Goal: Transaction & Acquisition: Purchase product/service

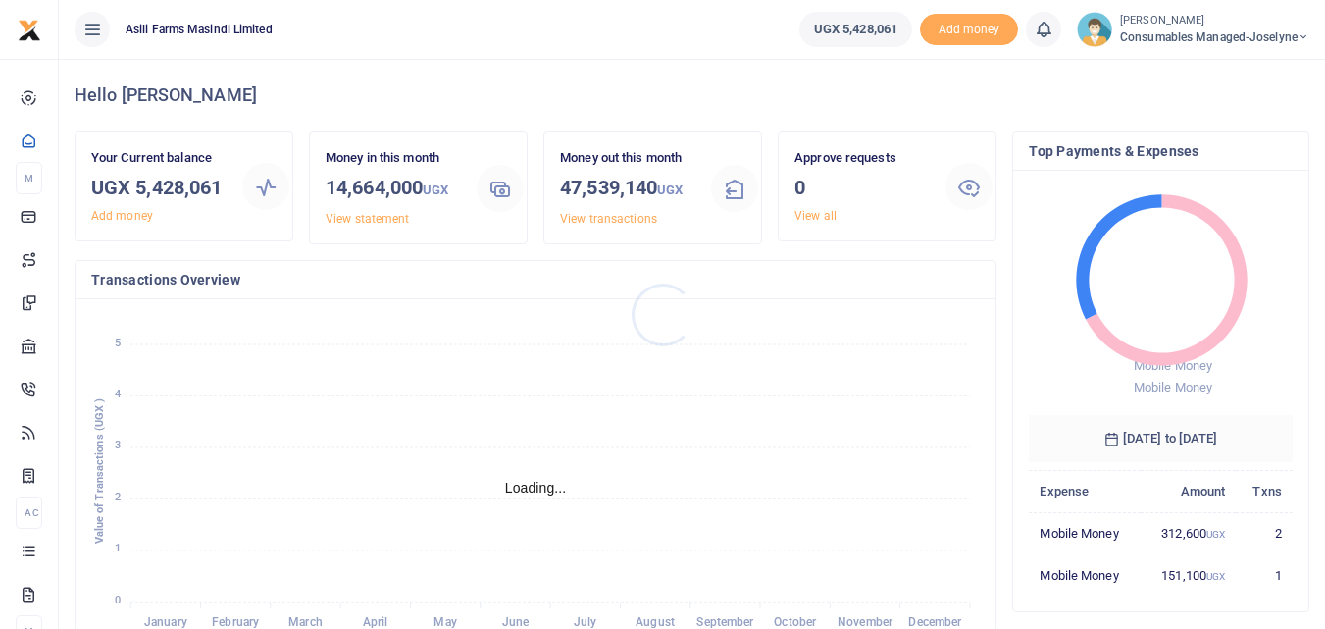
scroll to position [261, 249]
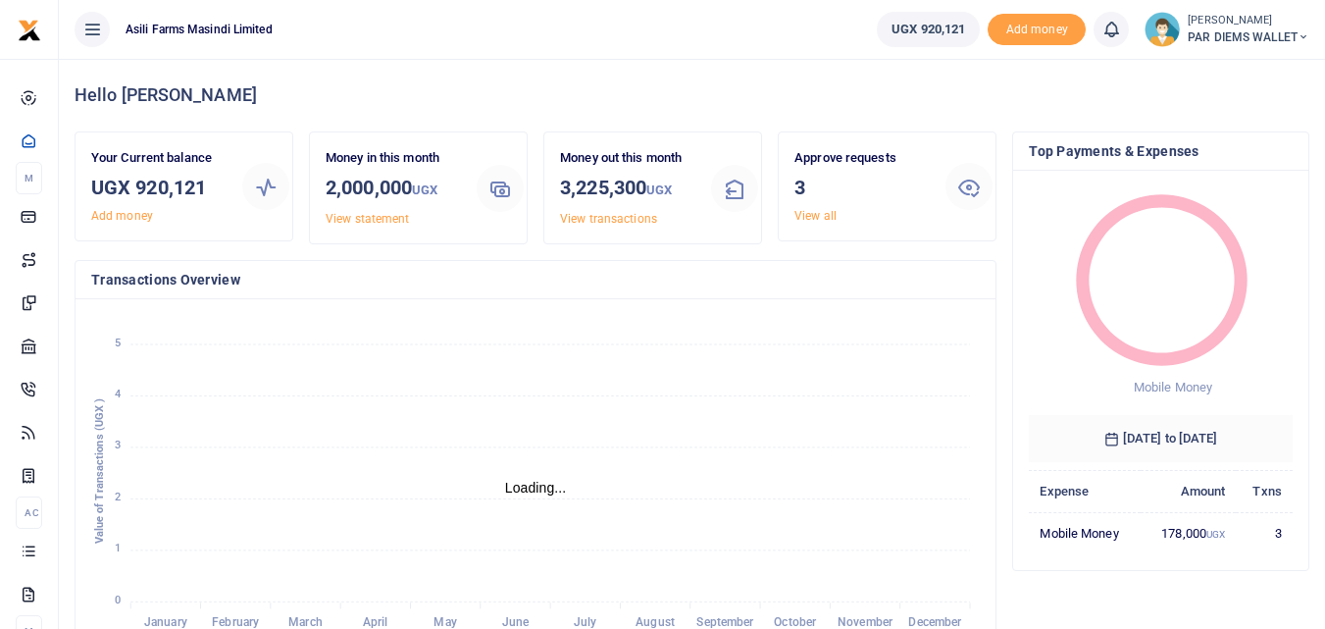
scroll to position [16, 16]
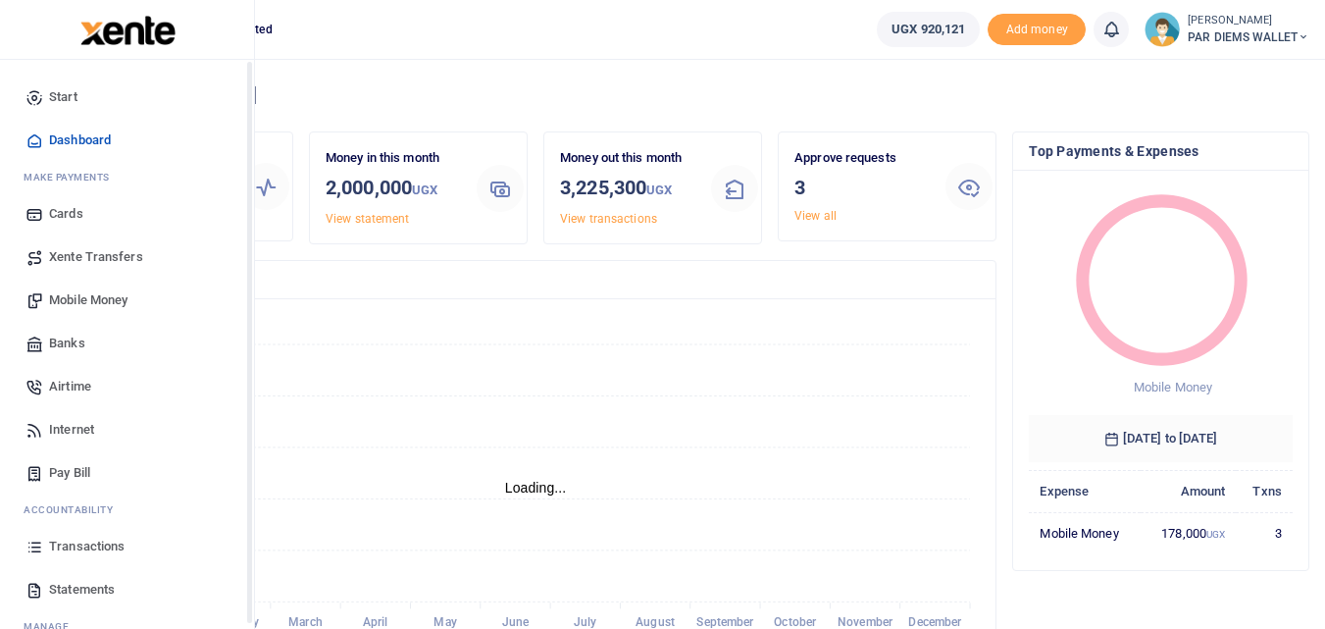
click at [34, 556] on link "Transactions" at bounding box center [127, 546] width 223 height 43
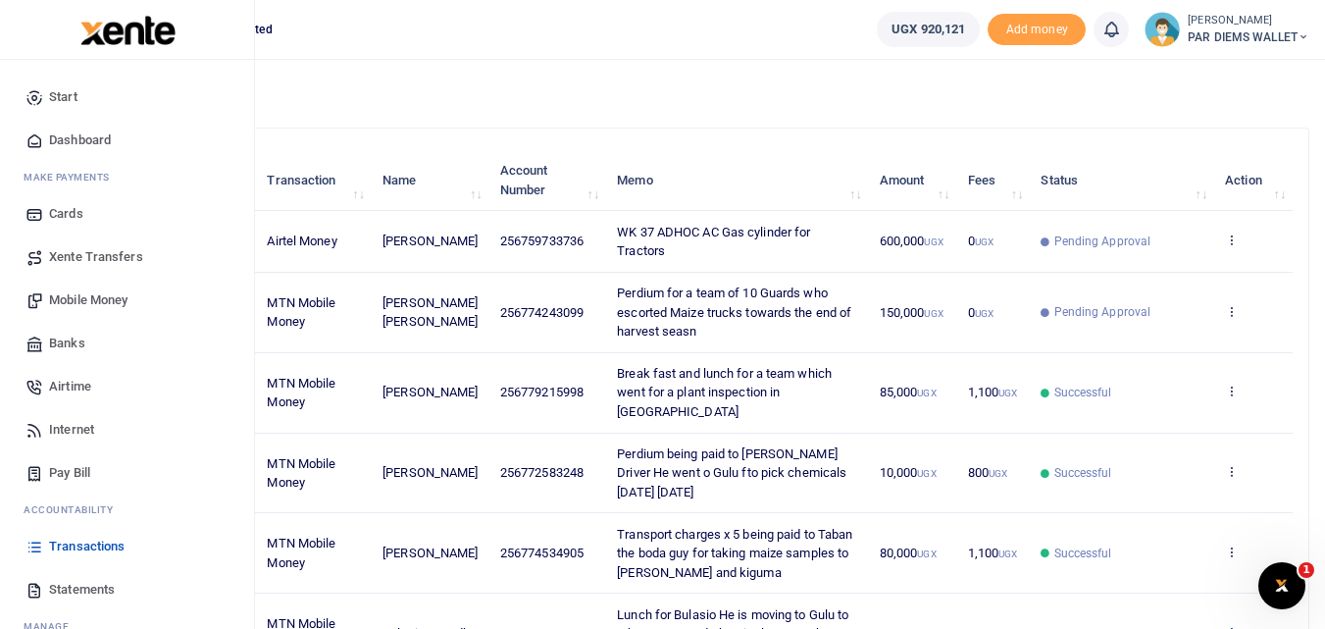
click at [101, 305] on span "Mobile Money" at bounding box center [88, 300] width 78 height 20
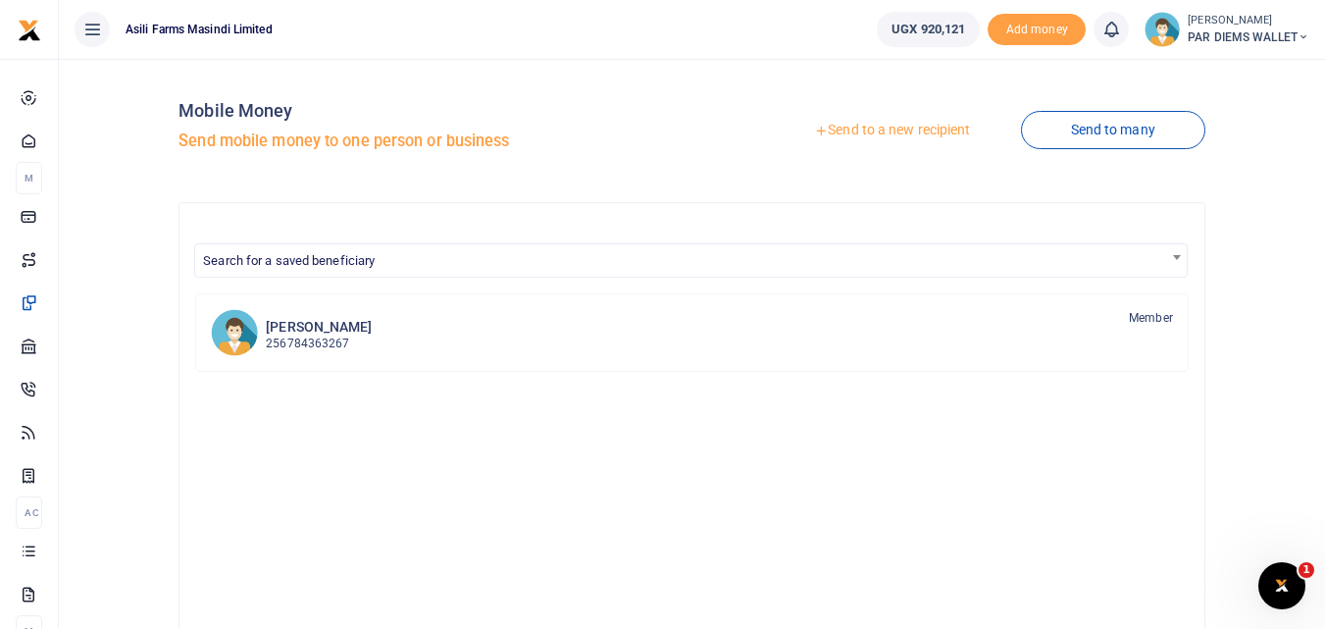
click at [886, 127] on link "Send to a new recipient" at bounding box center [892, 130] width 256 height 35
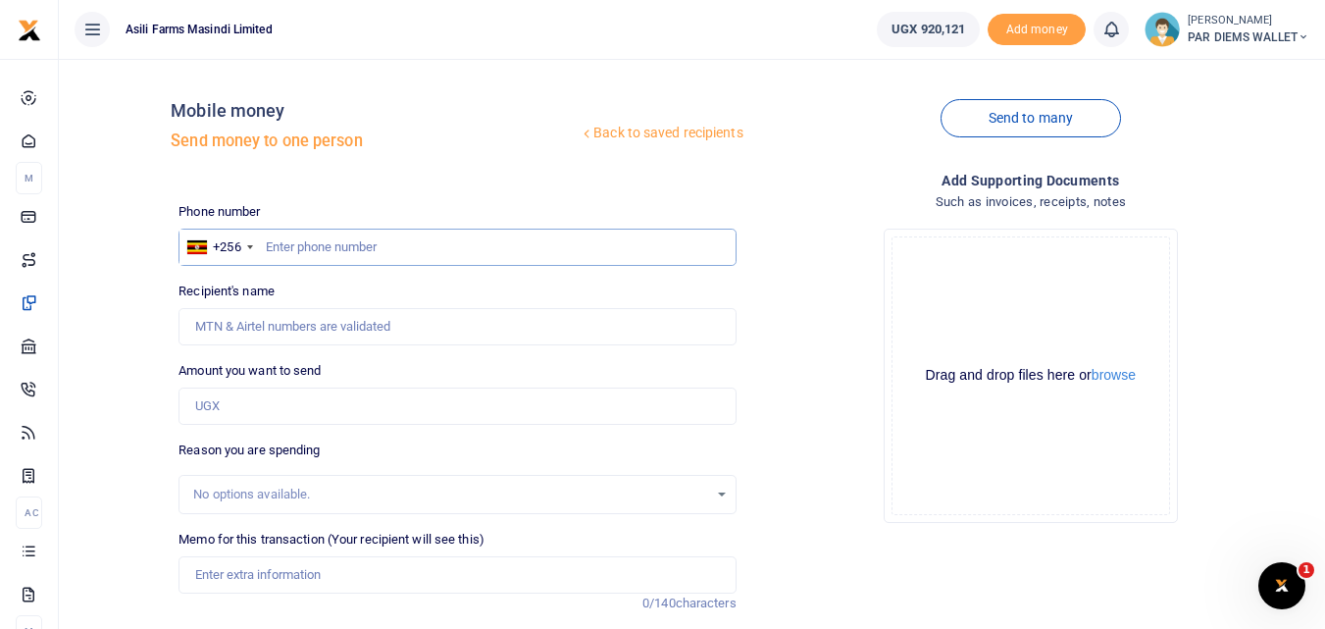
click at [339, 246] on input "text" at bounding box center [456, 246] width 557 height 37
type input "7"
type input "789172725"
type input "Samuel Afayo"
click at [348, 400] on input "Amount you want to send" at bounding box center [456, 405] width 557 height 37
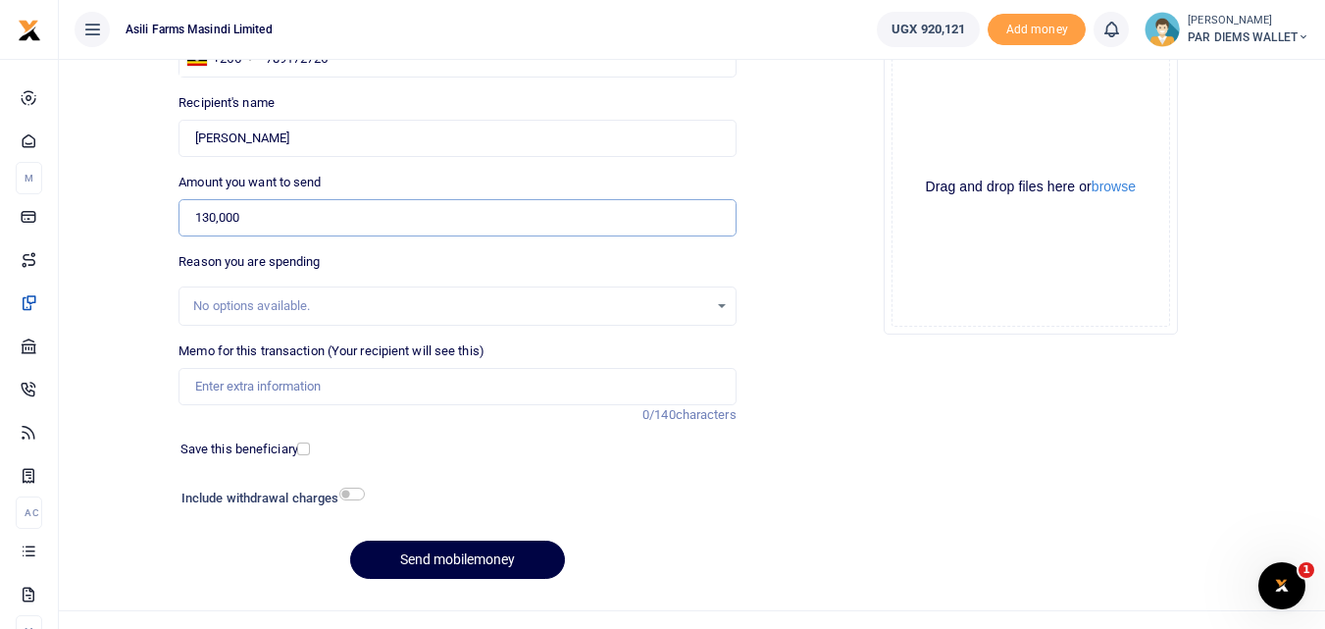
scroll to position [191, 0]
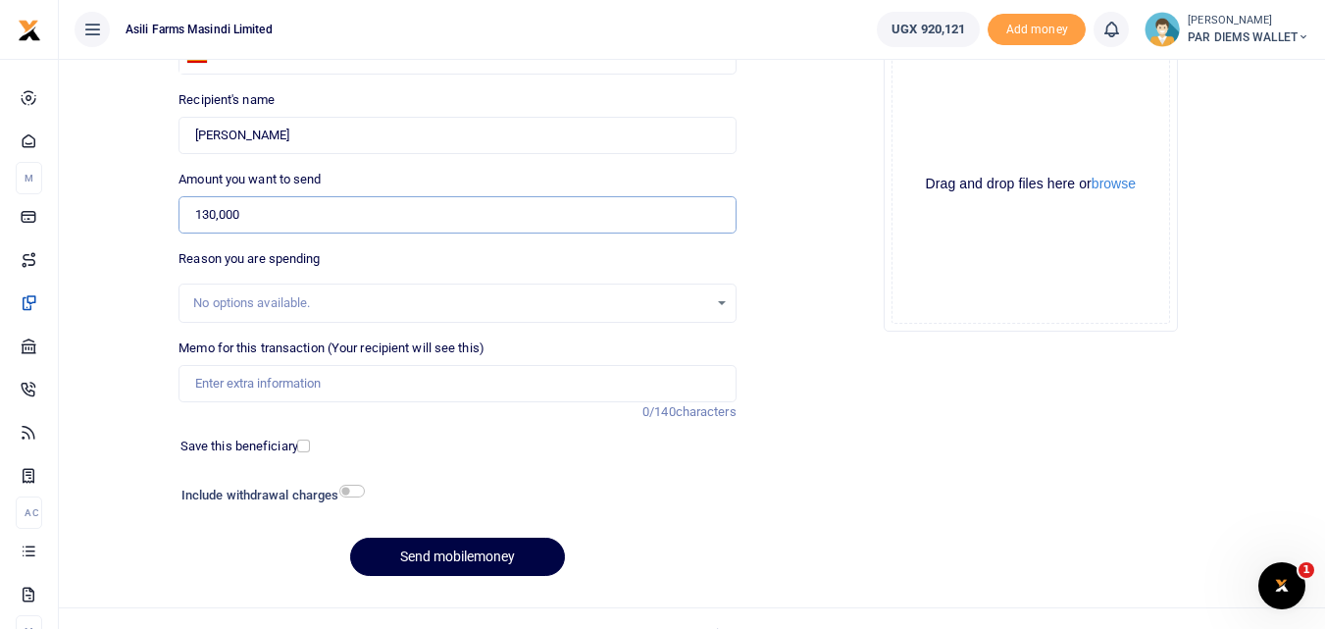
type input "130,000"
click at [259, 392] on input "Memo for this transaction (Your recipient will see this)" at bounding box center [456, 383] width 557 height 37
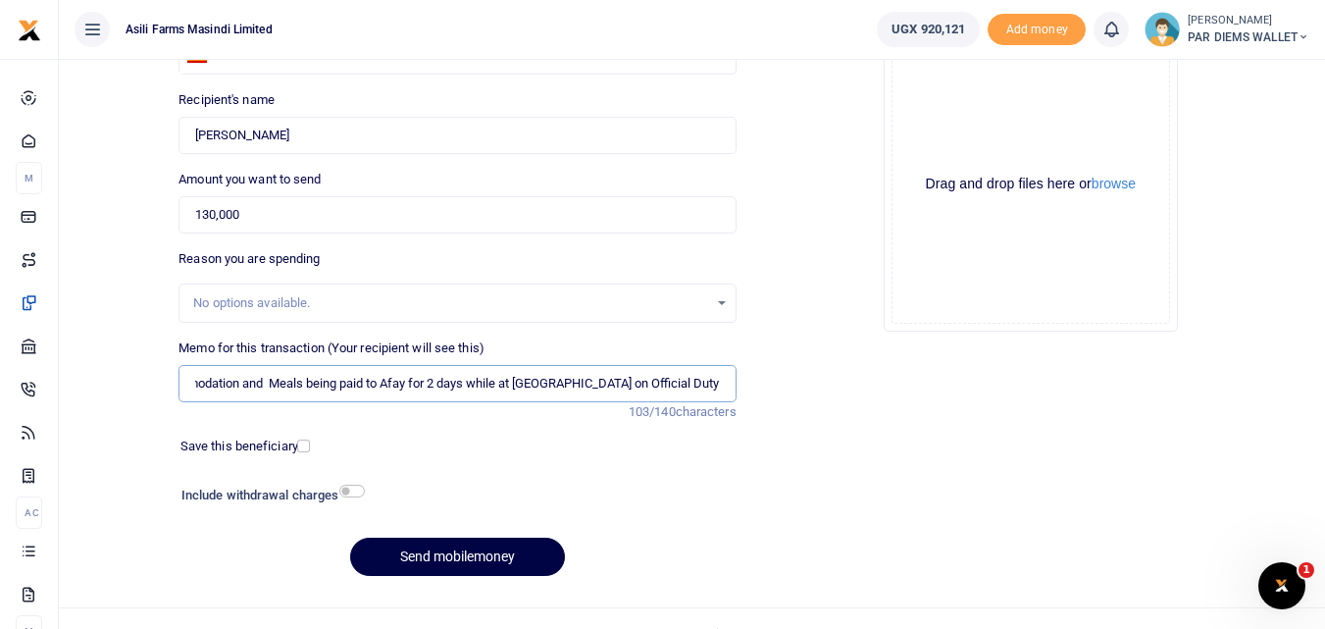
scroll to position [0, 76]
click at [372, 386] on input "Accomodation and Meals being paid to Afay for 2 days while at Bosco the new Ama…" at bounding box center [456, 383] width 557 height 37
click at [718, 388] on input "Accomodation and Meals being paid to Afayo for 2 days while at Bosco the new Am…" at bounding box center [456, 383] width 557 height 37
click at [617, 386] on input "Accomodation and Meals being paid to Afayo for 2 days while at Bosco the new Am…" at bounding box center [456, 383] width 557 height 37
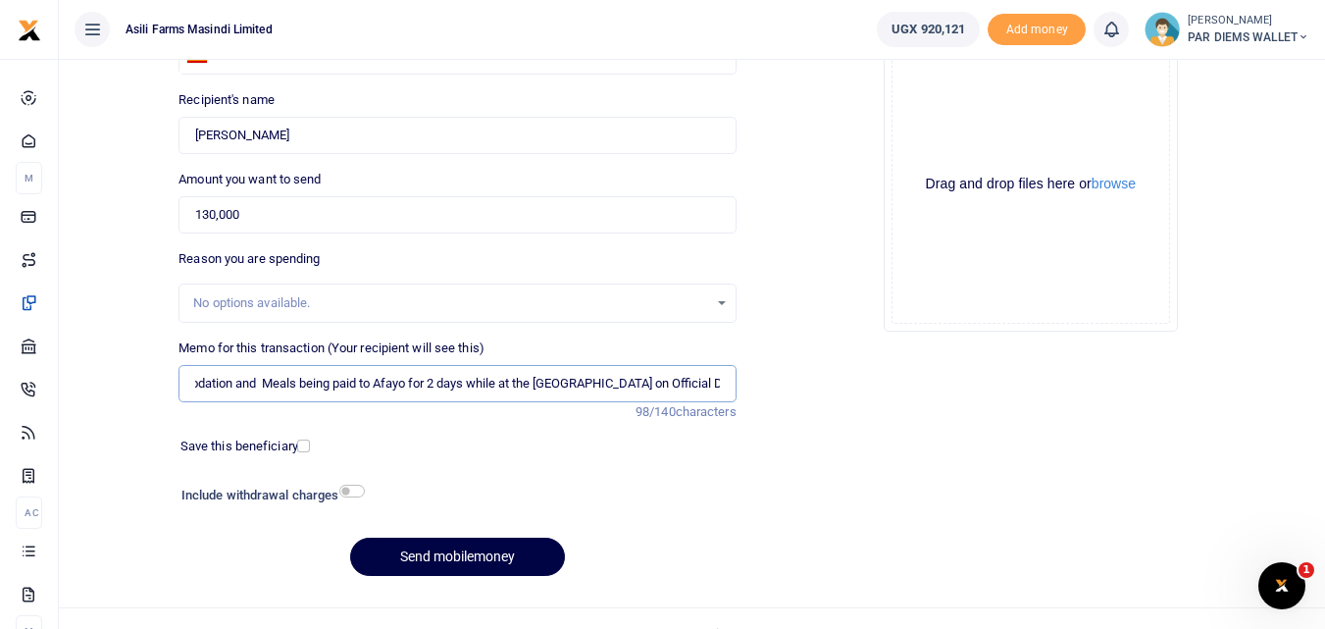
scroll to position [0, 45]
type input "Accomodation and Meals being paid to Afayo for 2 days while at the new Amatheon…"
click at [926, 106] on div "Drag and drop files here or browse Powered by Uppy" at bounding box center [1030, 184] width 279 height 279
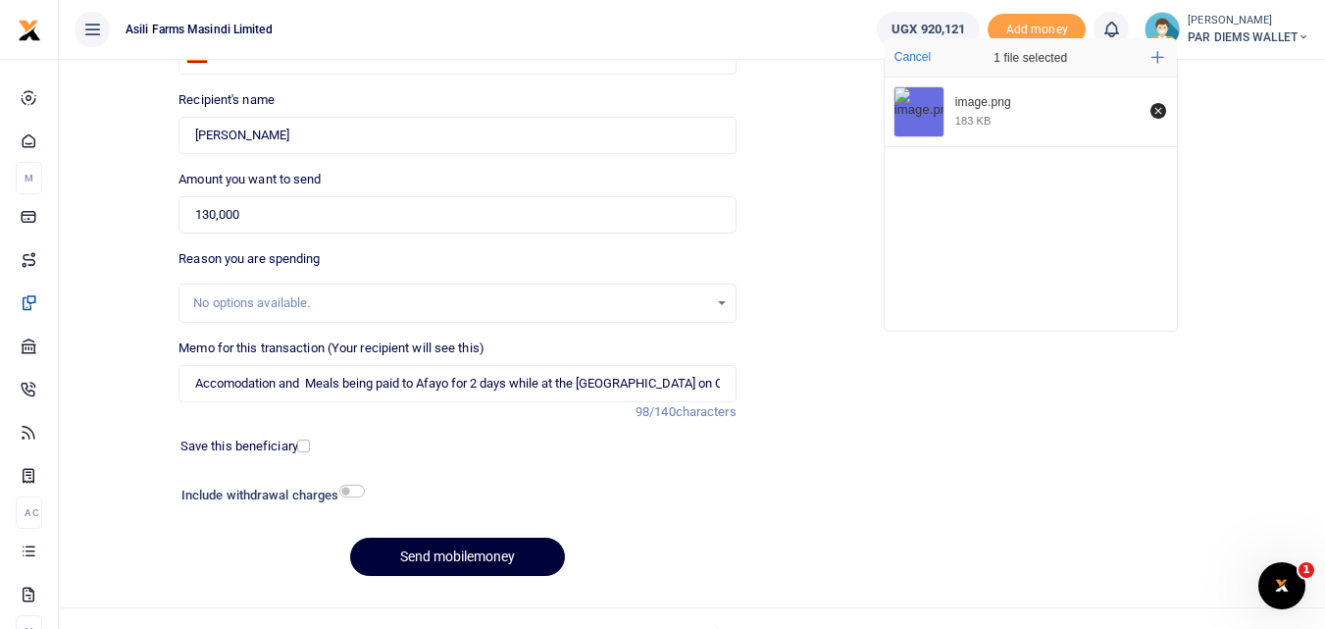
click at [457, 559] on button "Send mobilemoney" at bounding box center [457, 556] width 215 height 38
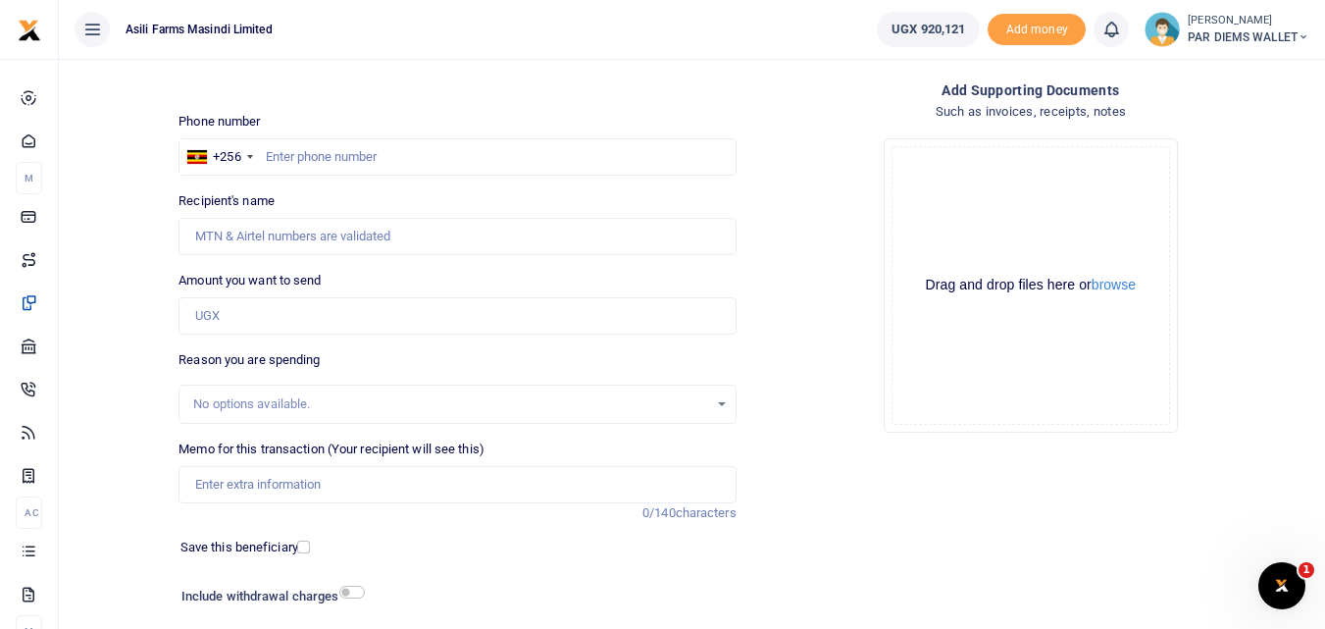
scroll to position [88, 0]
click at [222, 316] on input "Amount you want to send" at bounding box center [456, 317] width 557 height 37
paste input "0787031909"
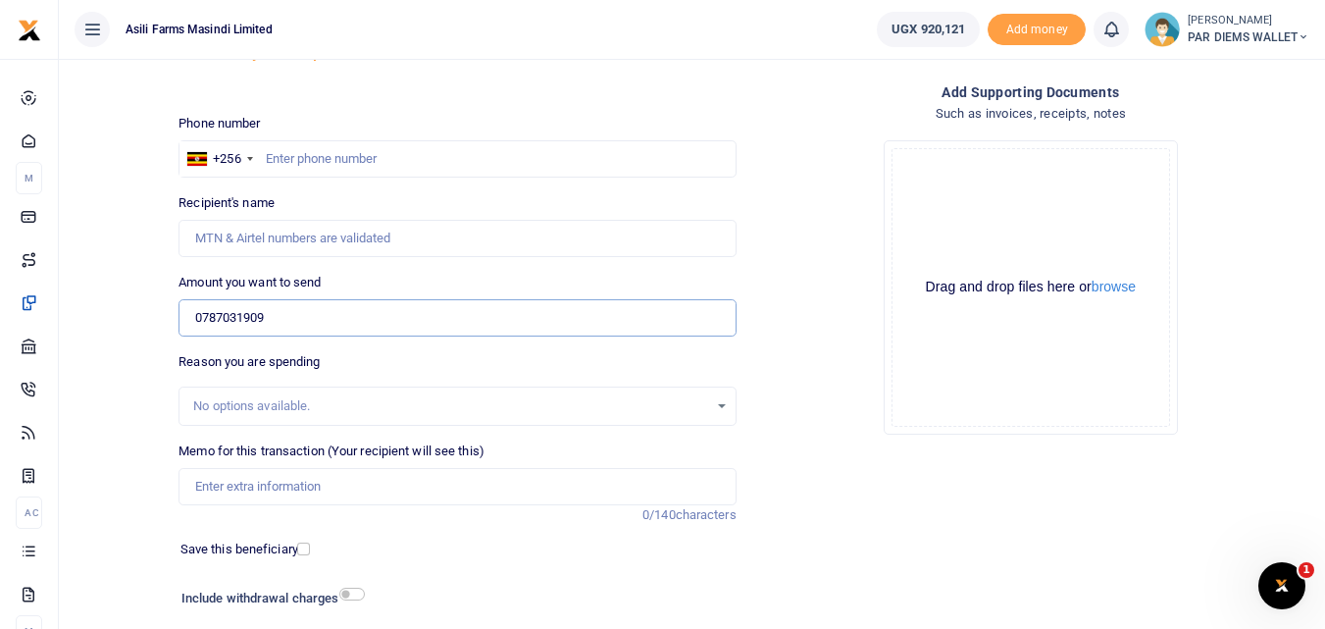
type input "0787031909"
click at [313, 158] on input "text" at bounding box center [456, 158] width 557 height 37
type input "787031909"
type input "Innocent Ameny"
click at [303, 323] on input "0787031909" at bounding box center [456, 317] width 557 height 37
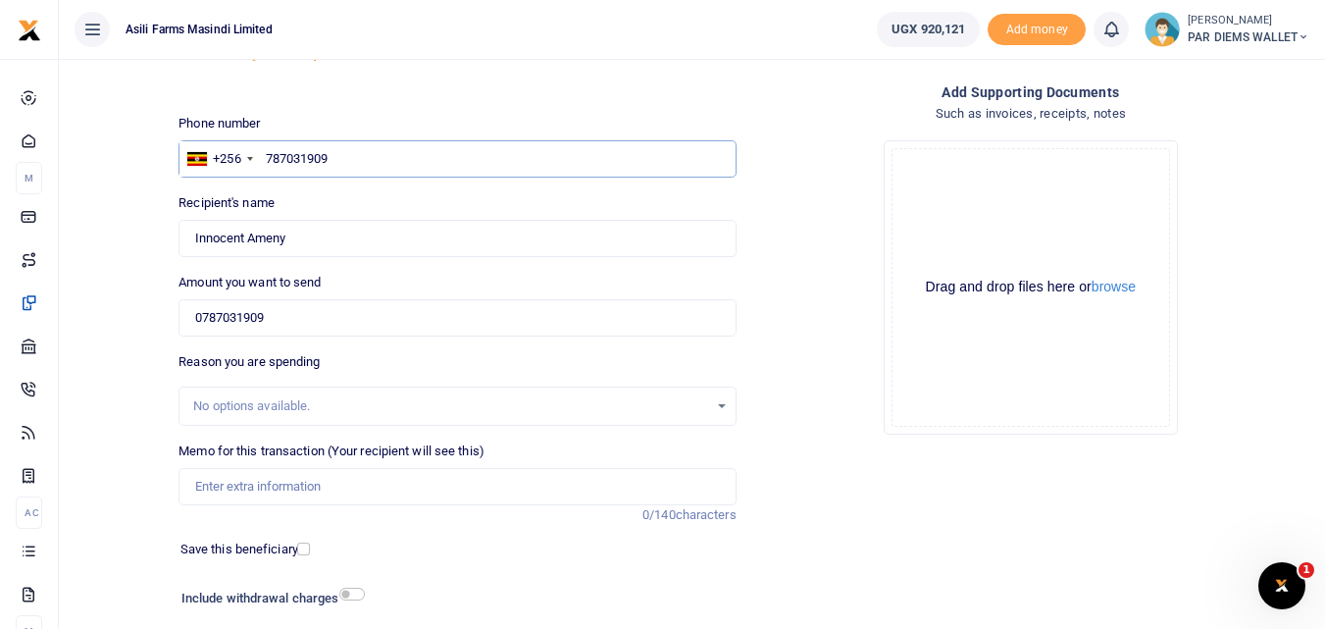
click at [376, 156] on input "787031909" at bounding box center [456, 158] width 557 height 37
type input "7"
type input "787031909"
click at [332, 316] on input "0787031909" at bounding box center [456, 317] width 557 height 37
click at [278, 319] on input "0787031909" at bounding box center [456, 317] width 557 height 37
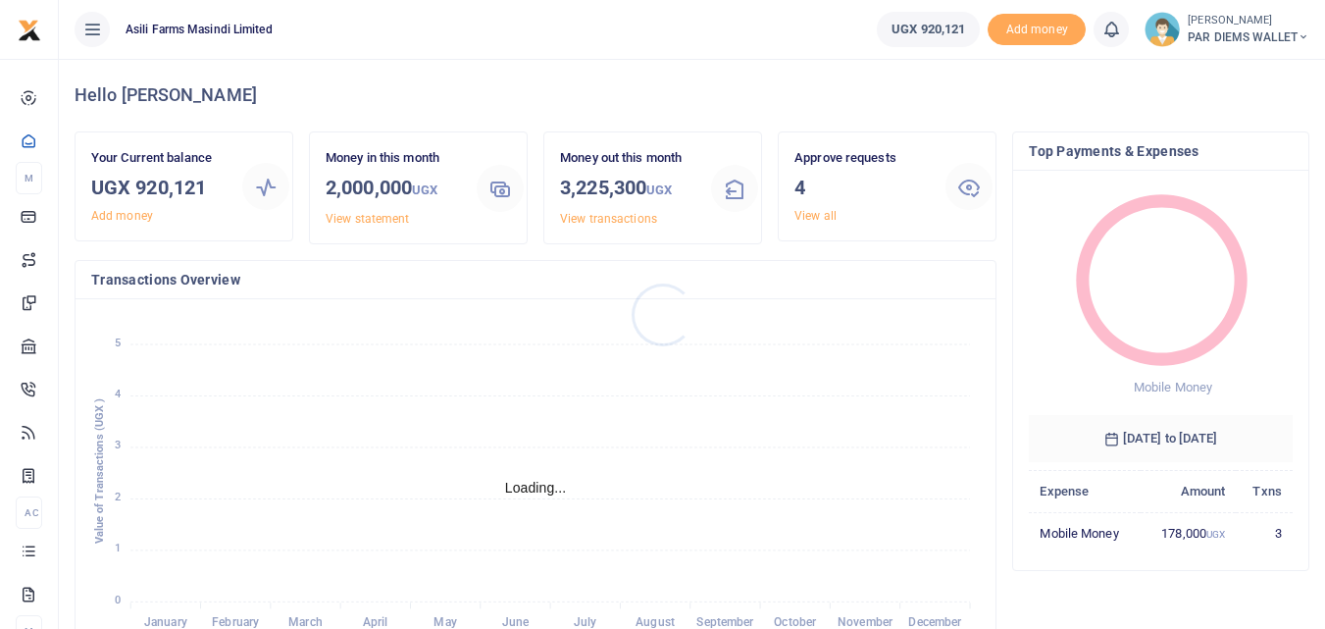
scroll to position [261, 249]
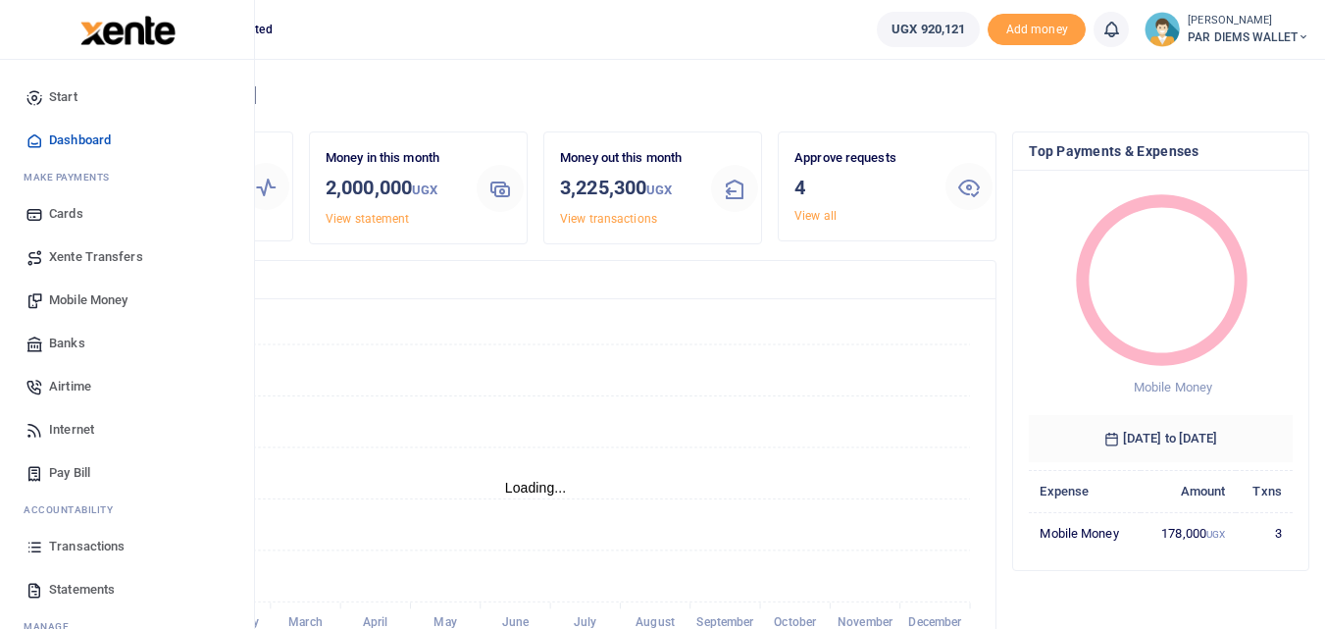
click at [82, 290] on span "Mobile Money" at bounding box center [88, 300] width 78 height 20
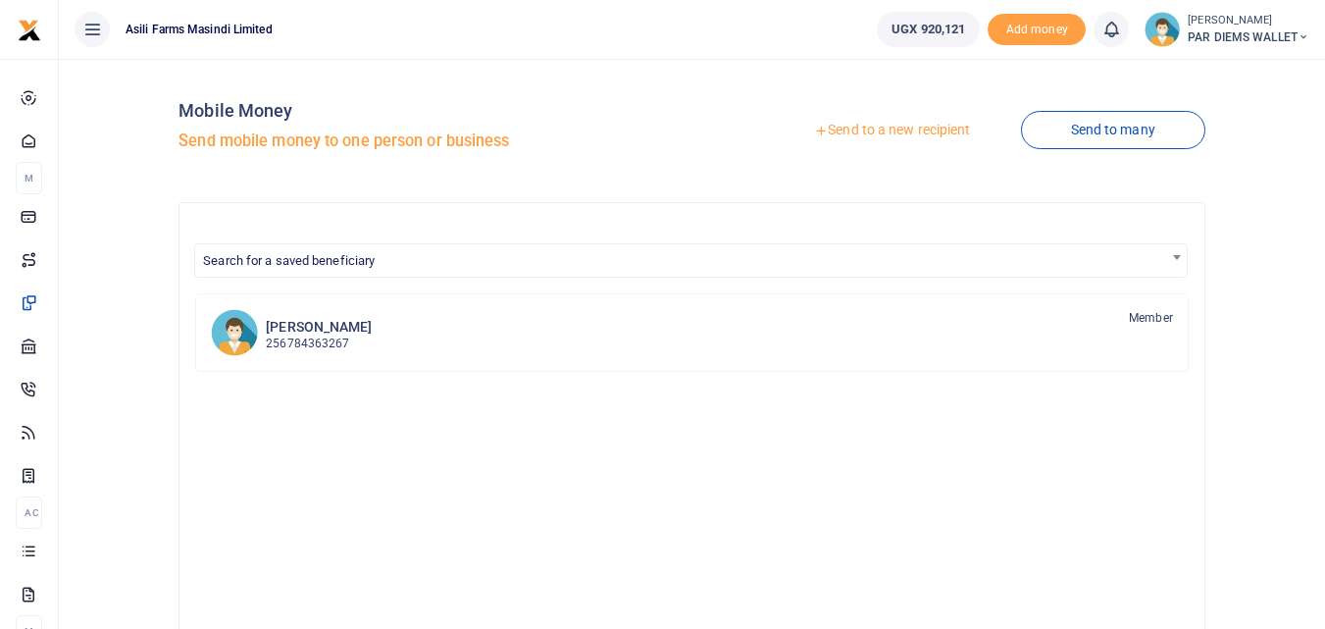
click at [845, 126] on link "Send to a new recipient" at bounding box center [892, 130] width 256 height 35
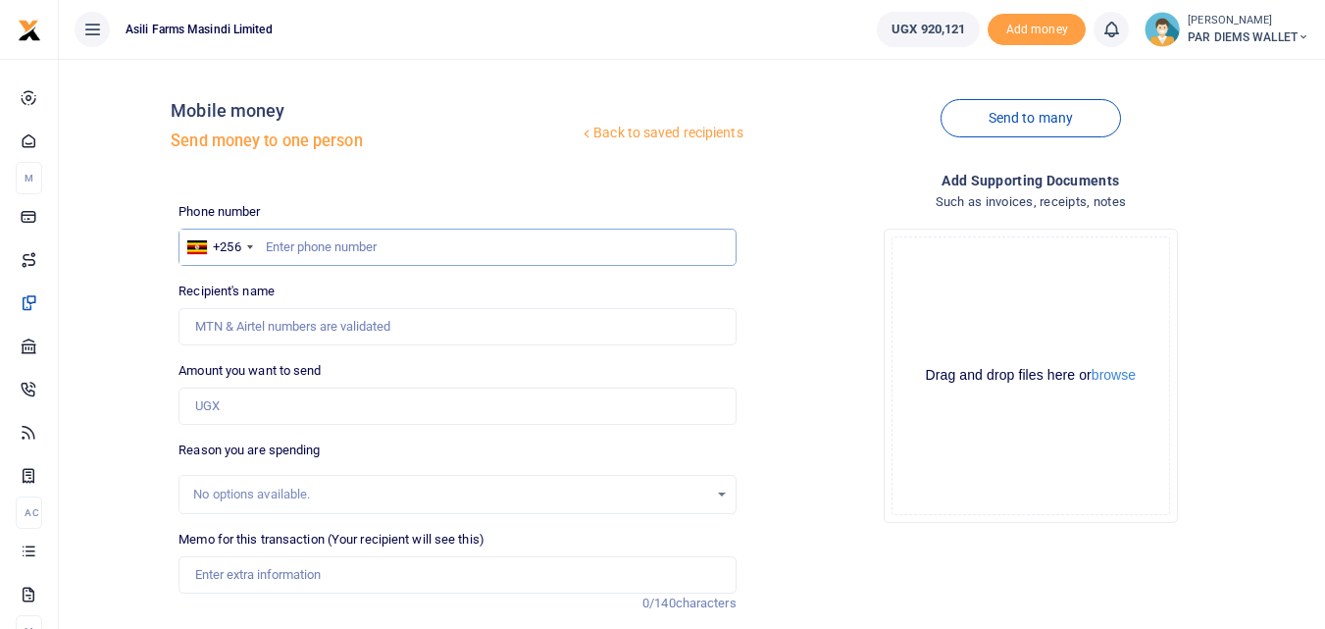
click at [310, 255] on input "text" at bounding box center [456, 246] width 557 height 37
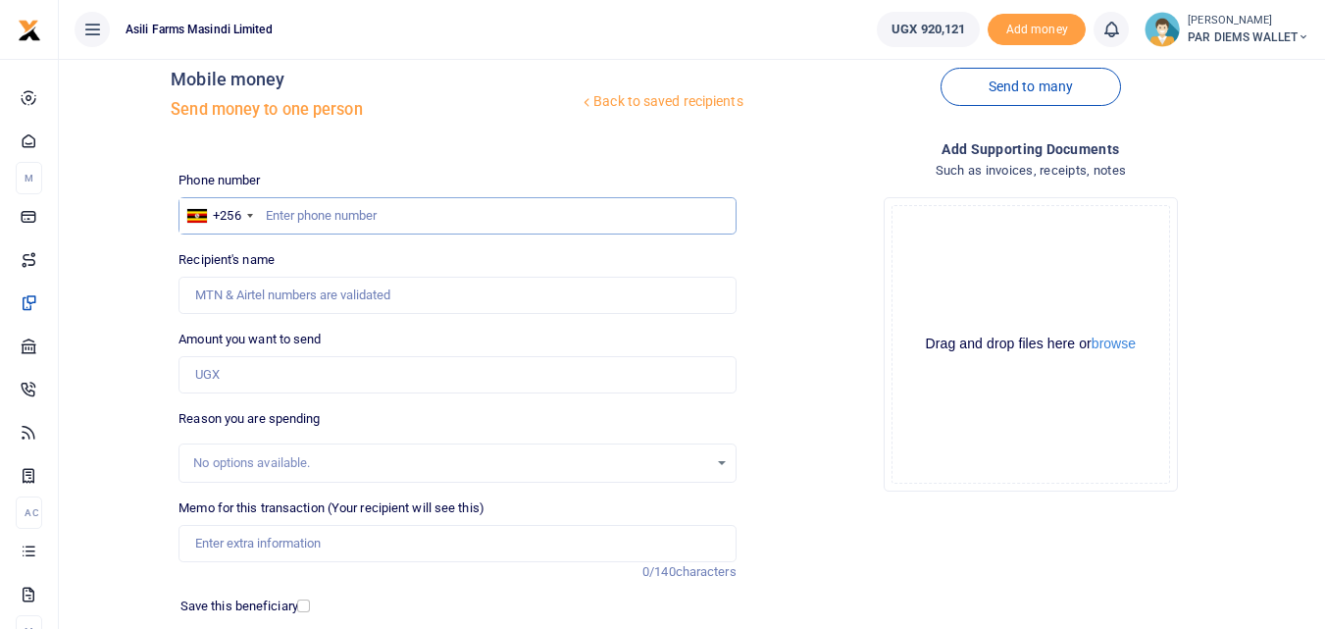
scroll to position [35, 0]
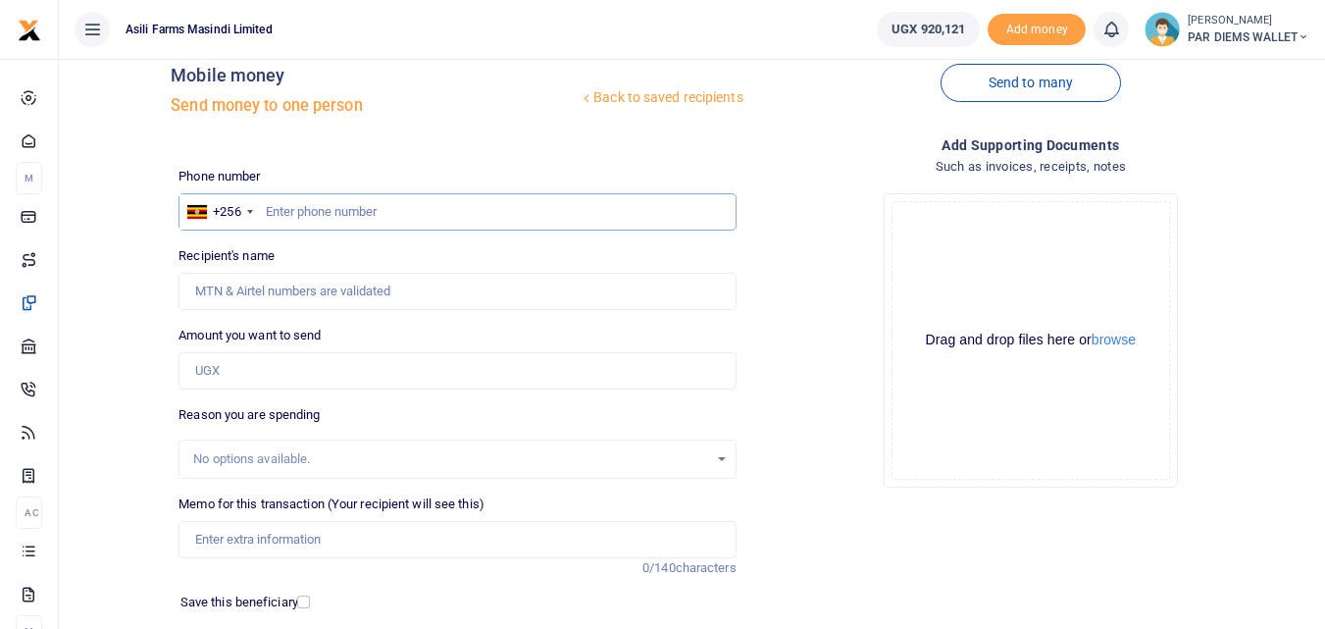
click at [367, 212] on input "text" at bounding box center [456, 211] width 557 height 37
click at [317, 214] on input "text" at bounding box center [456, 211] width 557 height 37
click at [267, 381] on input "Amount you want to send" at bounding box center [456, 370] width 557 height 37
paste input "0787031909"
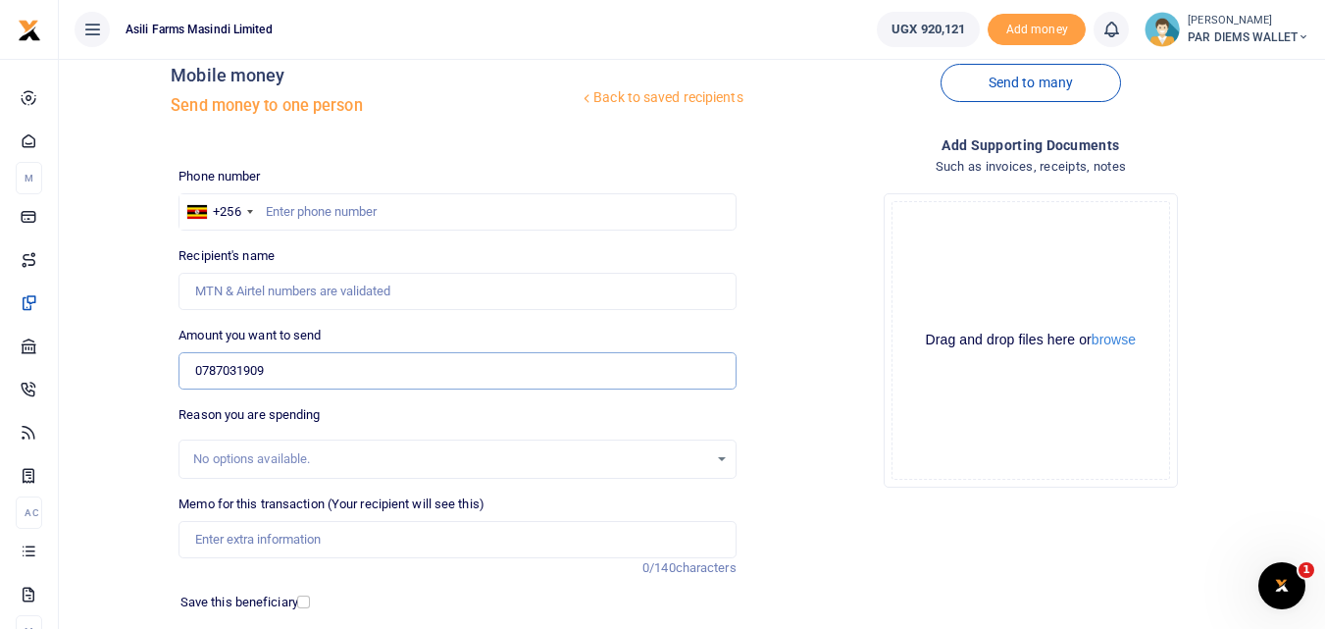
type input "0787031909"
click at [344, 197] on input "text" at bounding box center [456, 211] width 557 height 37
type input "787031909"
type input "Innocent Ameny"
type input "787031909"
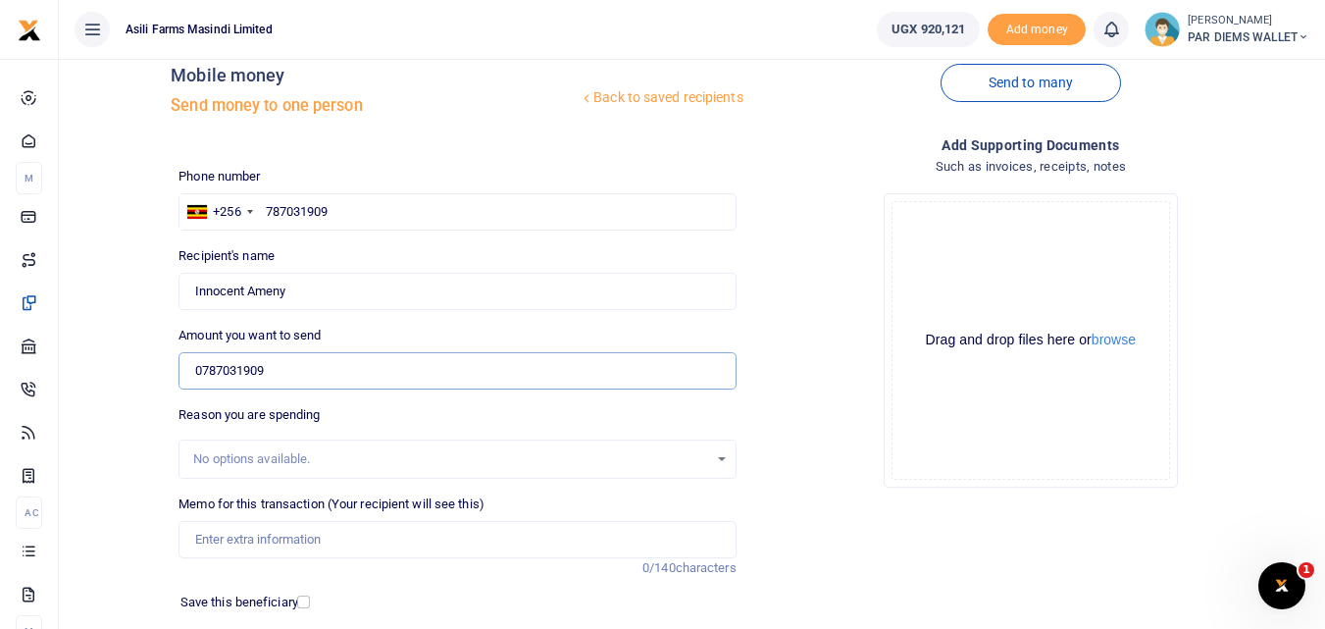
click at [279, 370] on input "0787031909" at bounding box center [456, 370] width 557 height 37
type input "0"
type input "65,000"
click at [255, 532] on input "Memo for this transaction (Your recipient will see this)" at bounding box center [456, 539] width 557 height 37
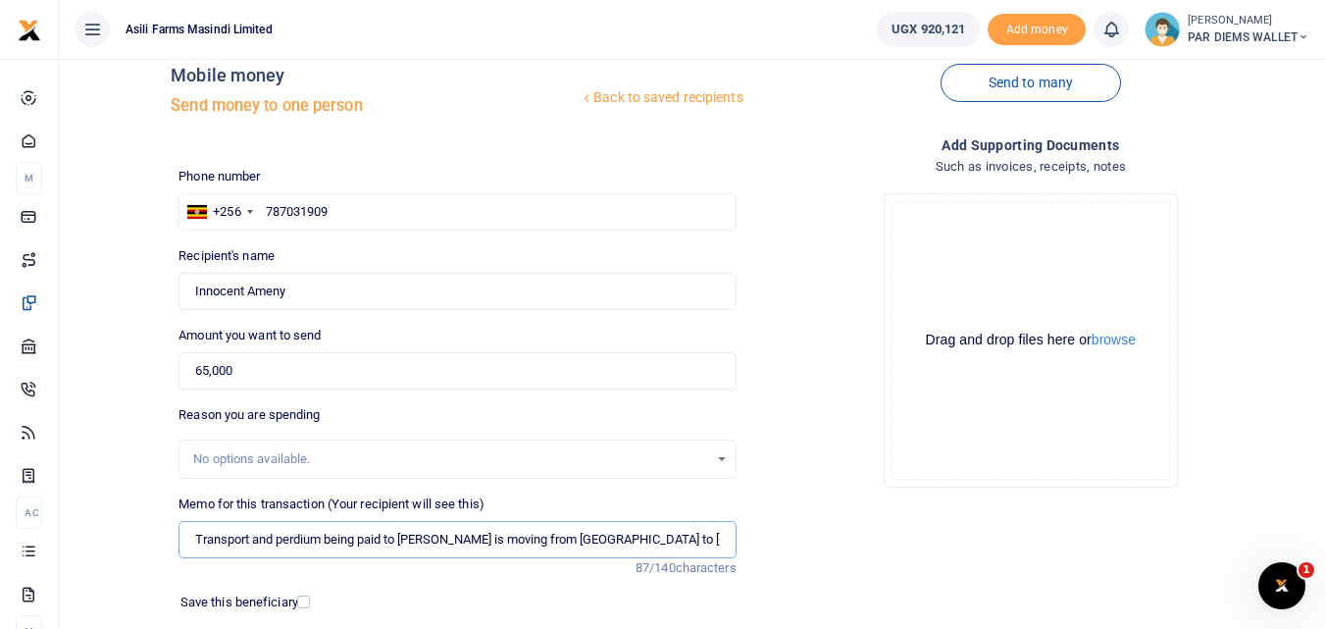
type input "Transport and perdium being paid to [PERSON_NAME] is moving from [GEOGRAPHIC_DA…"
click at [958, 227] on div "Drag and drop files here or browse Powered by Uppy" at bounding box center [1030, 340] width 279 height 279
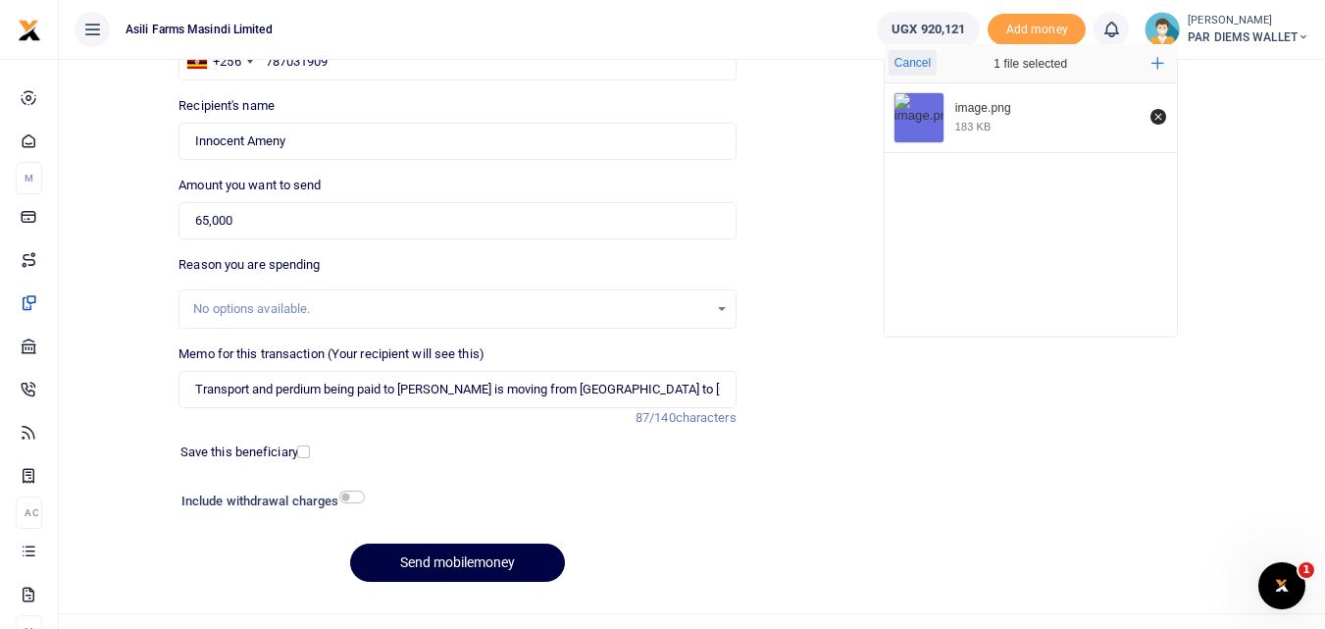
scroll to position [194, 0]
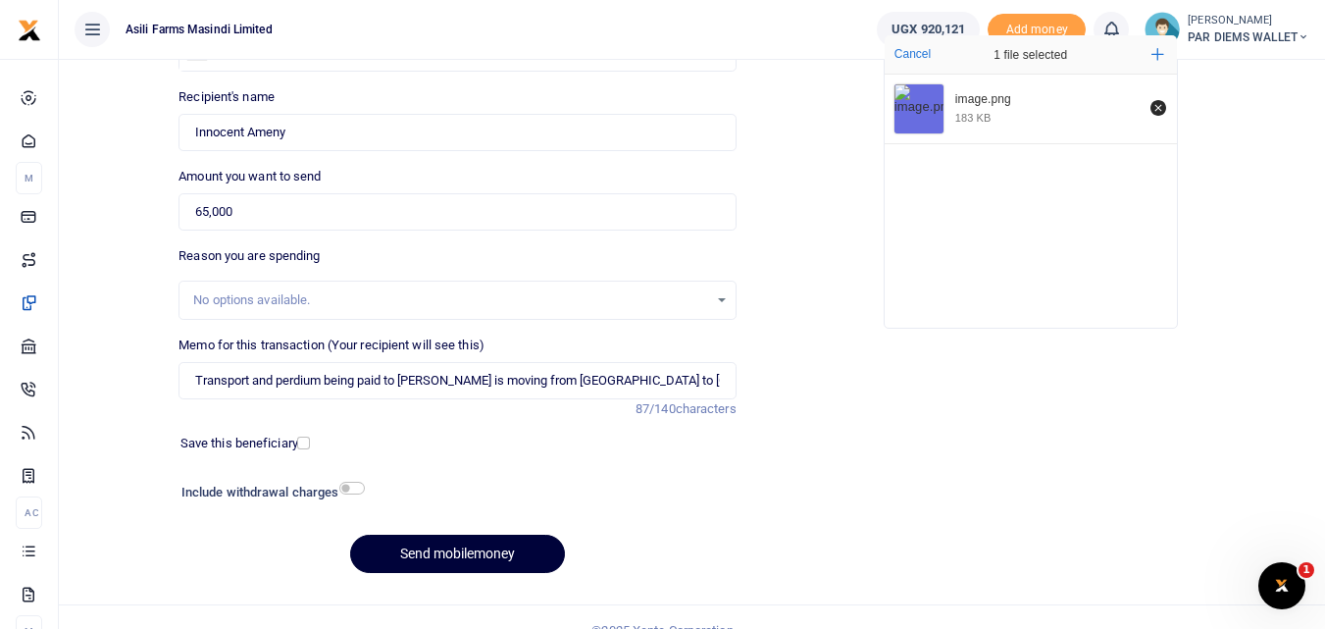
click at [447, 552] on button "Send mobilemoney" at bounding box center [457, 553] width 215 height 38
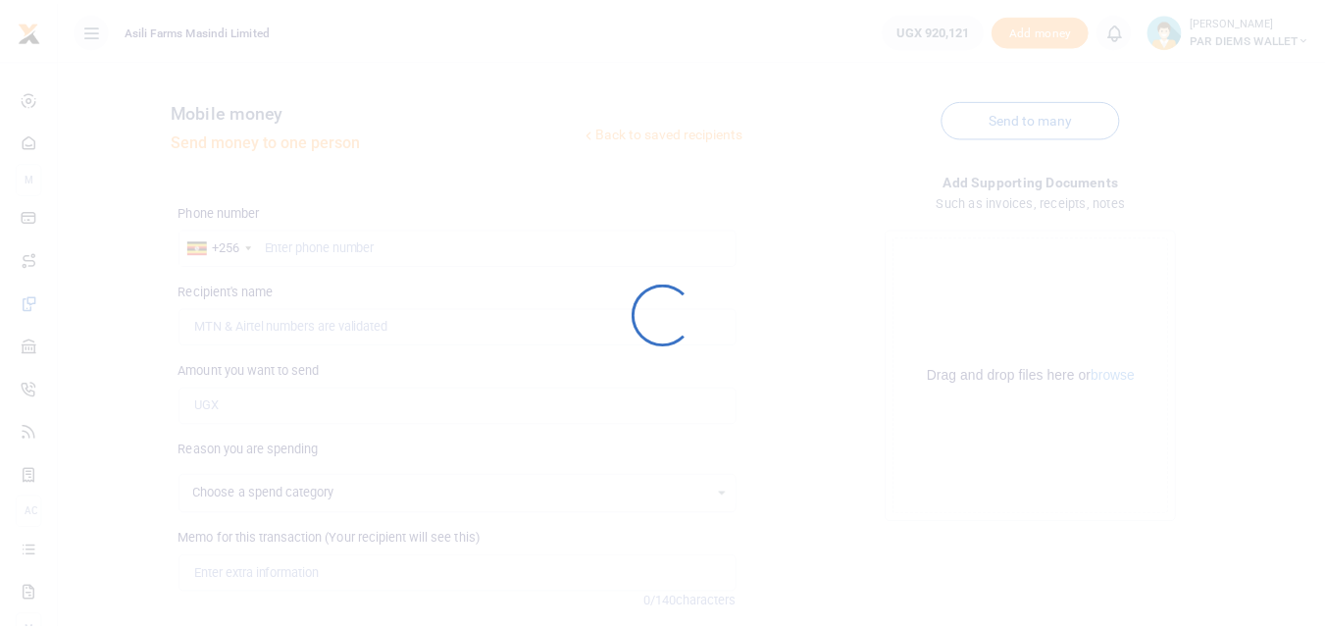
scroll to position [194, 0]
select select
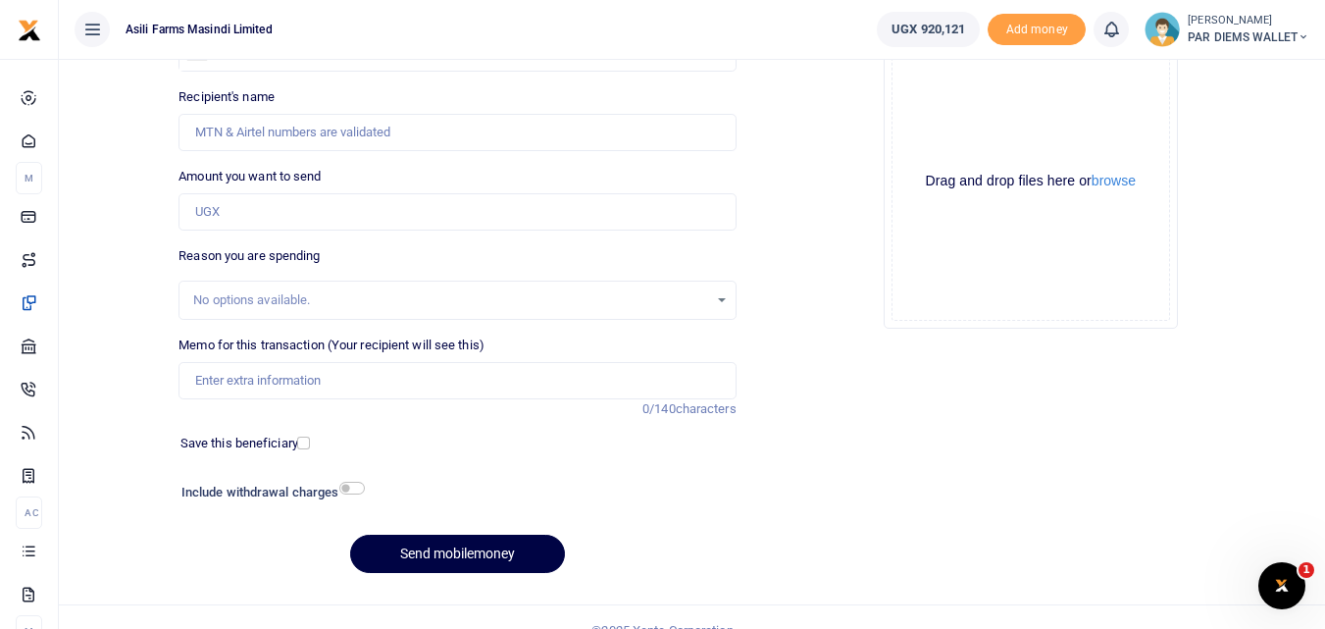
scroll to position [0, 0]
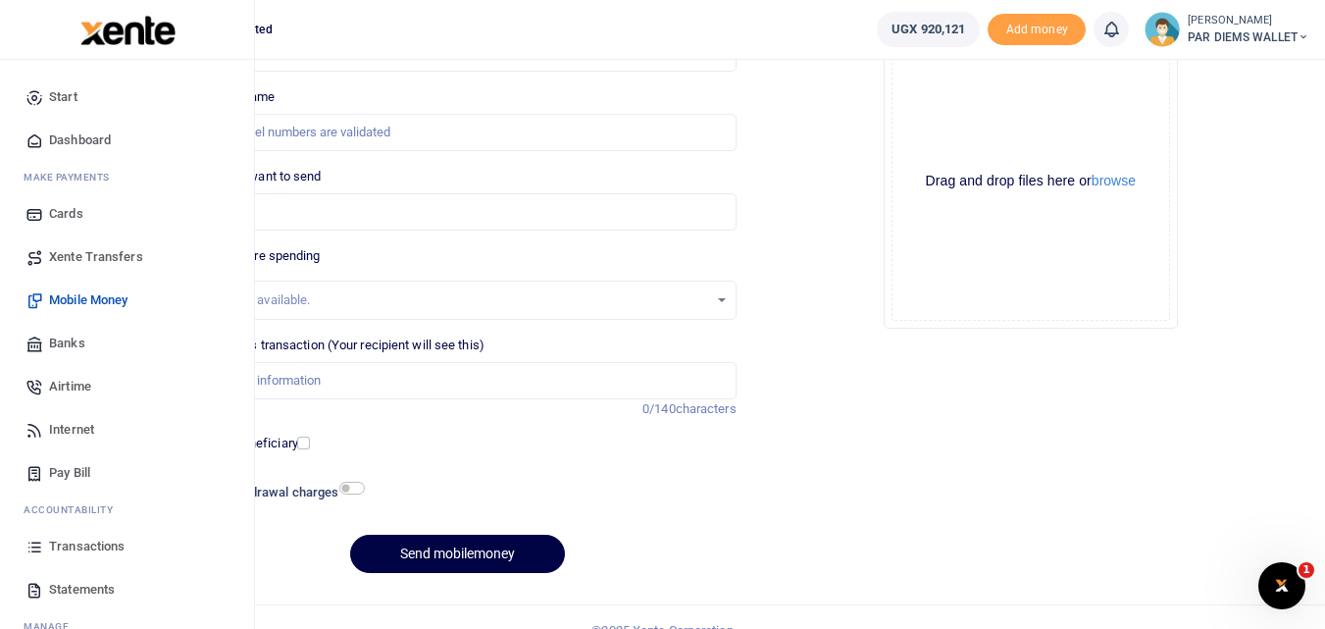
click at [31, 545] on icon at bounding box center [34, 546] width 18 height 18
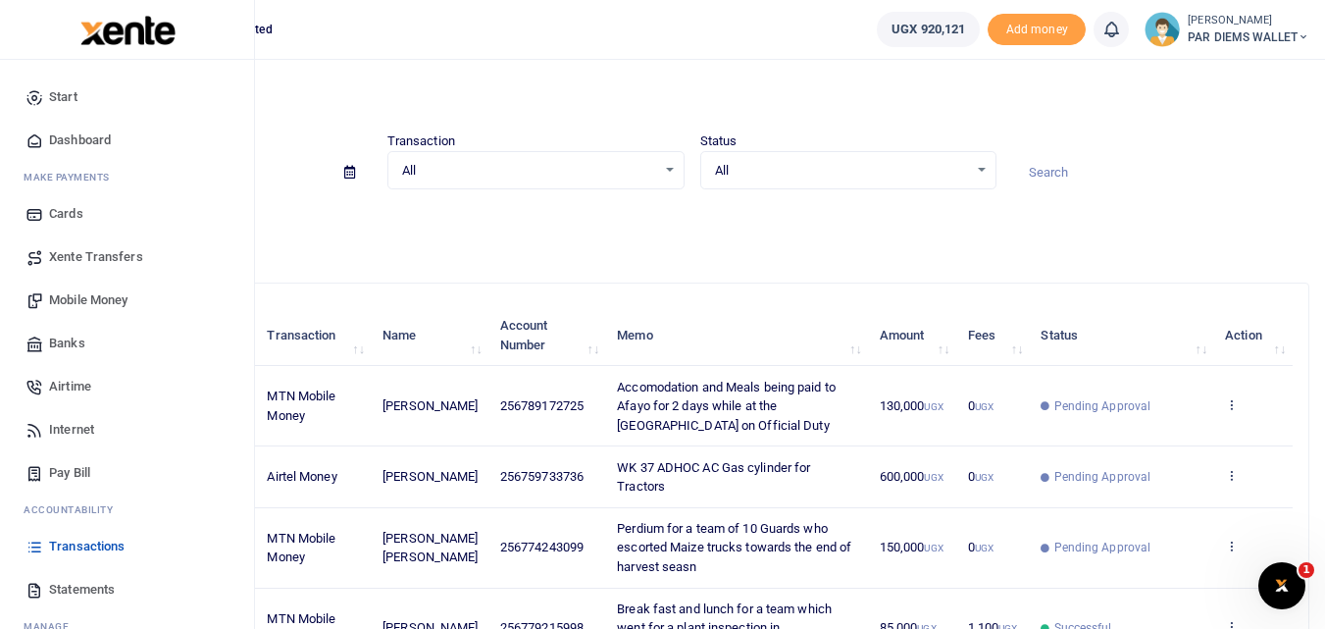
click at [96, 291] on span "Mobile Money" at bounding box center [88, 300] width 78 height 20
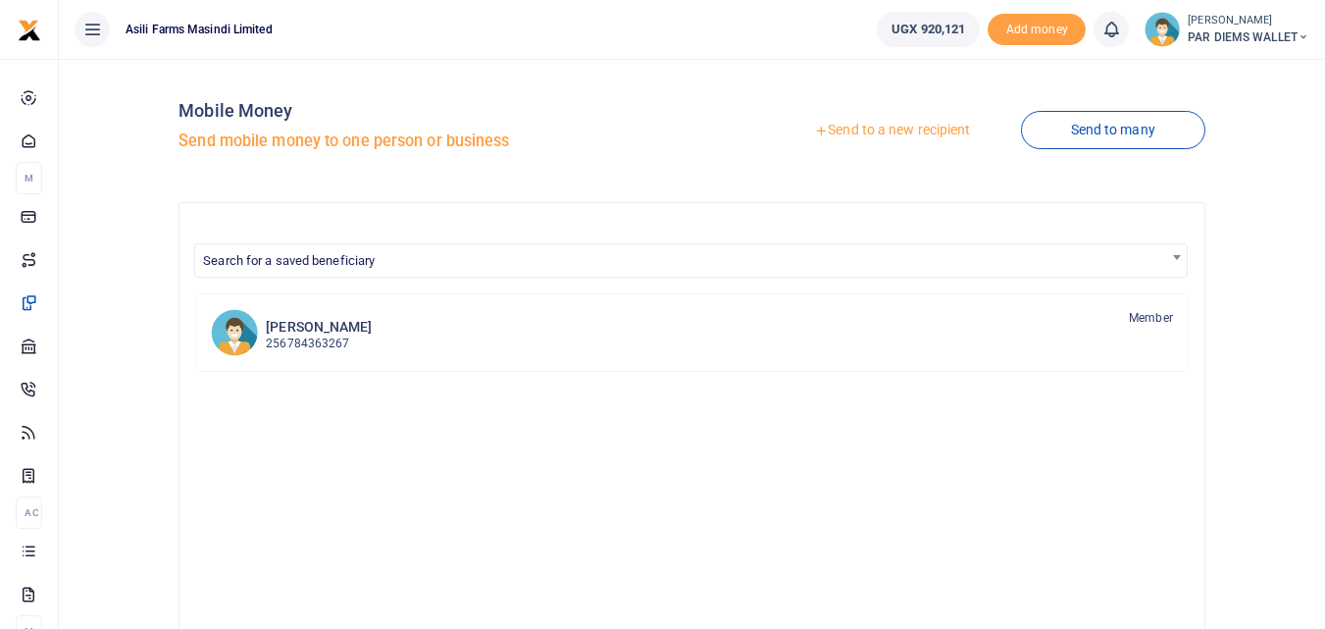
click at [895, 123] on link "Send to a new recipient" at bounding box center [892, 130] width 256 height 35
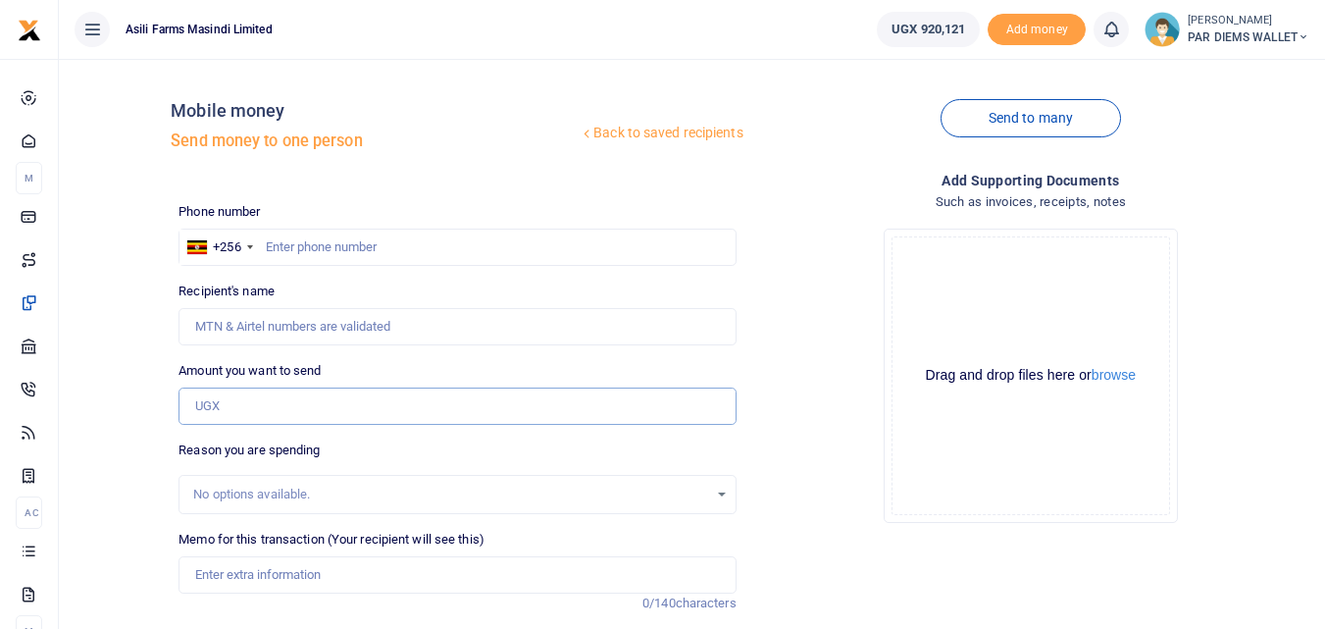
click at [234, 398] on input "Amount you want to send" at bounding box center [456, 405] width 557 height 37
paste input "0772068210"
type input "0772068210"
click at [290, 261] on input "text" at bounding box center [456, 246] width 557 height 37
type input "772068210"
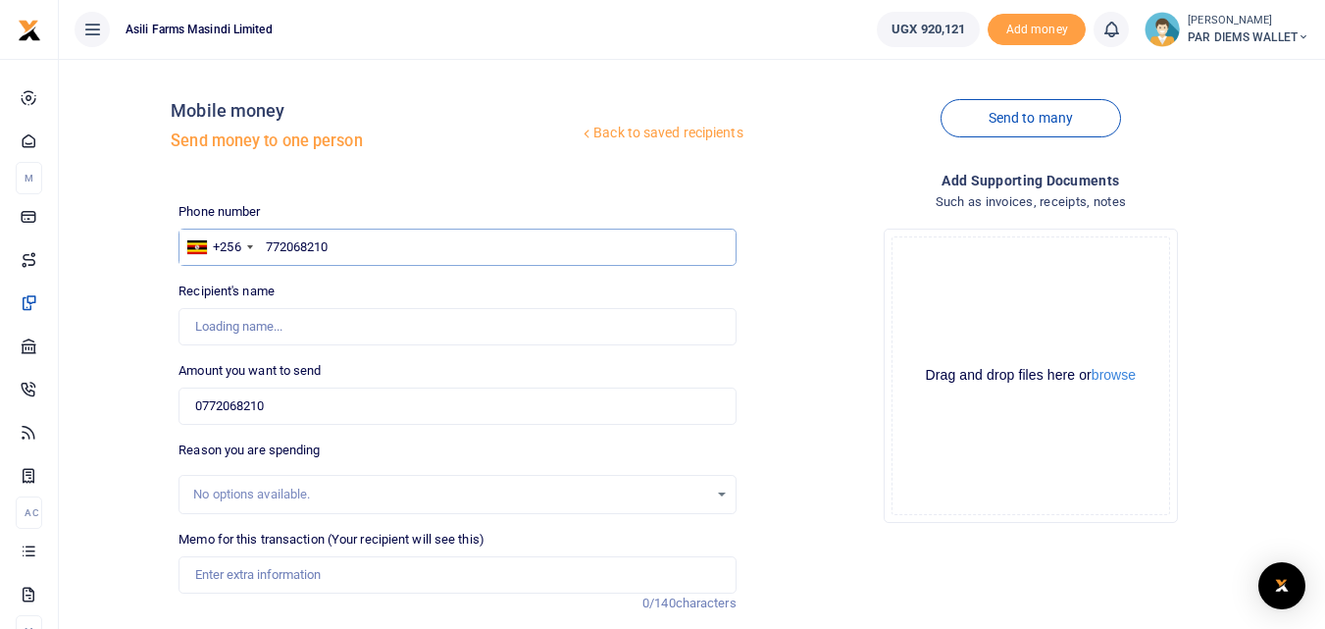
type input "Brian Kalyango"
type input "772068210"
click at [288, 405] on input "0772068210" at bounding box center [456, 405] width 557 height 37
type input "0"
type input "45,000"
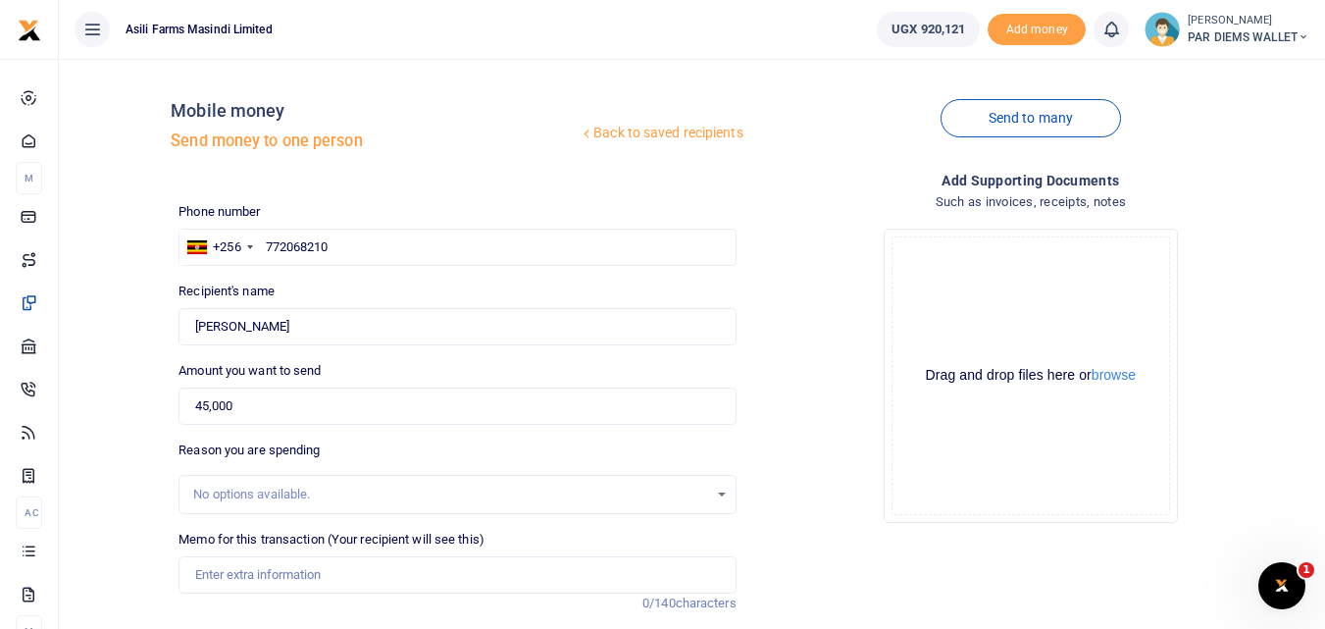
drag, startPoint x: 1324, startPoint y: 365, endPoint x: 1332, endPoint y: 483, distance: 118.9
click at [1324, 483] on html "Start Dashboard M ake Payments Cards Xente Transfers Mobile Money Banks Airtime" at bounding box center [662, 424] width 1325 height 849
click at [243, 579] on input "Memo for this transaction (Your recipient will see this)" at bounding box center [456, 574] width 557 height 37
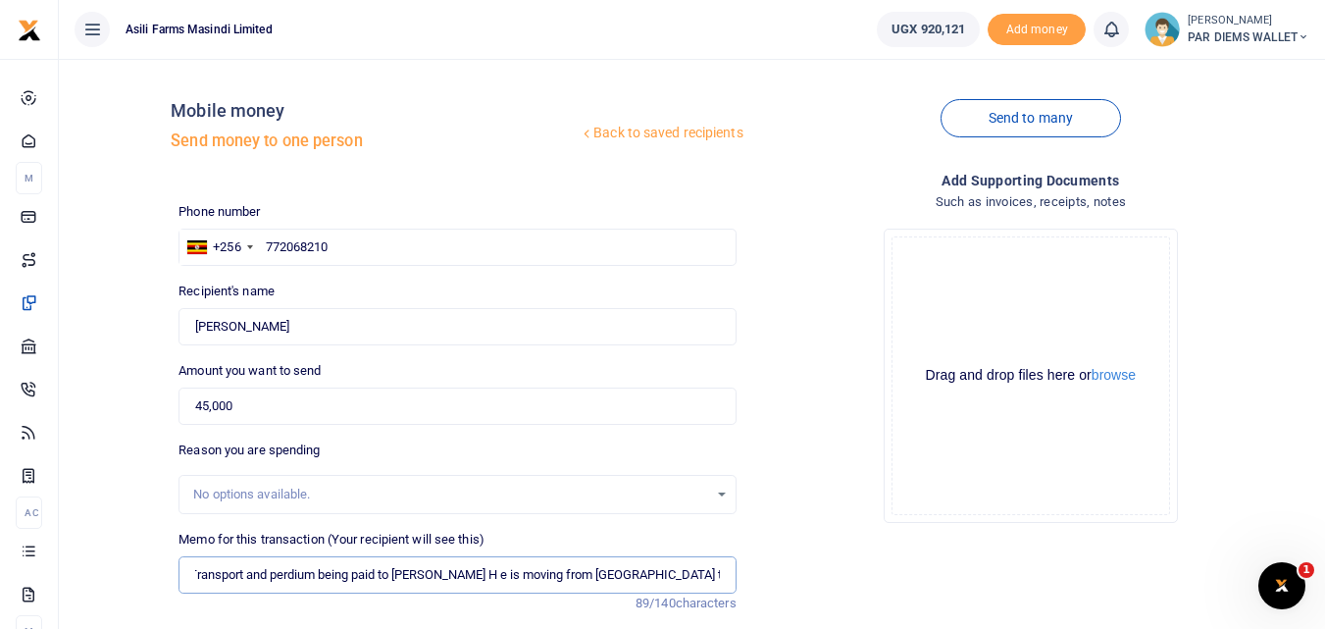
scroll to position [0, 9]
type input "Transport and perdium being paid to Brian Kalyango H e is moving from Amatheon …"
click at [947, 262] on div "Drag and drop files here or browse Powered by Uppy" at bounding box center [1030, 375] width 279 height 279
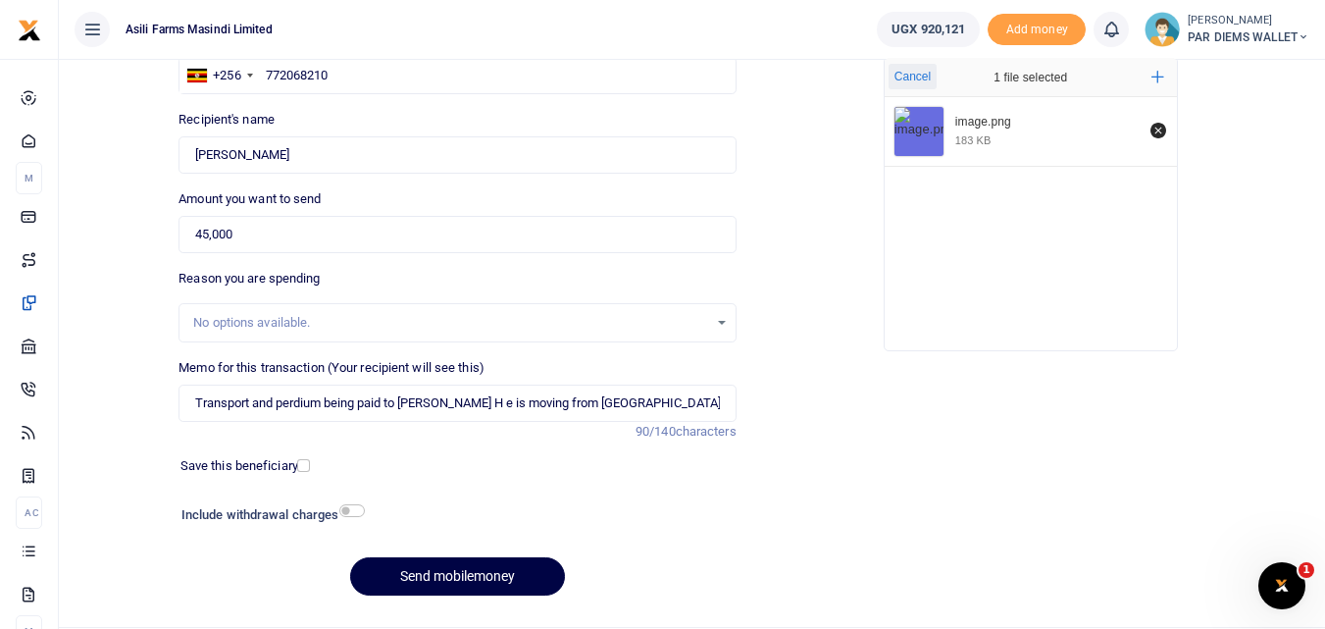
scroll to position [173, 0]
click at [470, 569] on button "Send mobilemoney" at bounding box center [457, 575] width 215 height 38
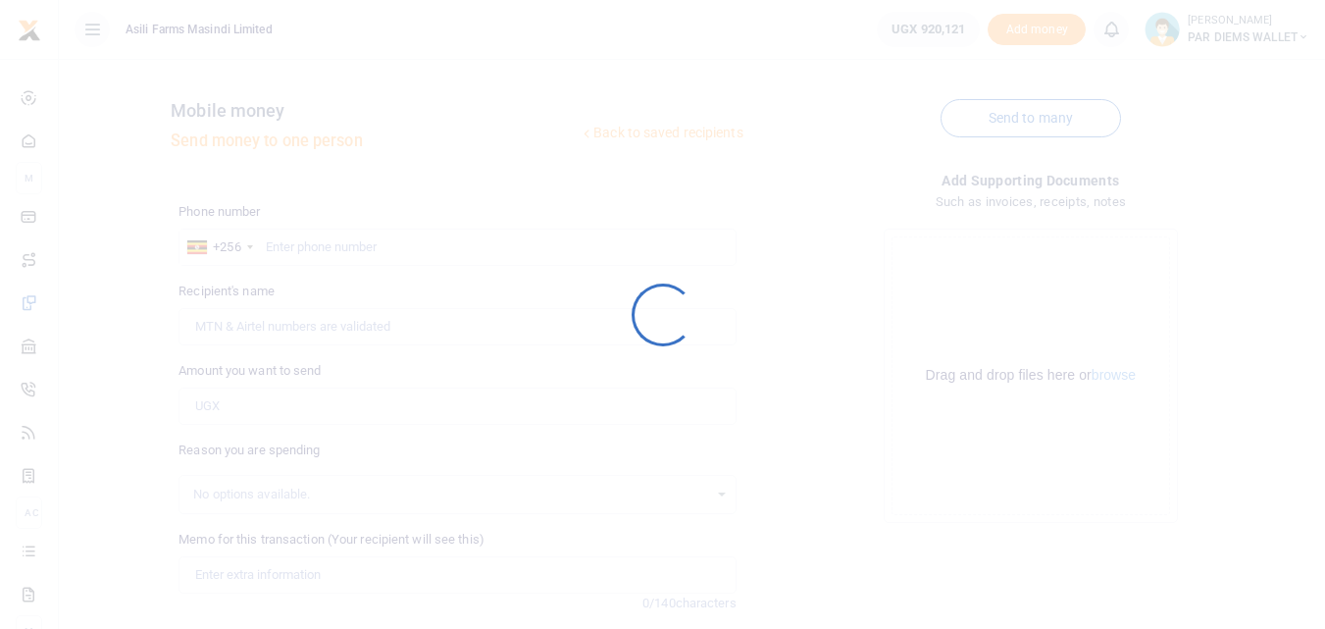
scroll to position [173, 0]
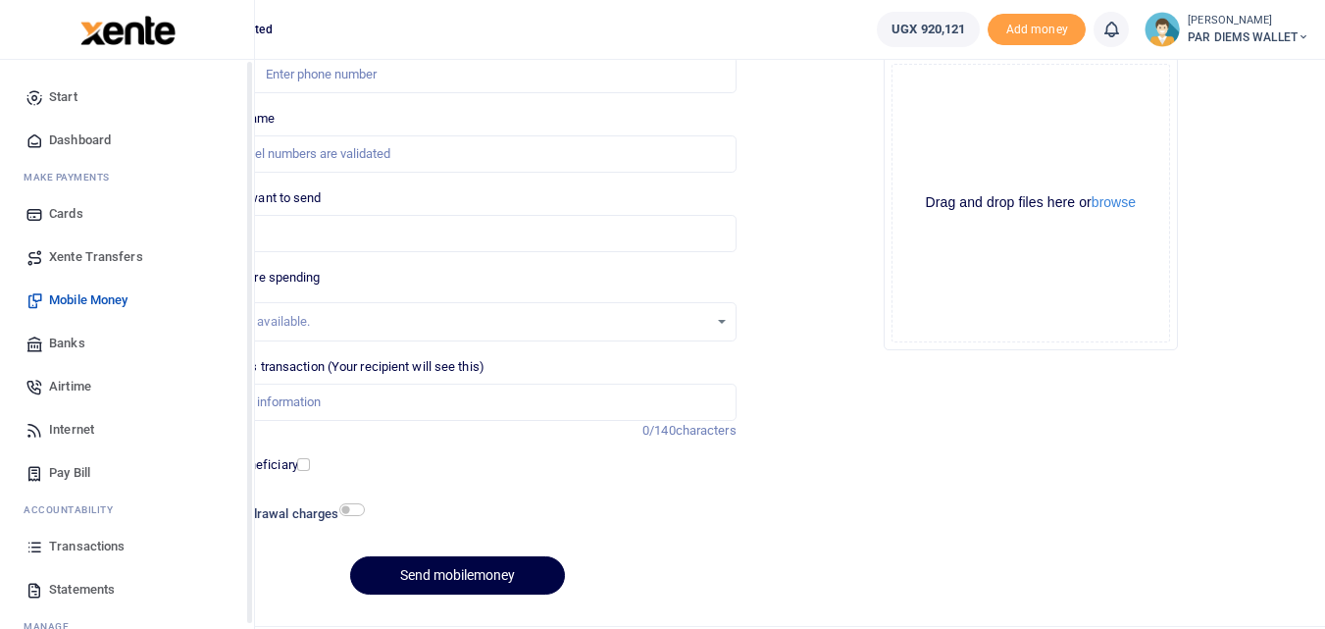
click at [33, 543] on icon at bounding box center [34, 546] width 18 height 18
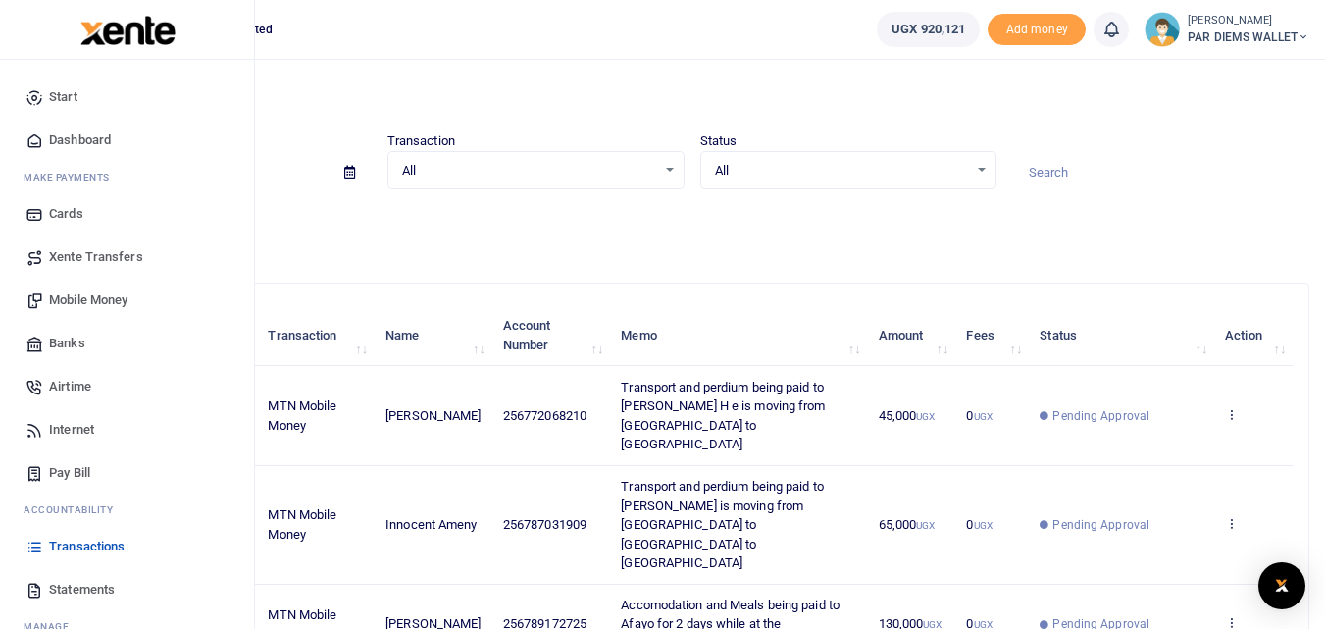
click at [91, 295] on span "Mobile Money" at bounding box center [88, 300] width 78 height 20
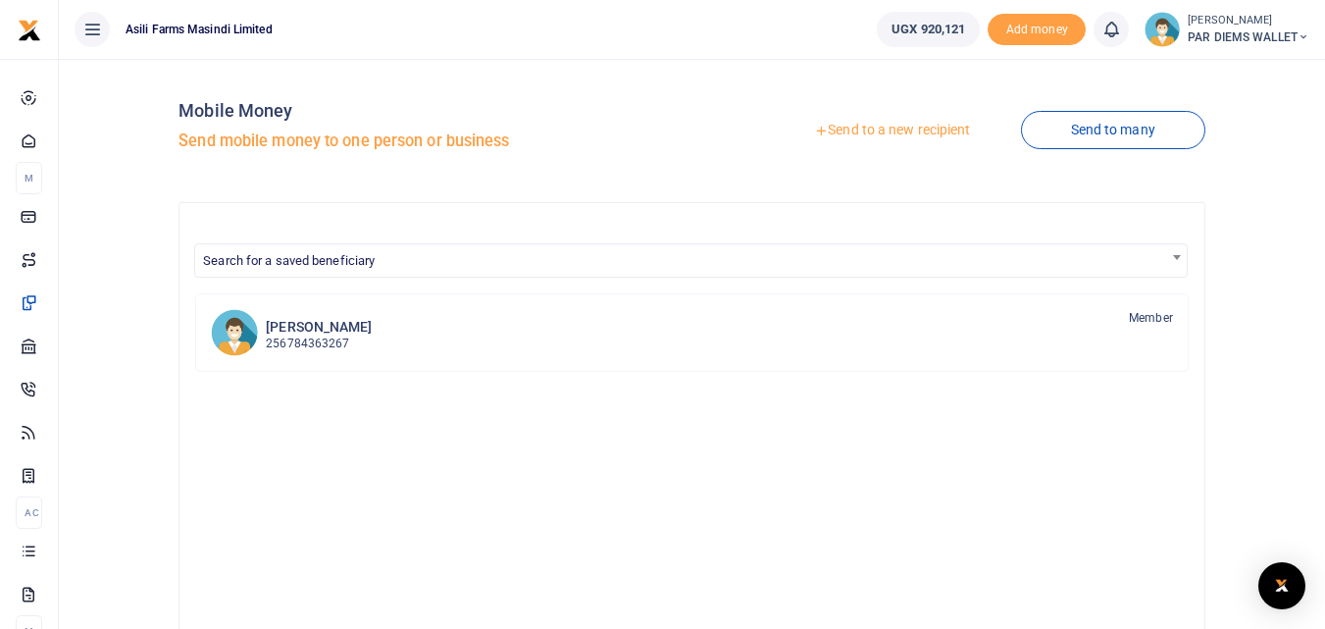
click at [877, 123] on link "Send to a new recipient" at bounding box center [892, 130] width 256 height 35
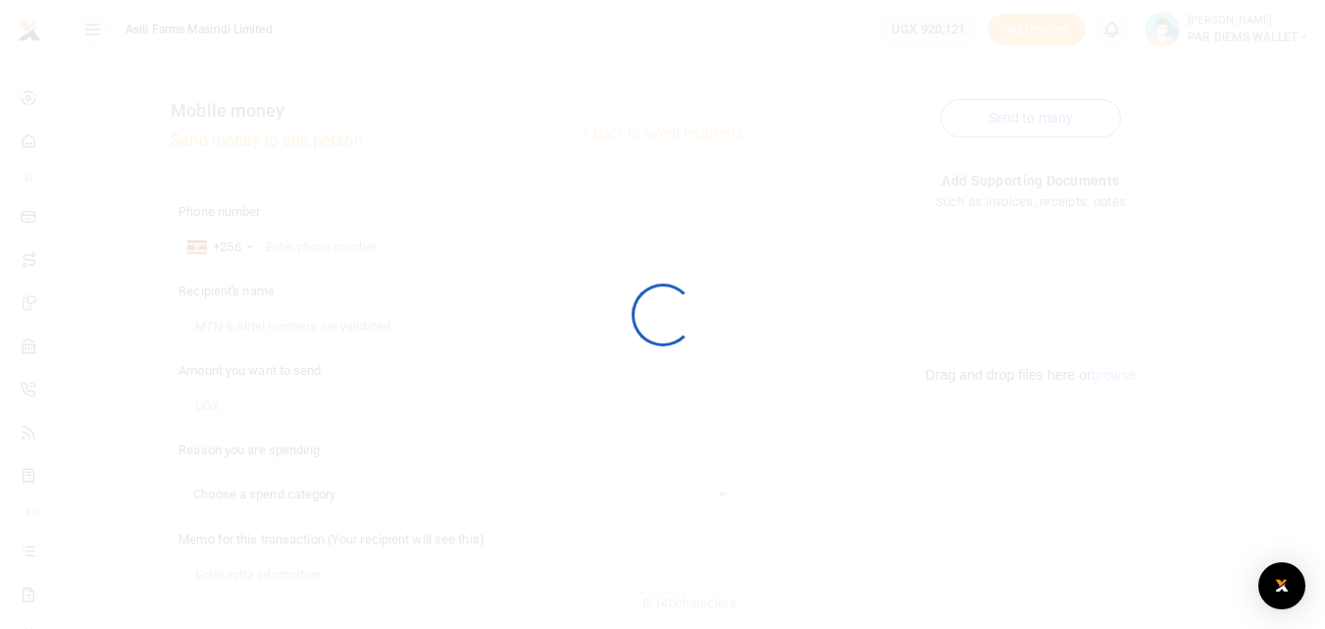
select select
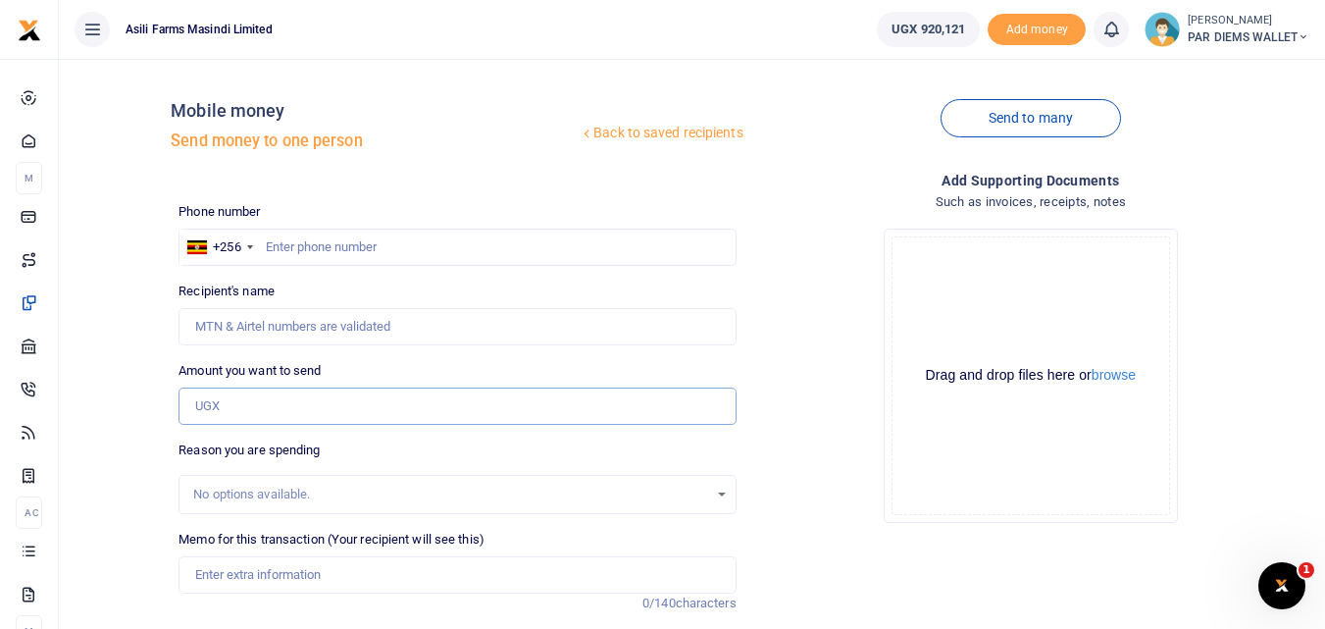
click at [218, 408] on input "Amount you want to send" at bounding box center [456, 405] width 557 height 37
paste input "0784455624"
type input "0784455624"
click at [285, 242] on input "text" at bounding box center [456, 246] width 557 height 37
type input "784455624"
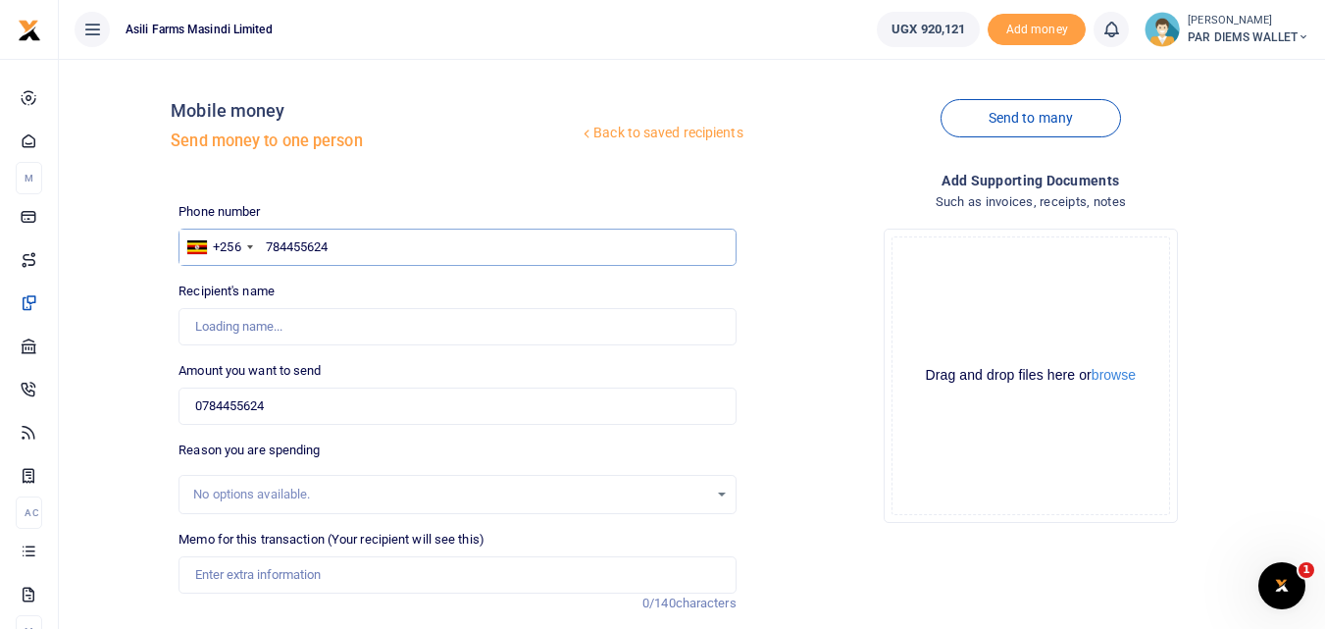
type input "Abdallah Mugoya"
type input "784455624"
click at [286, 405] on input "0784455624" at bounding box center [456, 405] width 557 height 37
type input "0"
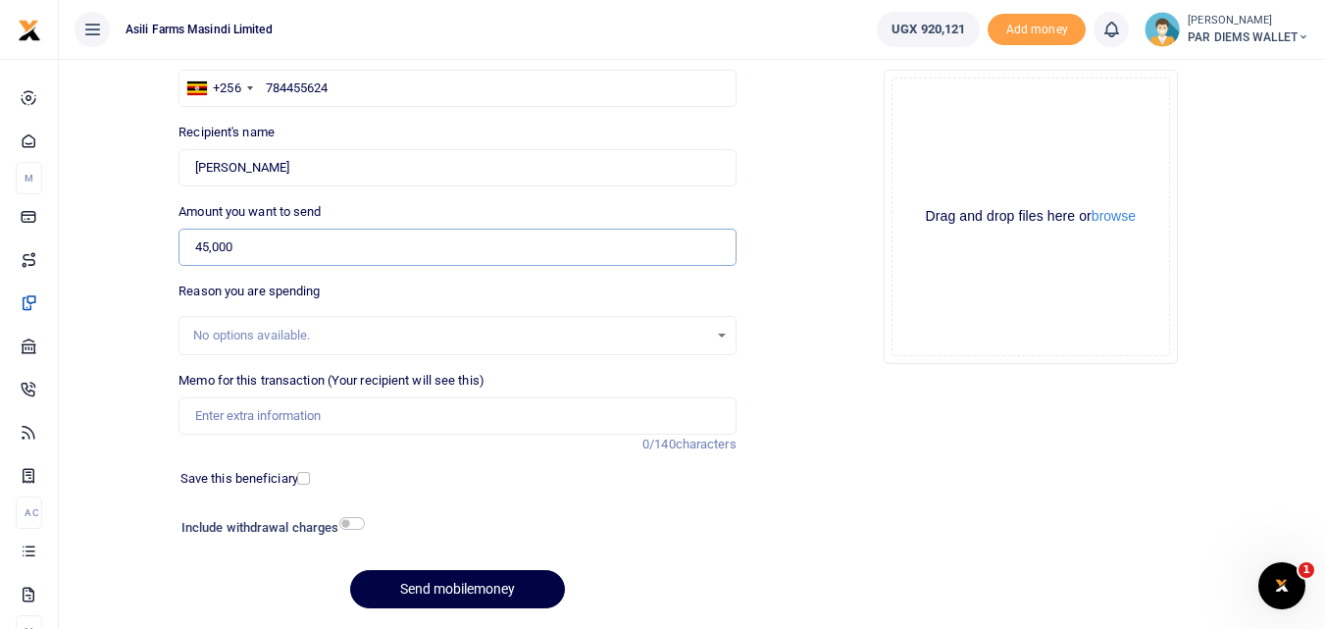
scroll to position [162, 0]
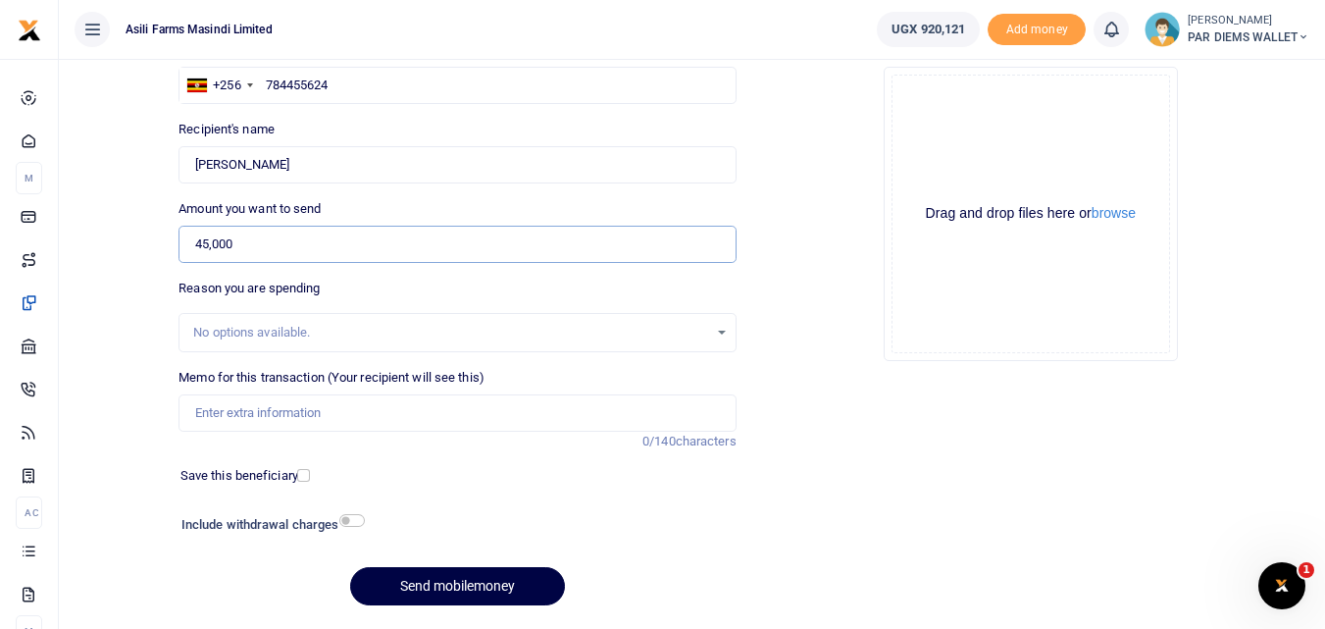
type input "45,000"
click at [356, 397] on input "Memo for this transaction (Your recipient will see this)" at bounding box center [456, 412] width 557 height 37
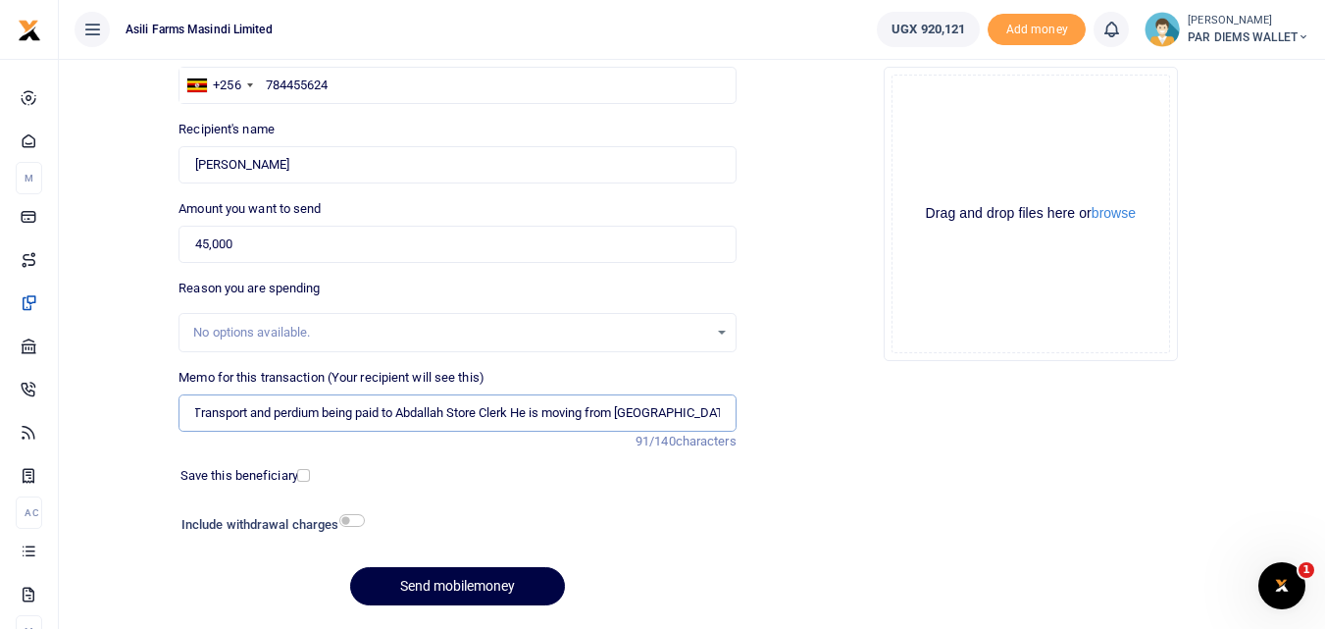
scroll to position [0, 5]
type input "Transport and perdium being paid to Abdallah Store Clerk He is moving from Buny…"
click at [958, 122] on div "Drag and drop files here or browse Powered by Uppy" at bounding box center [1030, 214] width 279 height 279
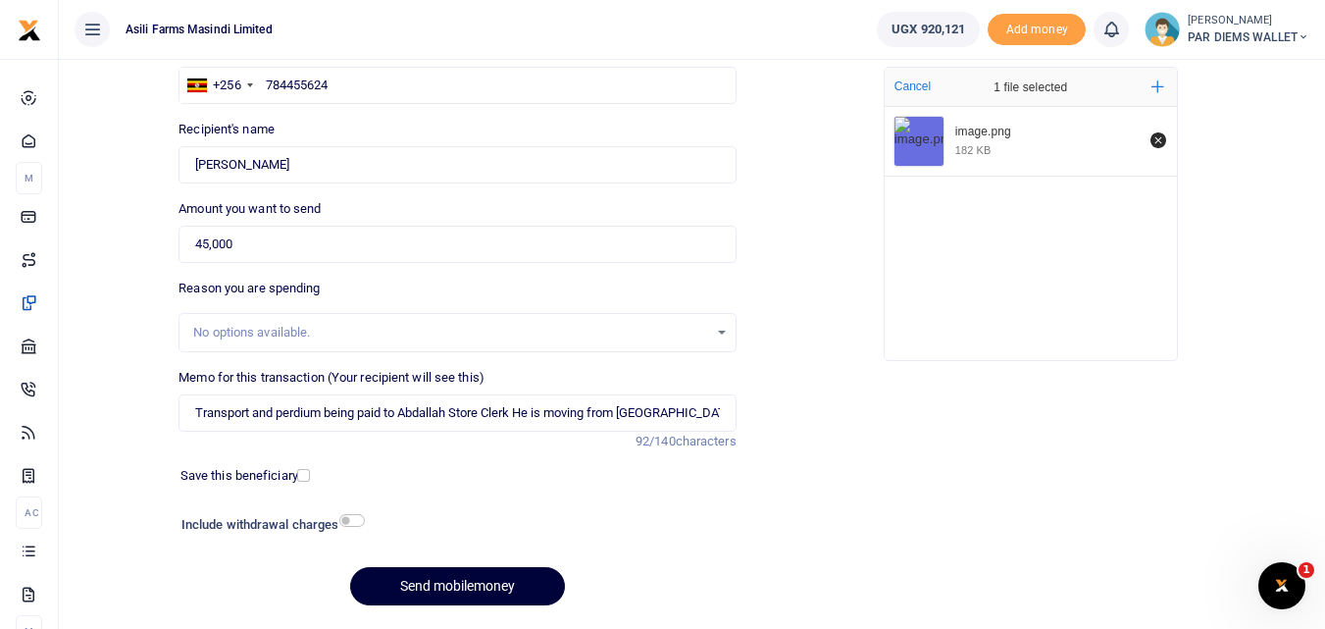
click at [474, 591] on button "Send mobilemoney" at bounding box center [457, 586] width 215 height 38
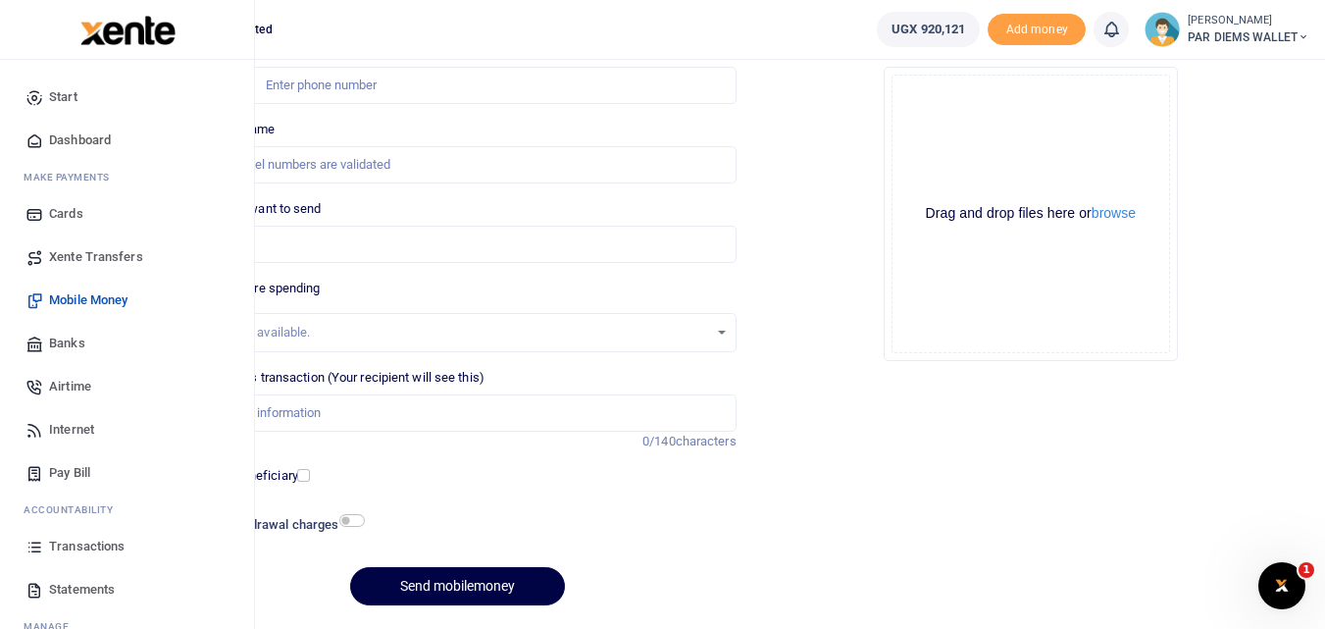
click at [35, 541] on icon at bounding box center [34, 546] width 18 height 18
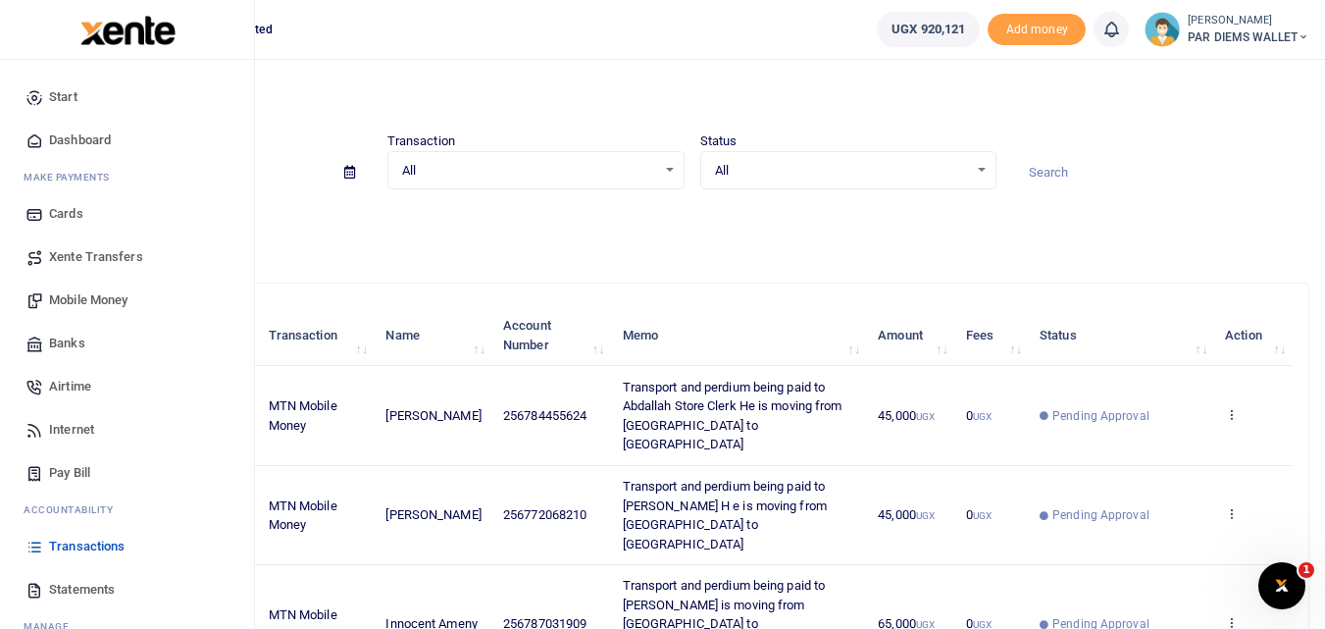
click at [91, 295] on span "Mobile Money" at bounding box center [88, 300] width 78 height 20
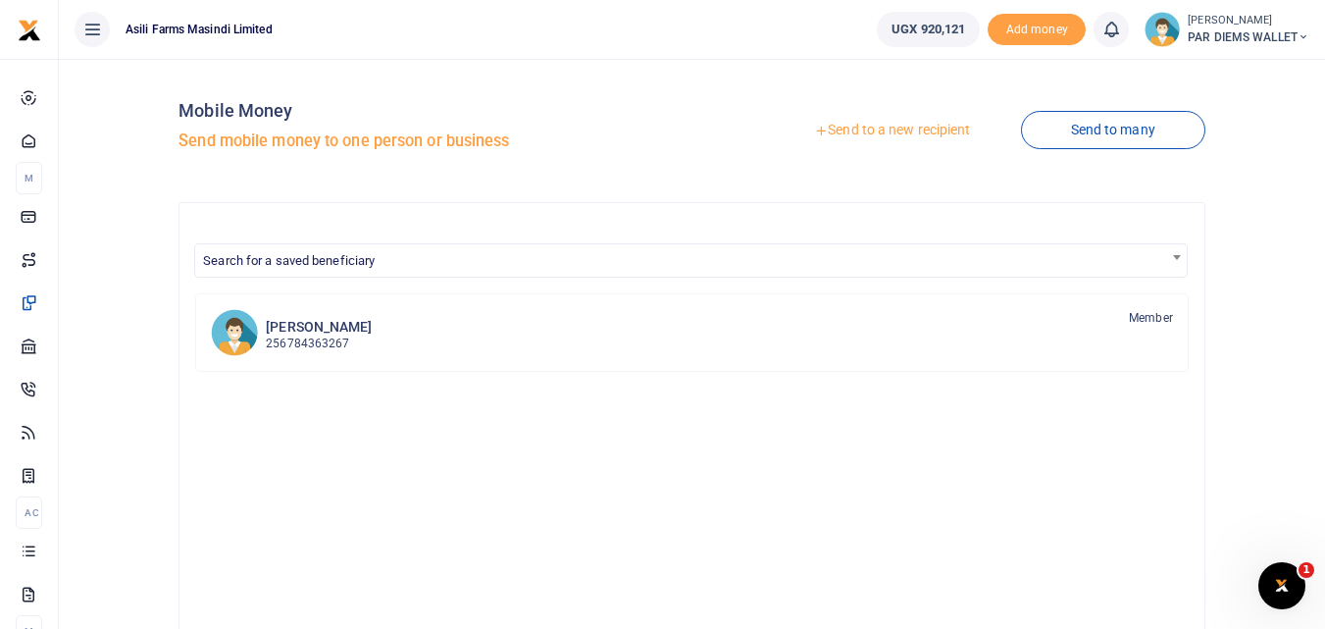
click at [891, 131] on link "Send to a new recipient" at bounding box center [892, 130] width 256 height 35
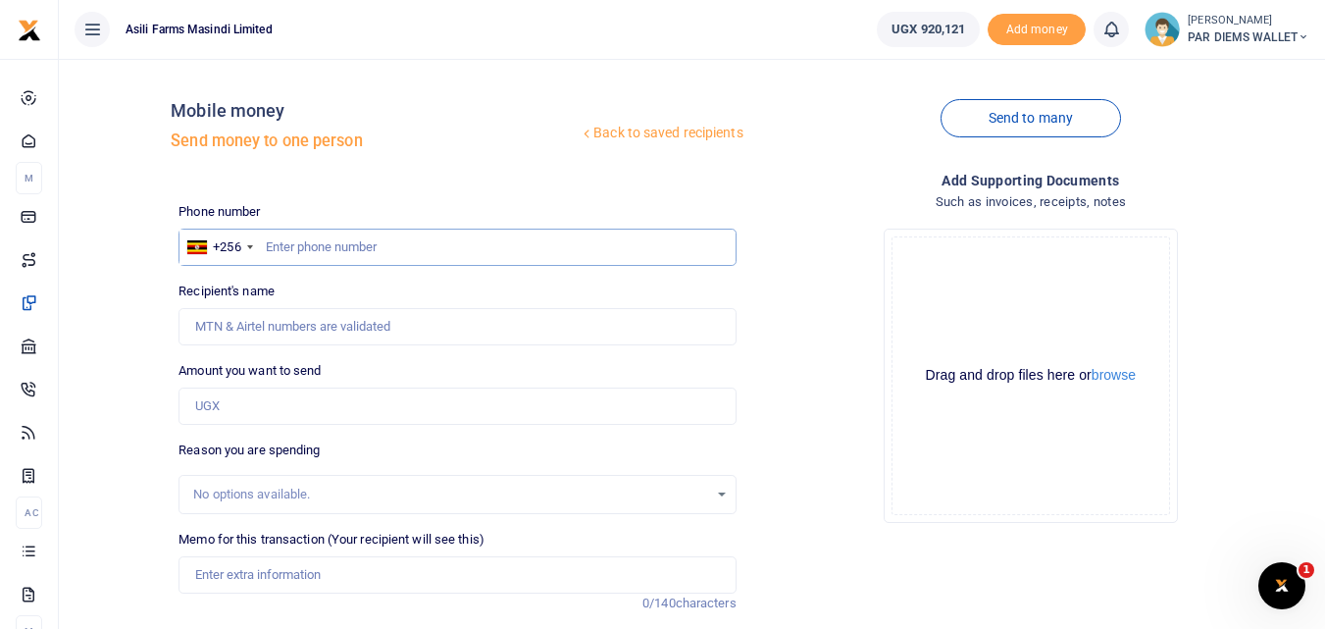
click at [353, 229] on input "text" at bounding box center [456, 246] width 557 height 37
click at [249, 577] on input "Memo for this transaction (Your recipient will see this)" at bounding box center [456, 574] width 557 height 37
type input "Perdium being paid to"
click at [237, 412] on input "Amount you want to send" at bounding box center [456, 405] width 557 height 37
paste input "+256766425126"
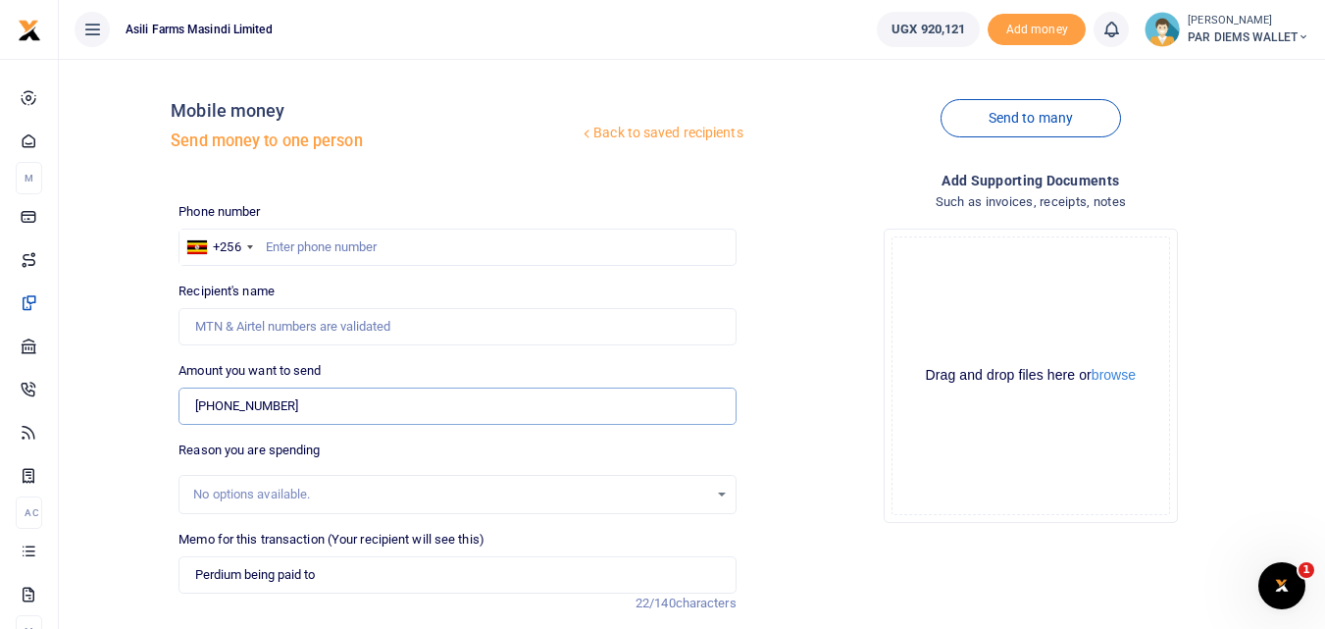
type input "+256766425126"
click at [314, 241] on input "text" at bounding box center [456, 246] width 557 height 37
type input "766425126"
type input "[PERSON_NAME]"
type input "766425126"
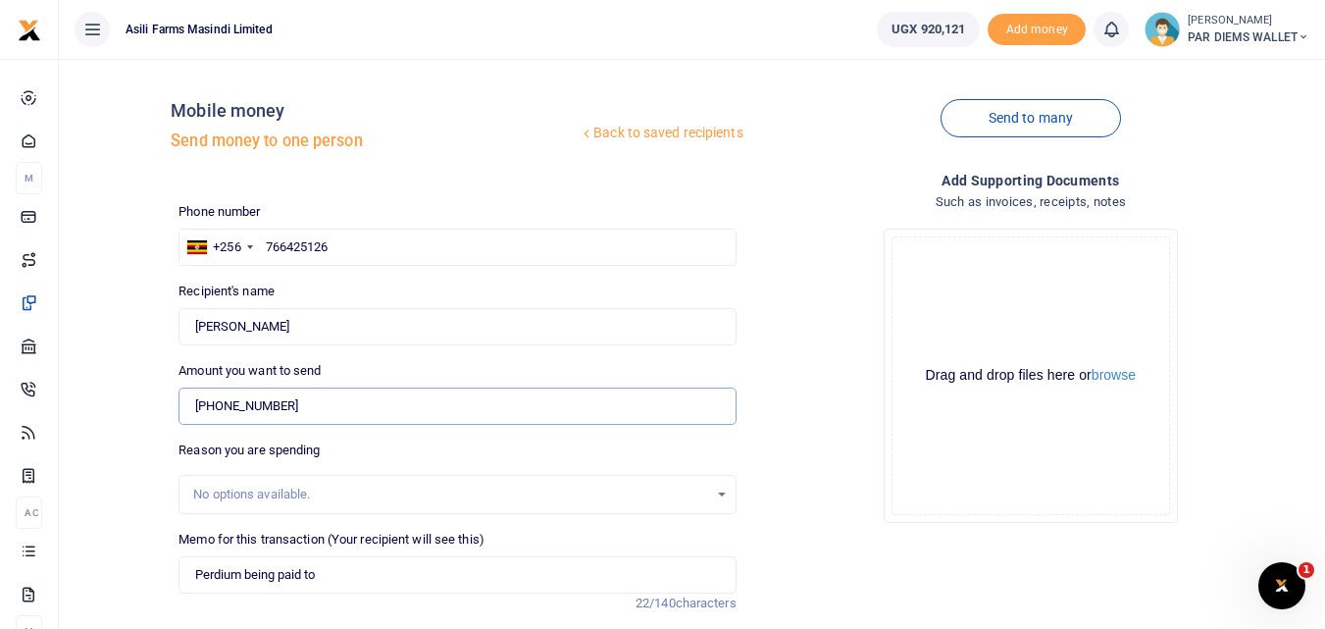
click at [369, 418] on input "[PHONE_NUMBER]" at bounding box center [456, 405] width 557 height 37
type input "+"
click at [227, 410] on input "0" at bounding box center [456, 405] width 557 height 37
paste input "[PHONE_NUMBER]"
click at [351, 247] on input "766425126" at bounding box center [456, 246] width 557 height 37
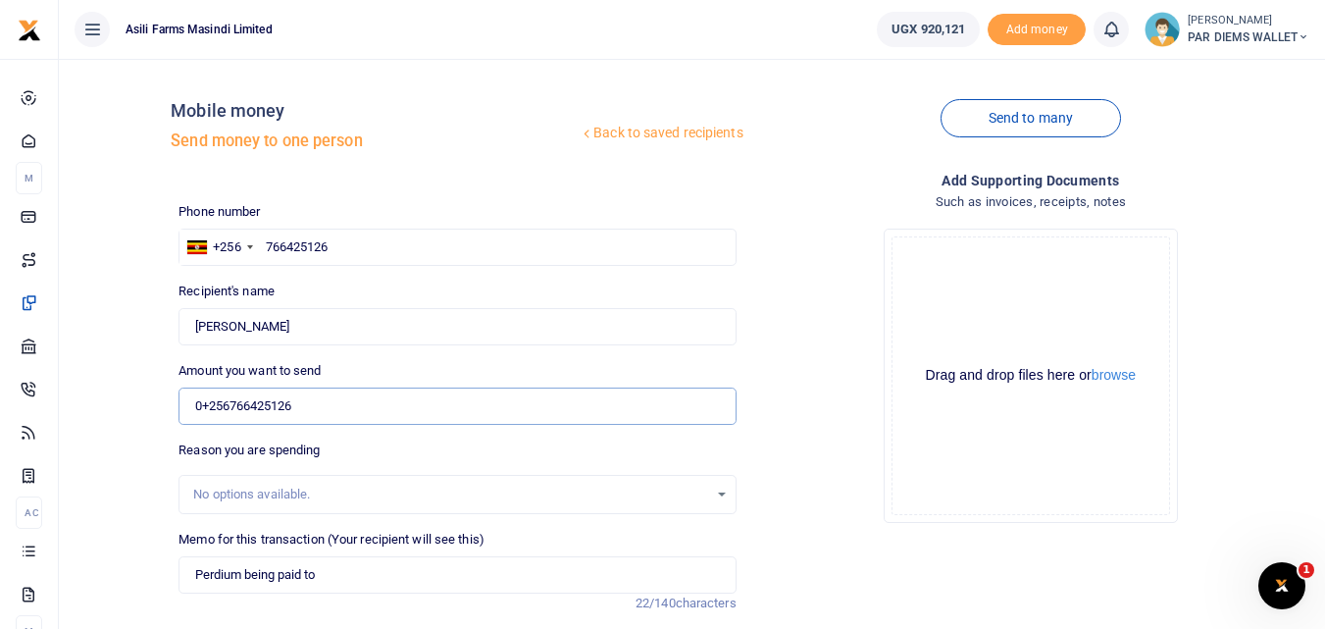
click at [316, 416] on input "0+256766425126" at bounding box center [456, 405] width 557 height 37
type input "0"
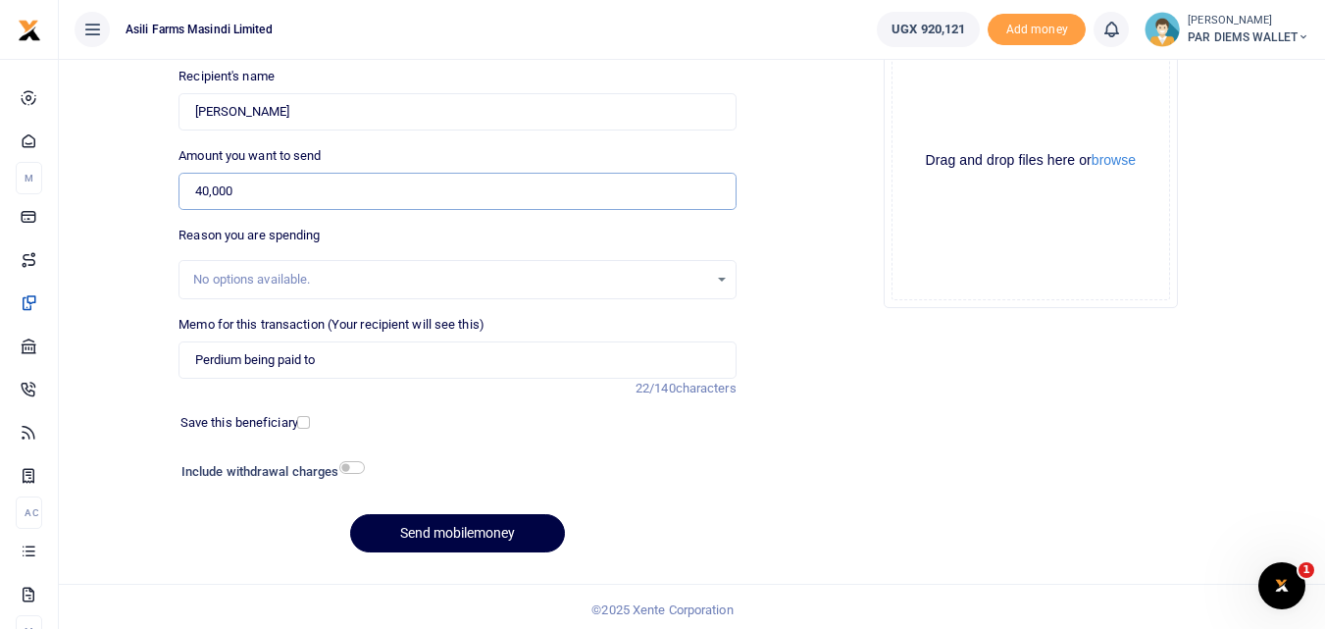
scroll to position [220, 0]
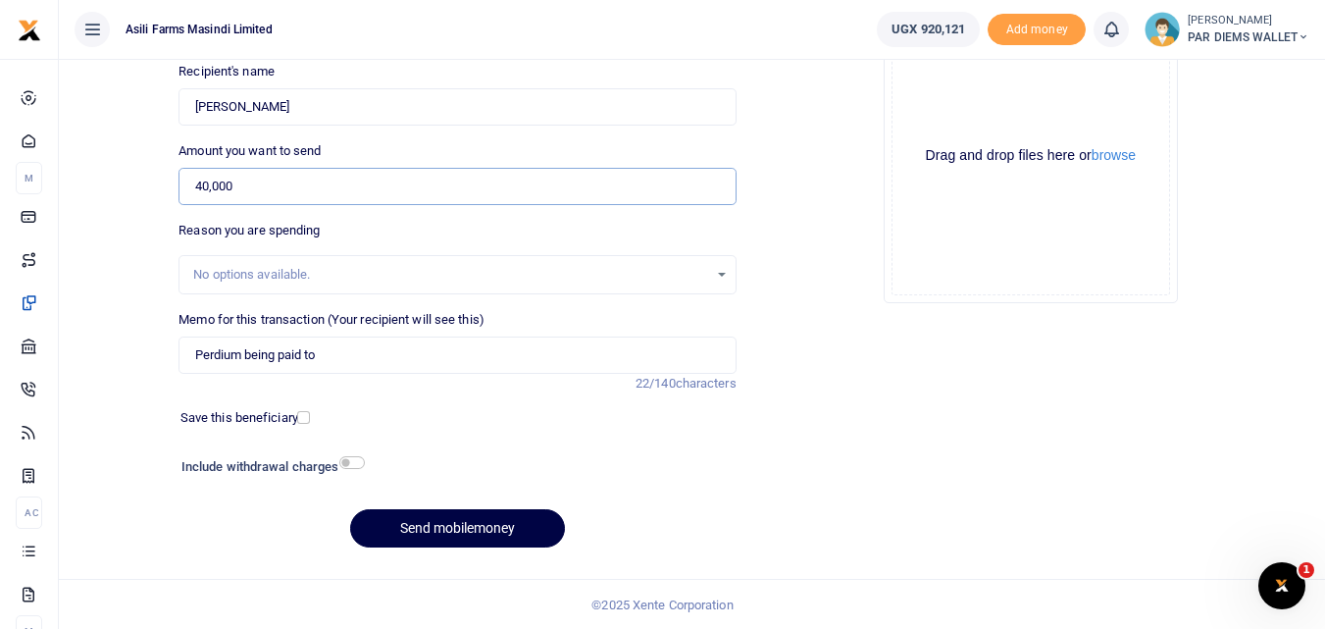
type input "40,000"
click at [243, 459] on h6 "Include withdrawal charges" at bounding box center [268, 467] width 175 height 16
click at [334, 357] on input "Perdium being paid to" at bounding box center [456, 354] width 557 height 37
type input "P"
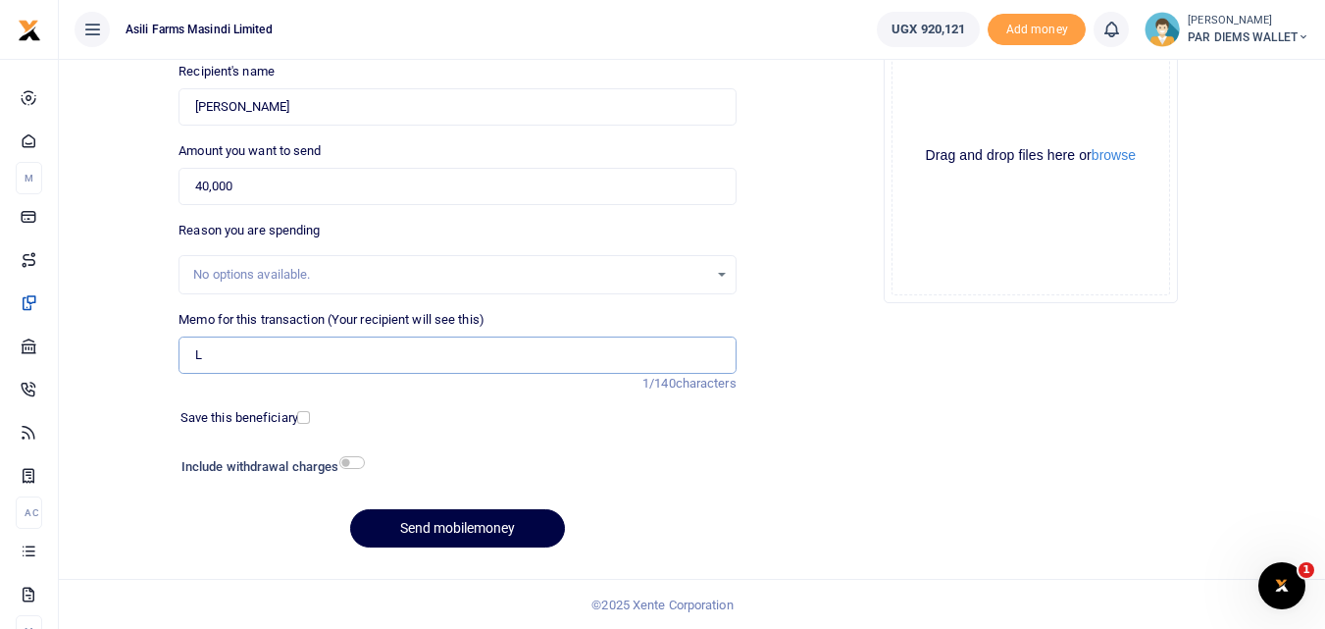
type input "L"
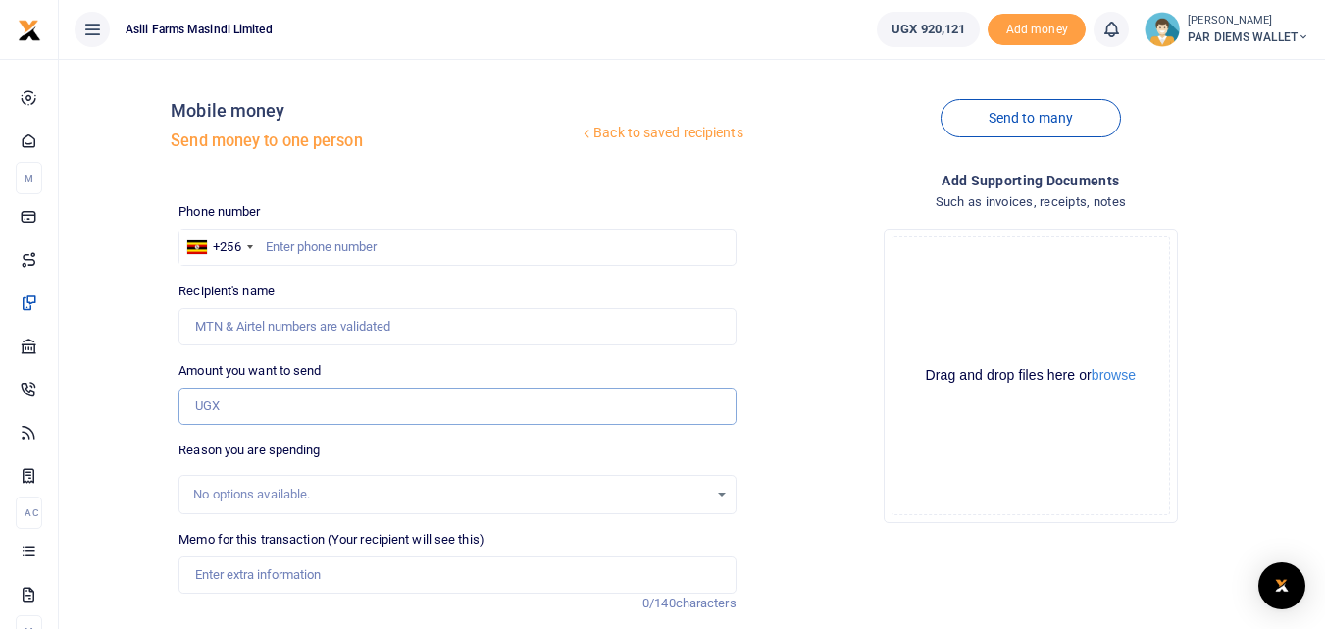
click at [244, 405] on input "Amount you want to send" at bounding box center [456, 405] width 557 height 37
click at [297, 247] on input "text" at bounding box center [456, 246] width 557 height 37
click at [257, 407] on input "40,000" at bounding box center [456, 405] width 557 height 37
type input "4"
click at [237, 394] on input "0" at bounding box center [456, 405] width 557 height 37
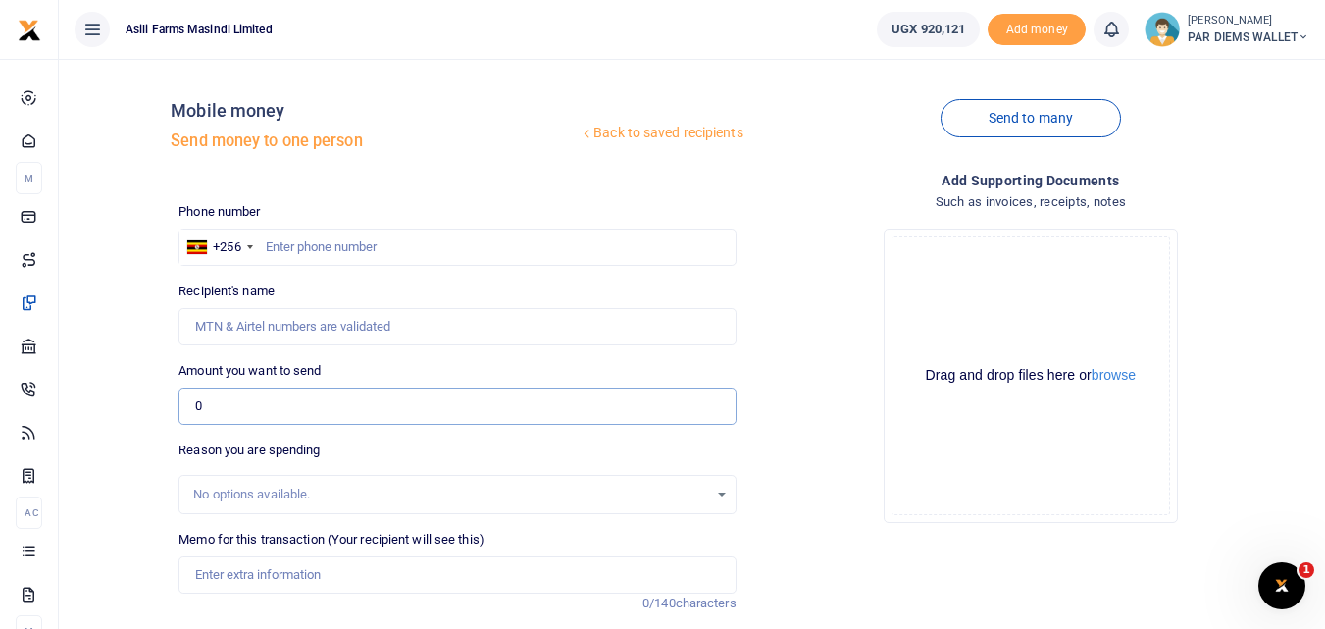
paste input "+256766425126"
type input "0+256766425126"
click at [304, 244] on input "text" at bounding box center [456, 246] width 557 height 37
type input "766425126"
type input "Denish Olara"
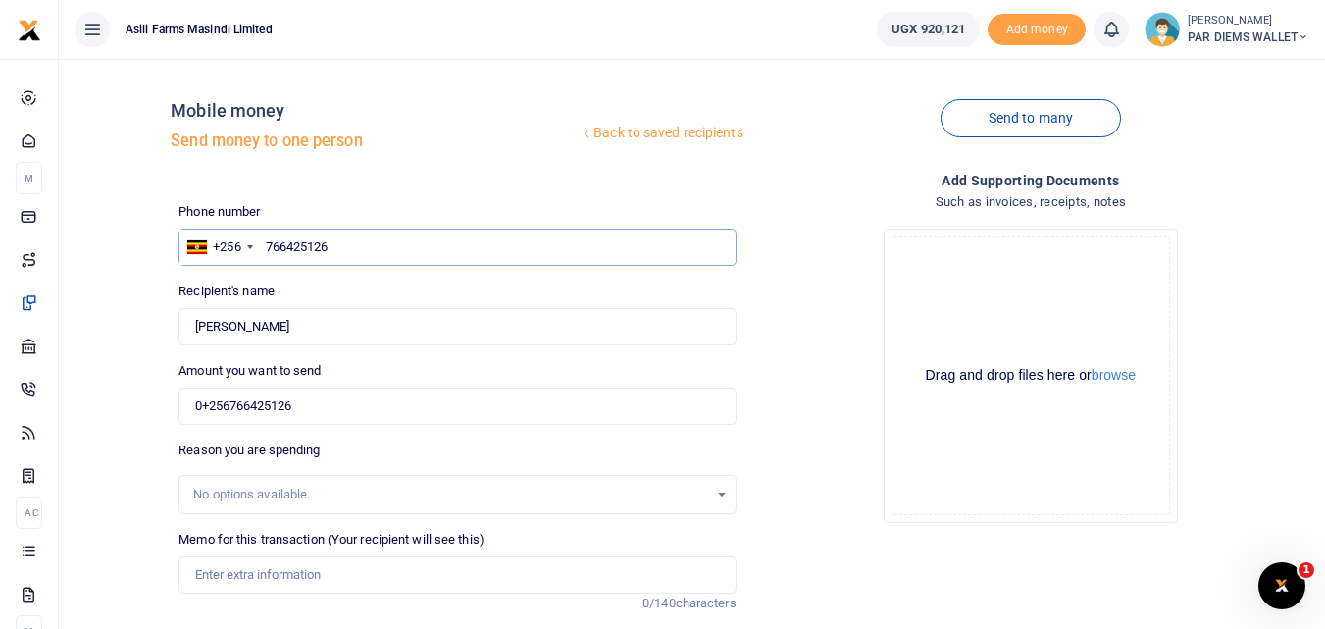
type input "766425126"
click at [319, 411] on input "0+256766425126" at bounding box center [456, 405] width 557 height 37
type input "0"
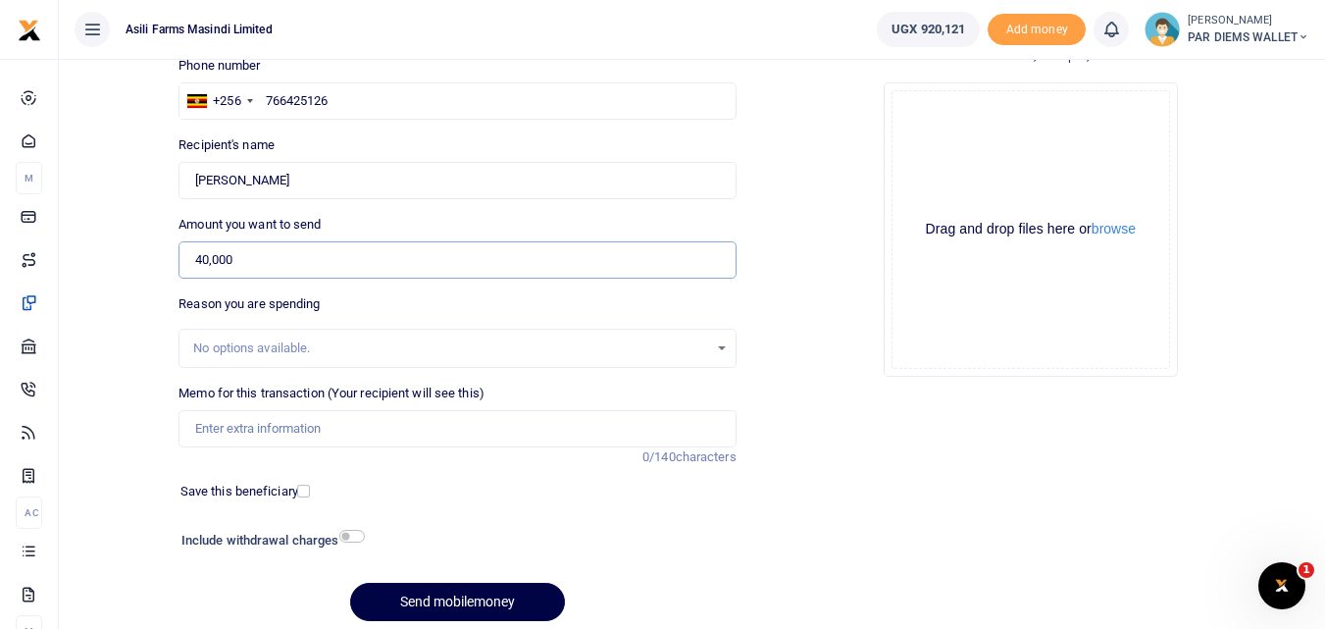
scroll to position [149, 0]
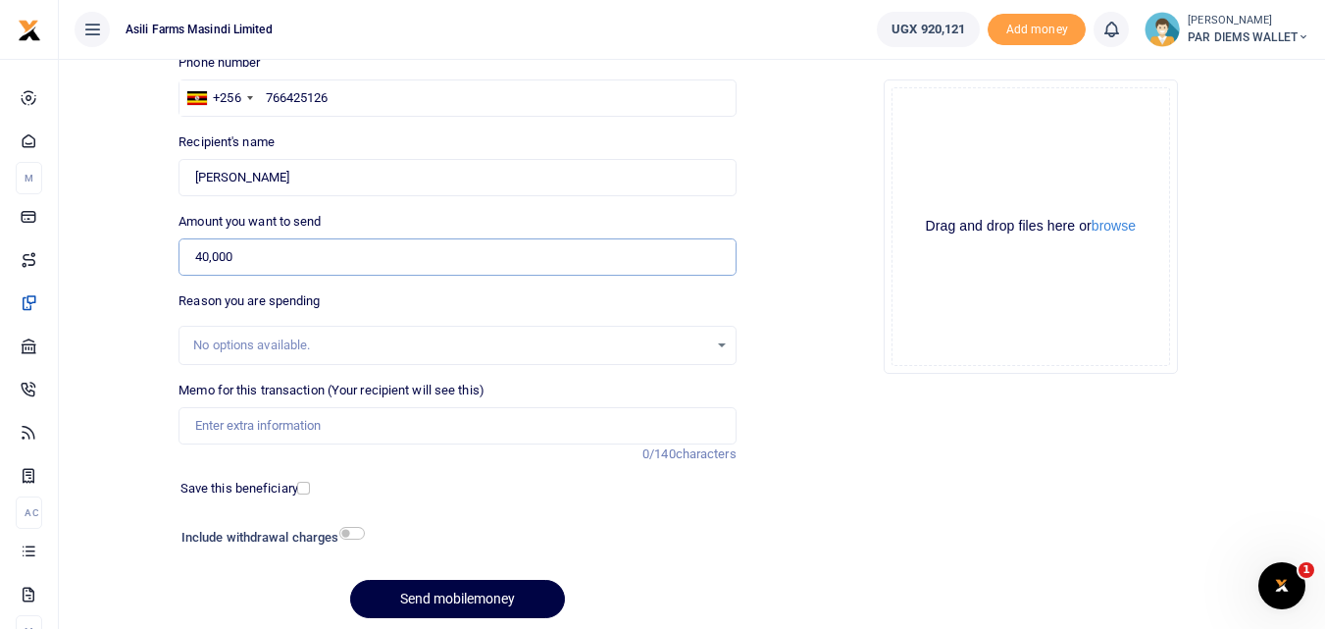
type input "40,000"
click at [249, 426] on input "Memo for this transaction (Your recipient will see this)" at bounding box center [456, 425] width 557 height 37
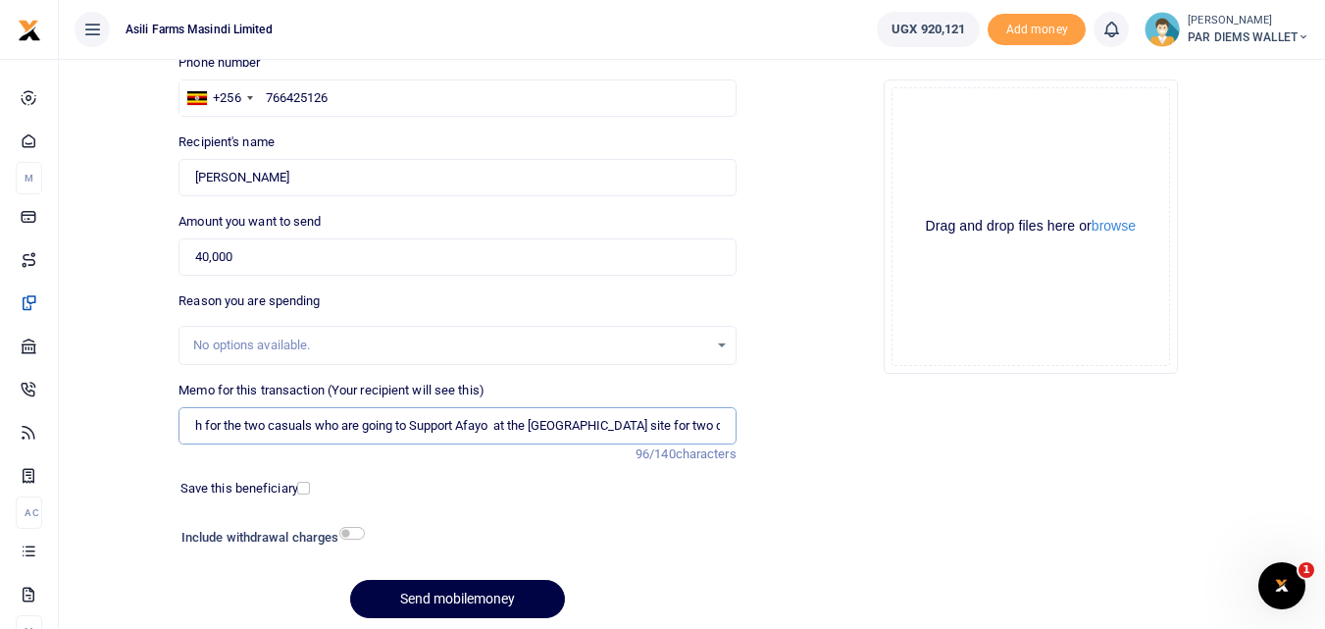
scroll to position [0, 30]
type input "Lunch for the two casuals who are going to Support Afayo at the new Amatheon si…"
click at [957, 128] on div "Drag and drop files here or browse Powered by Uppy" at bounding box center [1030, 226] width 279 height 279
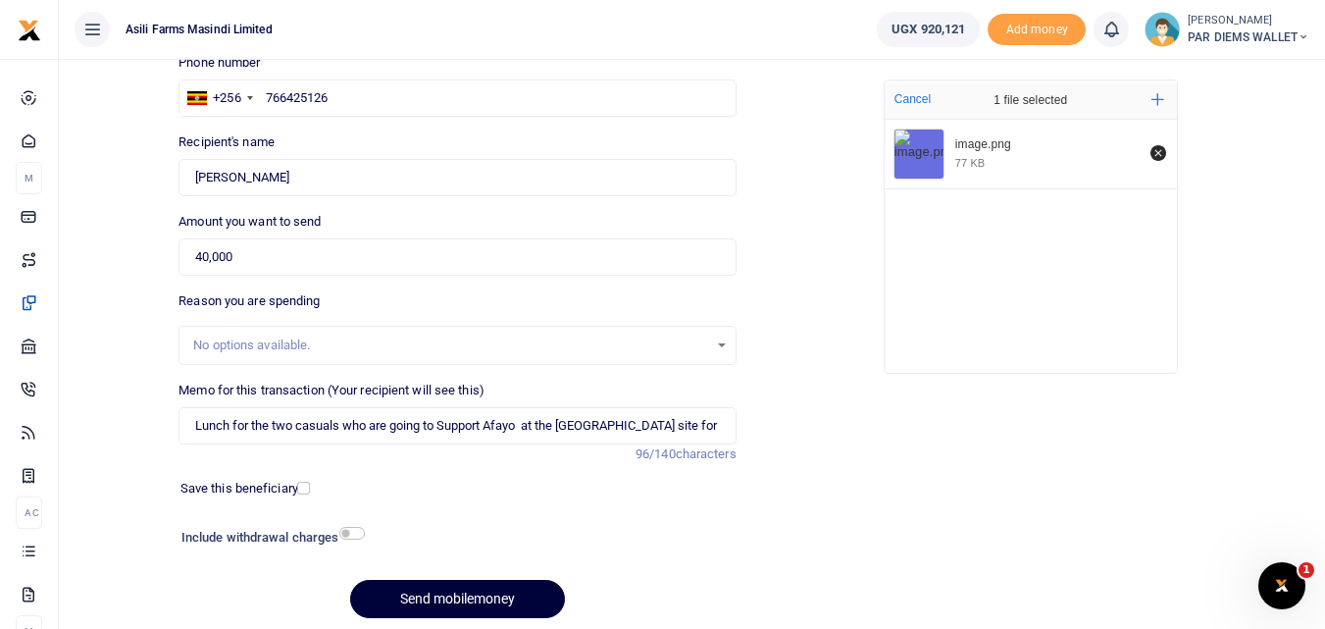
click at [466, 599] on button "Send mobilemoney" at bounding box center [457, 599] width 215 height 38
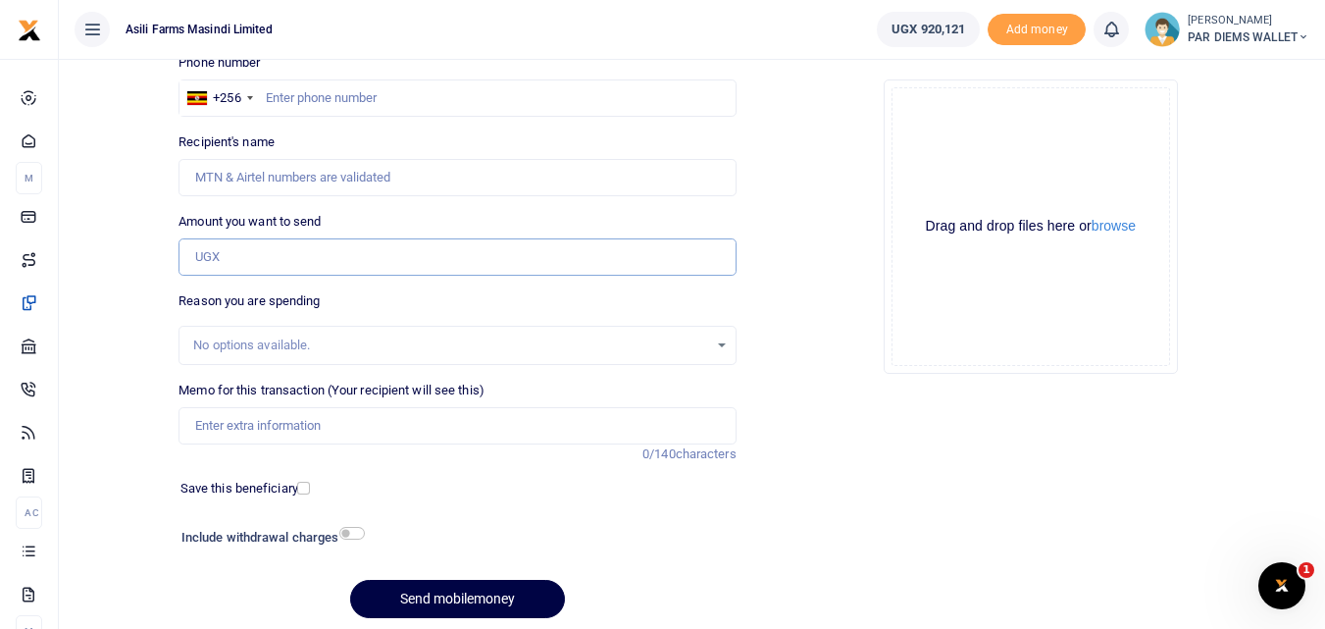
click at [256, 244] on input "Amount you want to send" at bounding box center [456, 256] width 557 height 37
paste input "0784969210"
type input "0784969210"
click at [321, 102] on input "text" at bounding box center [456, 97] width 557 height 37
type input "784969210"
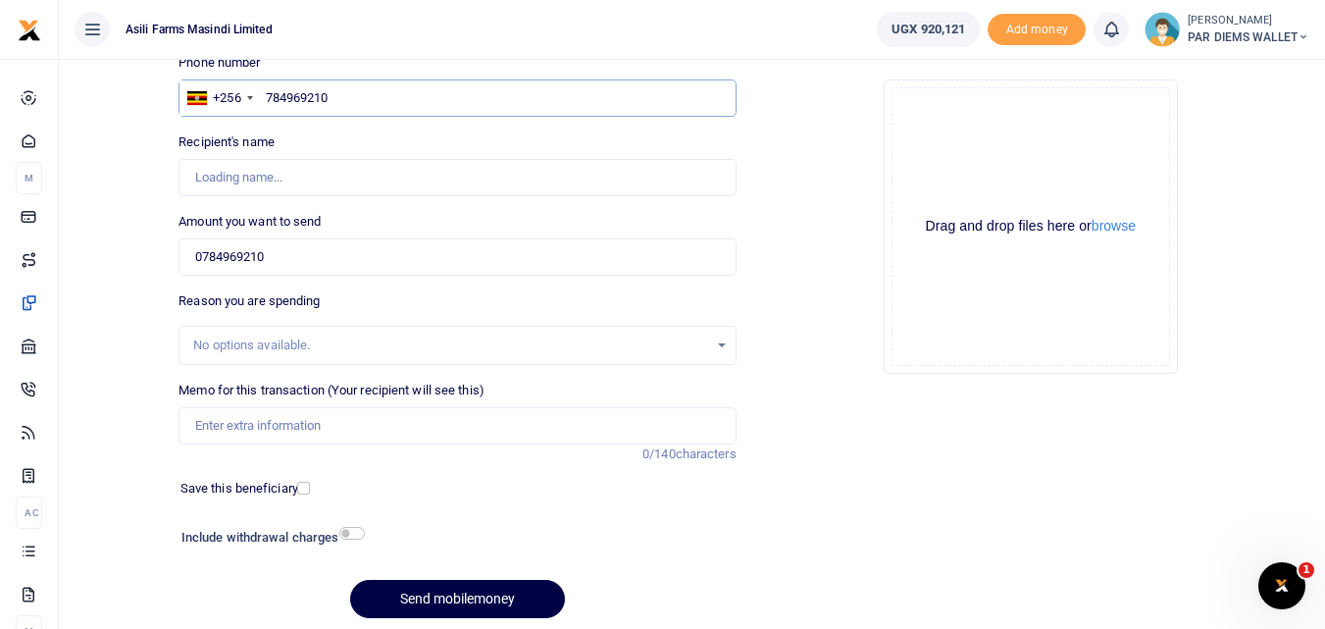
type input "Amon Ojur"
type input "784969210"
click at [332, 260] on input "0784969210" at bounding box center [456, 256] width 557 height 37
type input "0"
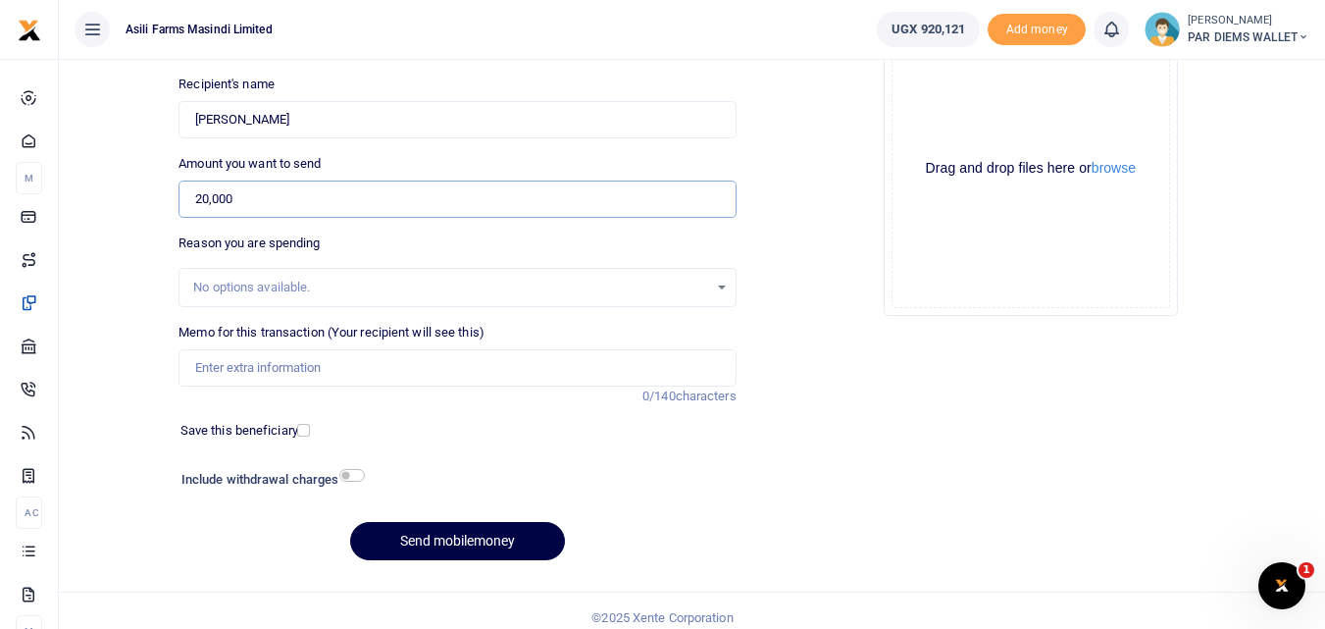
scroll to position [221, 0]
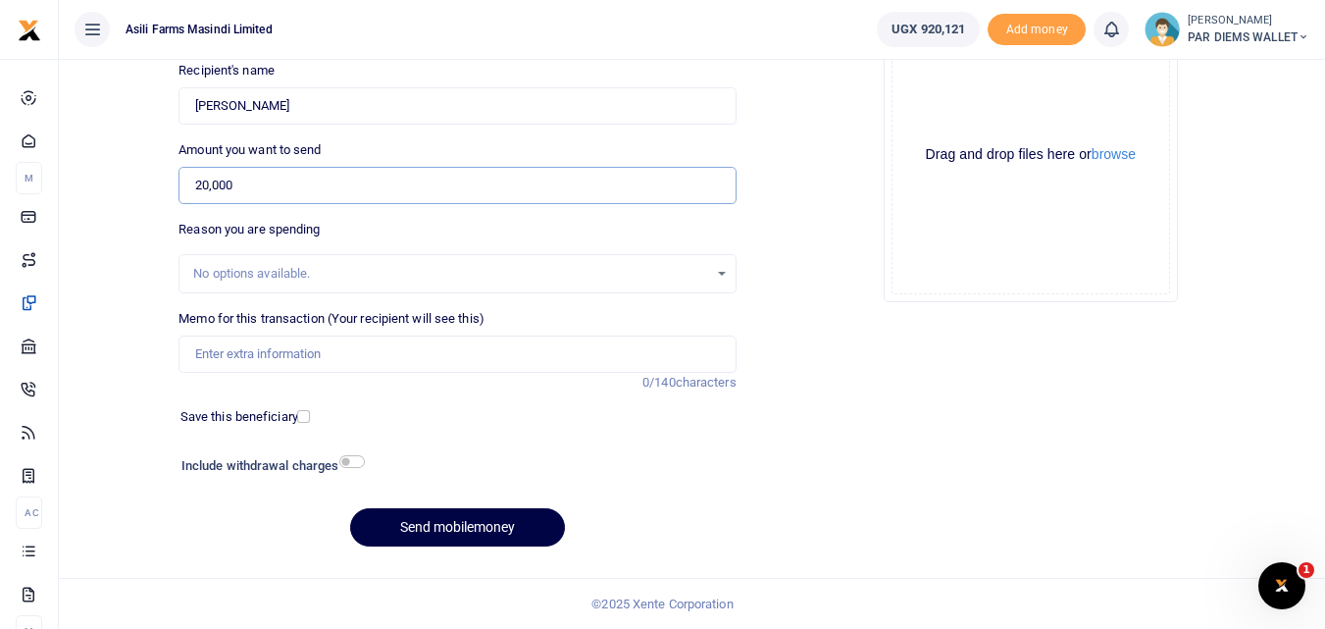
type input "20,000"
click at [246, 343] on input "Memo for this transaction (Your recipient will see this)" at bounding box center [456, 353] width 557 height 37
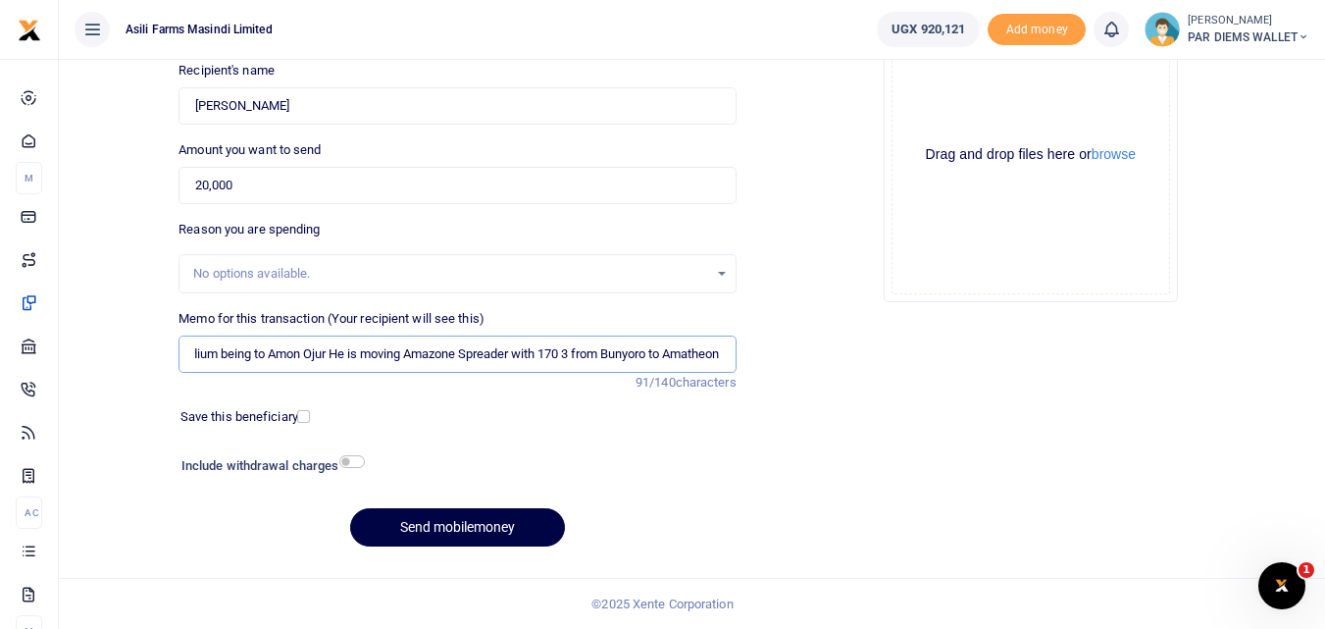
scroll to position [0, 41]
type input "Perdium being to Amon Ojur He is moving Amazone Spreader with 170 3 from Bunyor…"
click at [942, 110] on div "Drag and drop files here or browse Powered by Uppy" at bounding box center [1030, 155] width 279 height 279
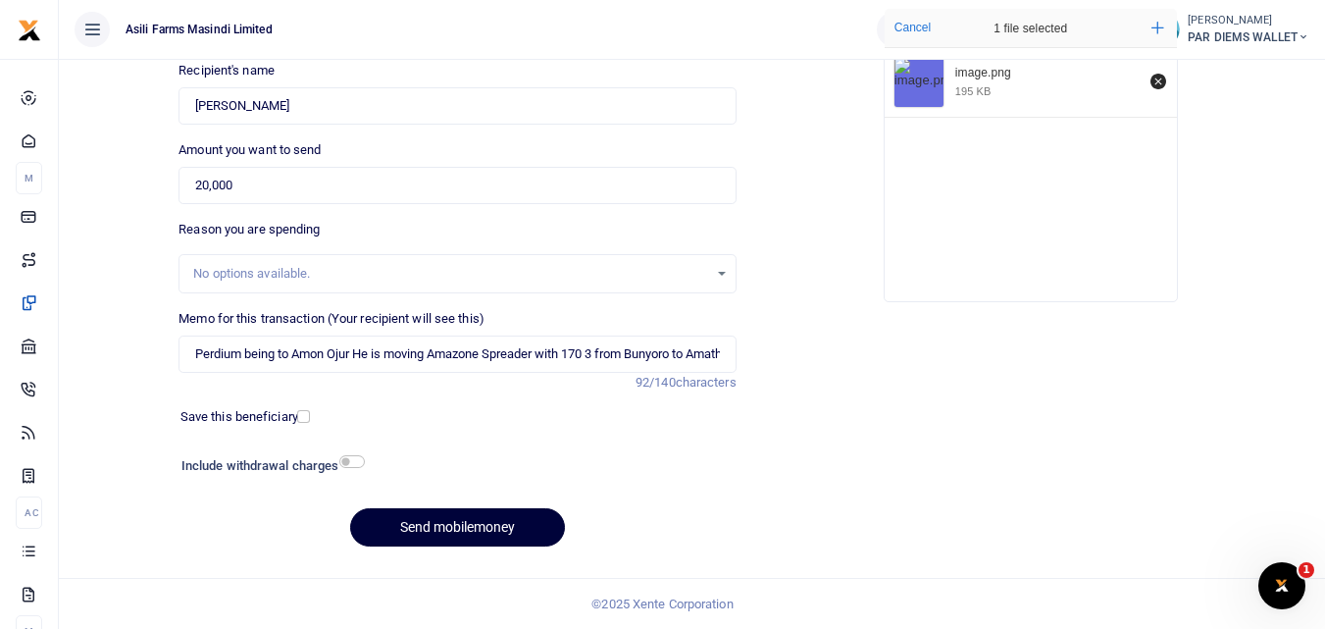
click at [468, 520] on button "Send mobilemoney" at bounding box center [457, 527] width 215 height 38
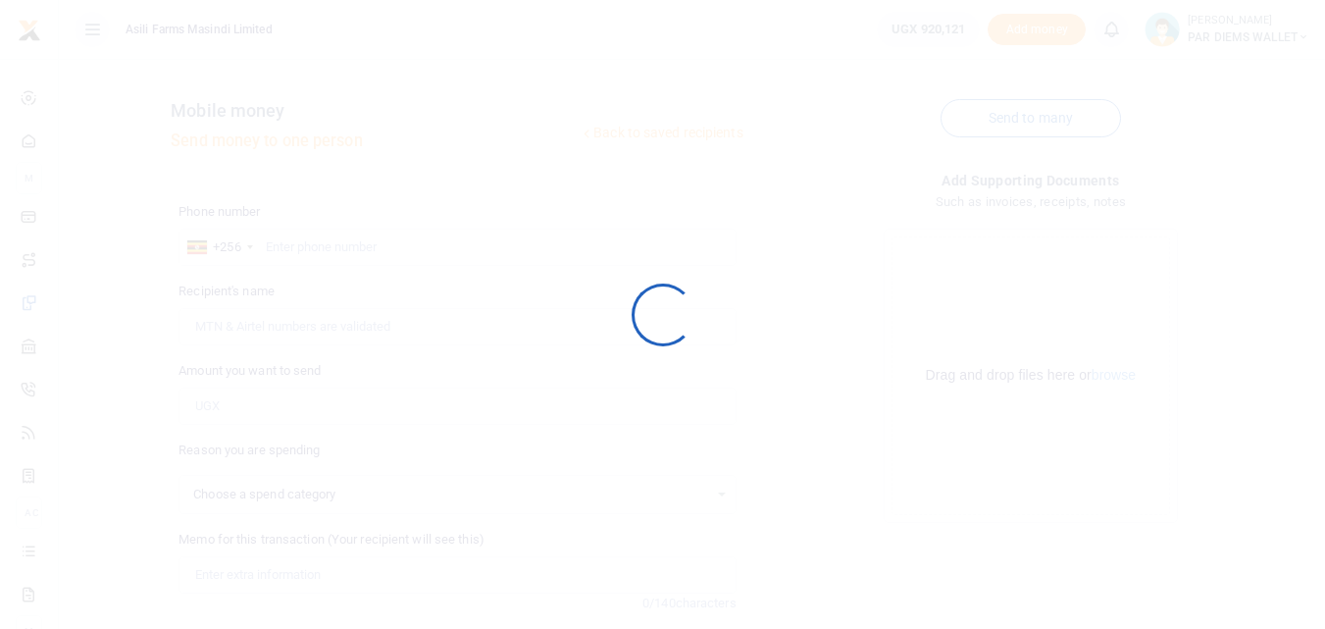
scroll to position [221, 0]
select select
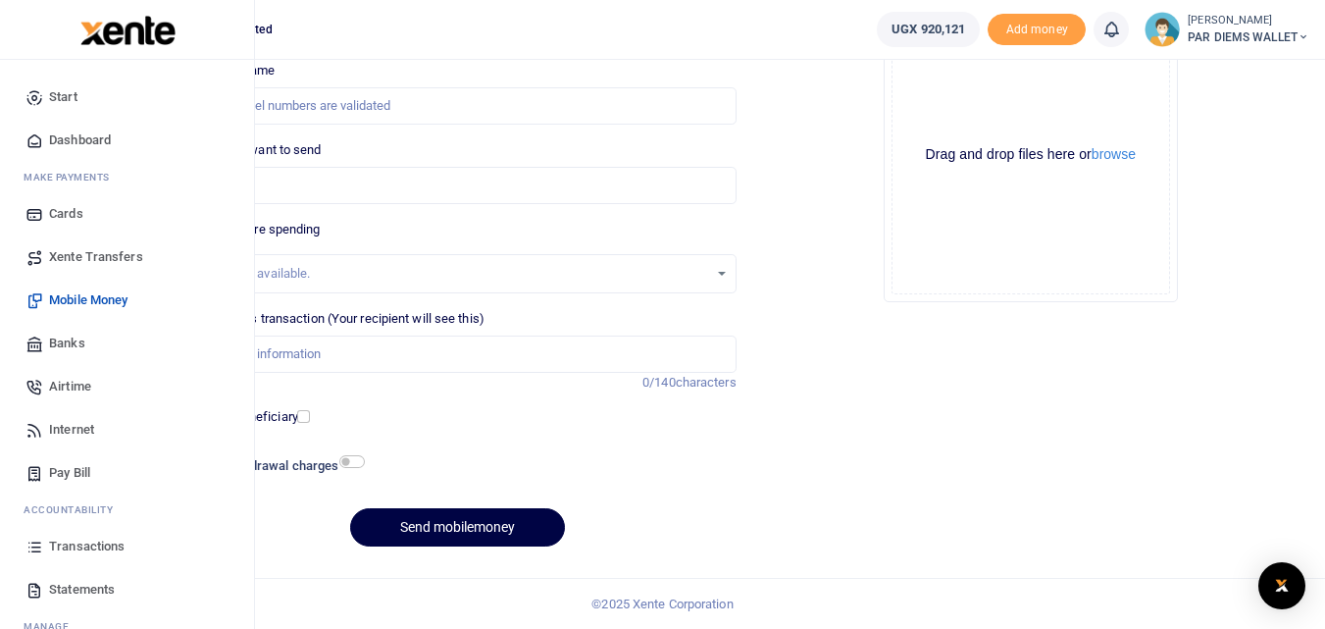
click at [31, 544] on icon at bounding box center [34, 546] width 18 height 18
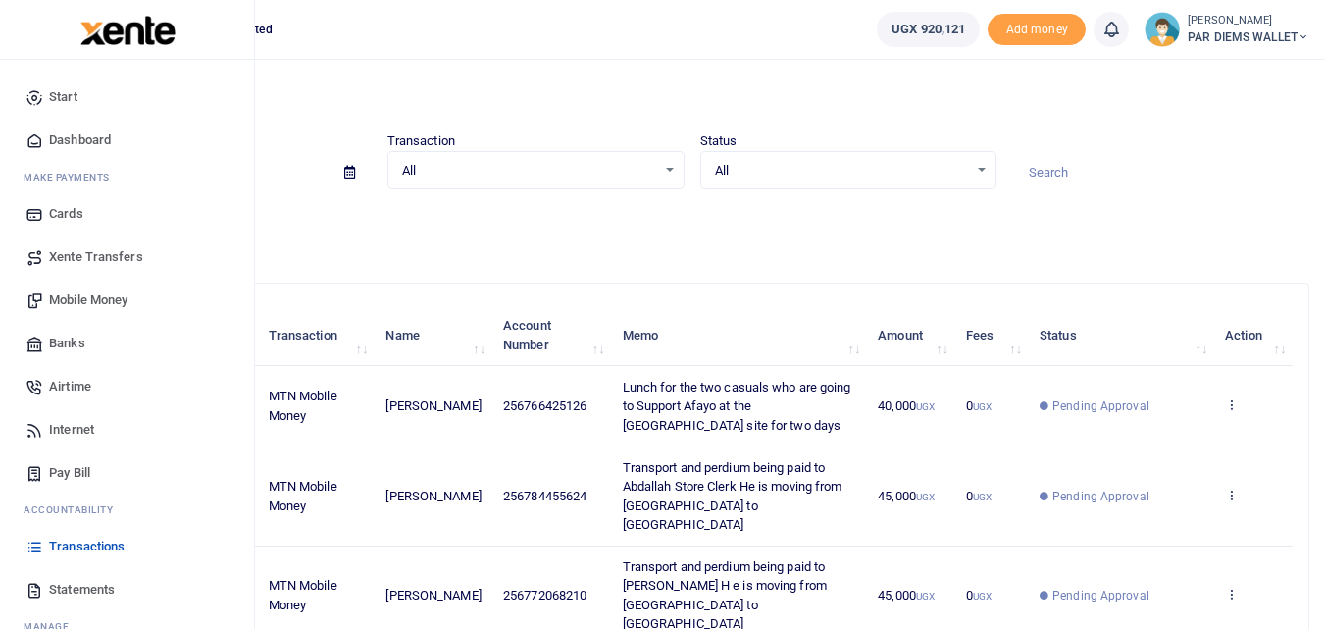
click at [103, 291] on span "Mobile Money" at bounding box center [88, 300] width 78 height 20
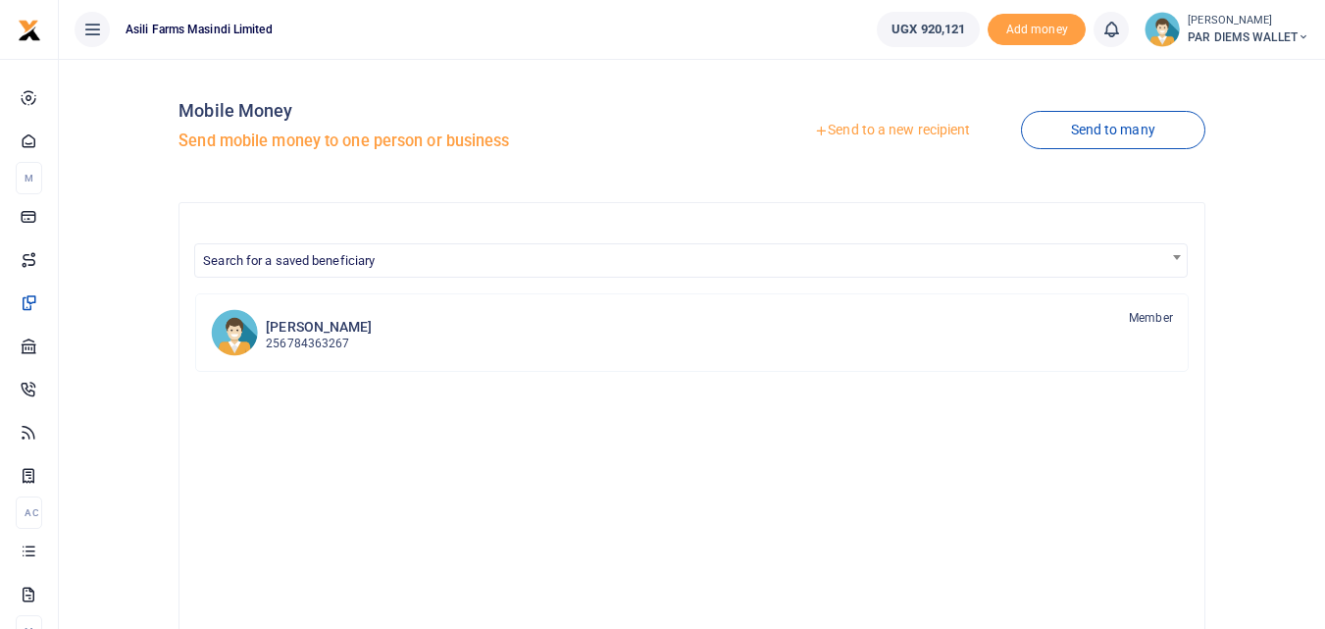
click at [876, 126] on link "Send to a new recipient" at bounding box center [892, 130] width 256 height 35
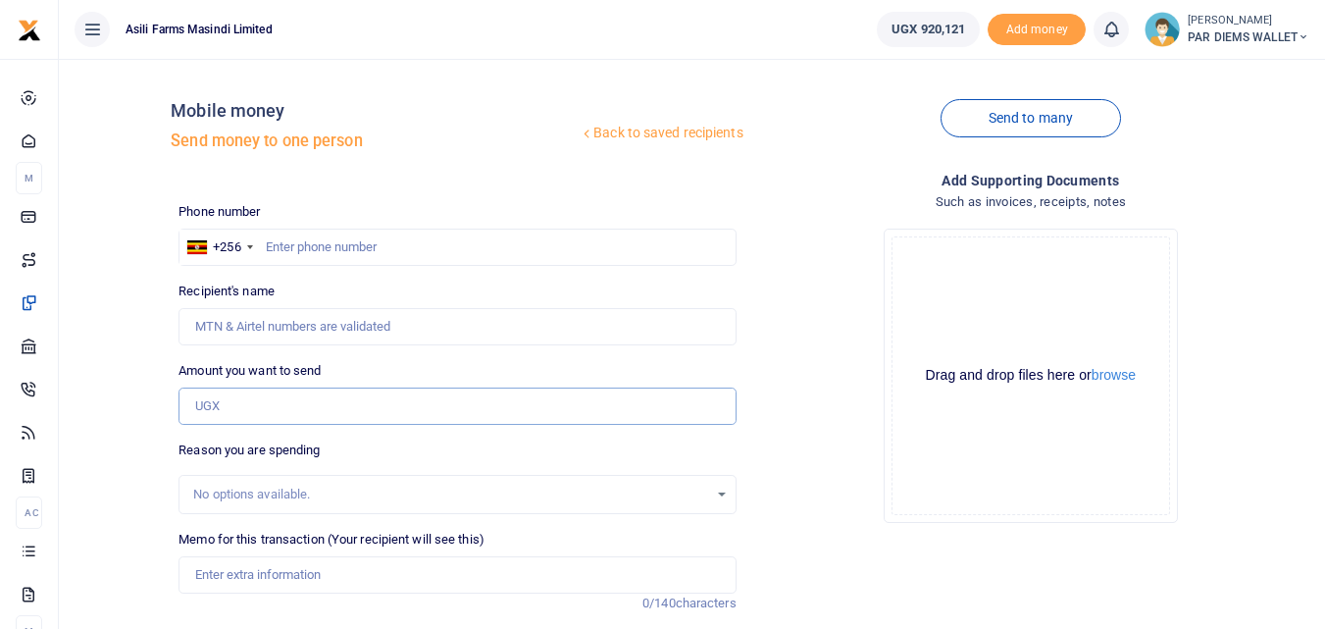
click at [237, 418] on input "Amount you want to send" at bounding box center [456, 405] width 557 height 37
paste input "0776034135"
type input "0776034135"
click at [289, 239] on input "text" at bounding box center [456, 246] width 557 height 37
type input "776034135"
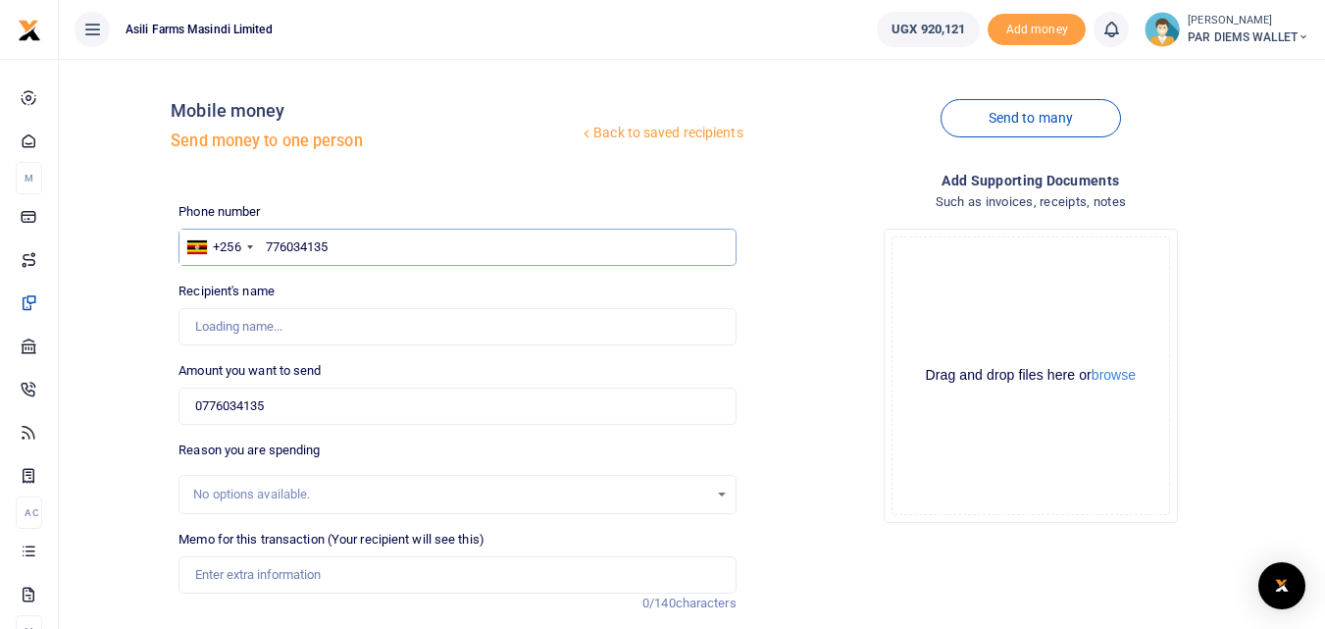
type input "Joseph Oyuru"
type input "776034135"
click at [305, 412] on input "0776034135" at bounding box center [456, 405] width 557 height 37
type input "0"
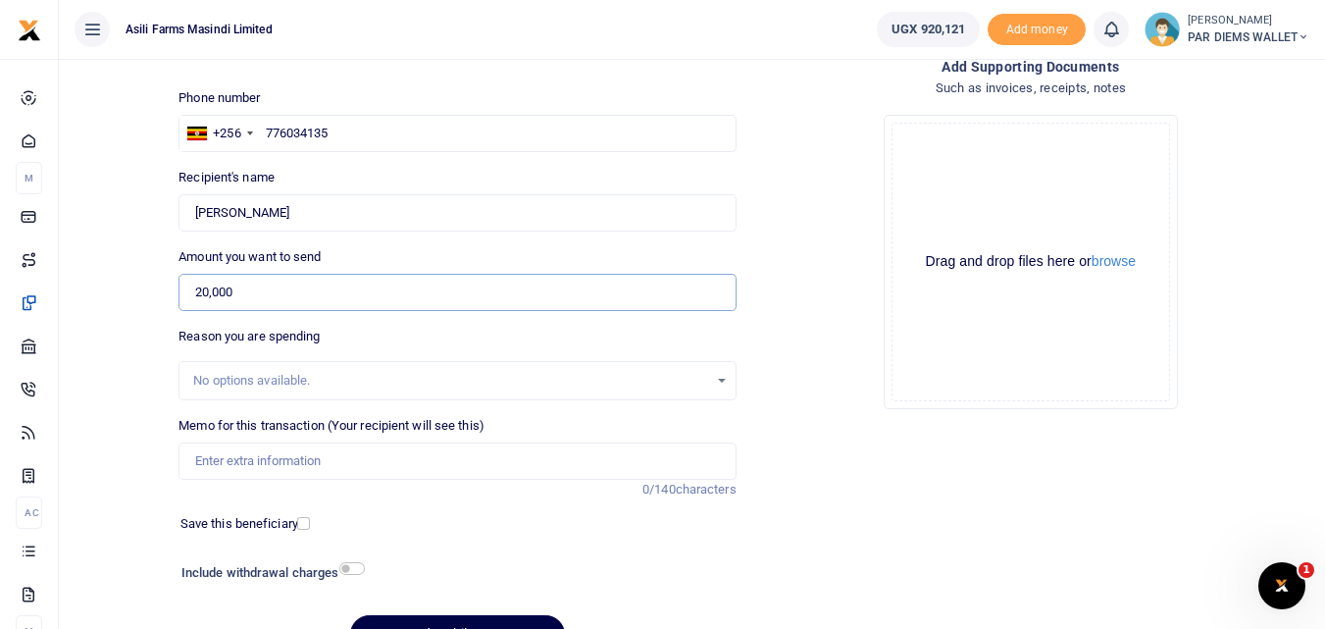
scroll to position [116, 0]
type input "20,000"
click at [237, 466] on input "Memo for this transaction (Your recipient will see this)" at bounding box center [456, 458] width 557 height 37
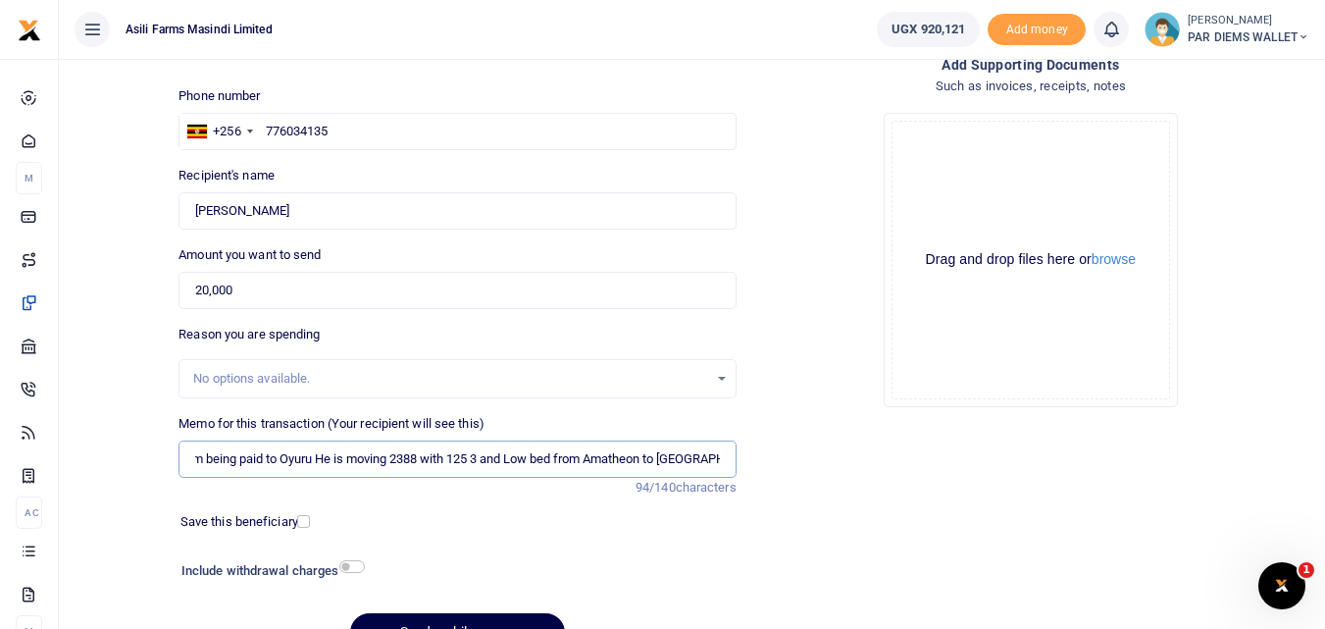
scroll to position [0, 42]
type input "Perdium being paid to Oyuru He is moving 2388 with 125 3 and Low bed from Amath…"
click at [973, 141] on div "Drag and drop files here or browse Powered by Uppy" at bounding box center [1030, 260] width 279 height 279
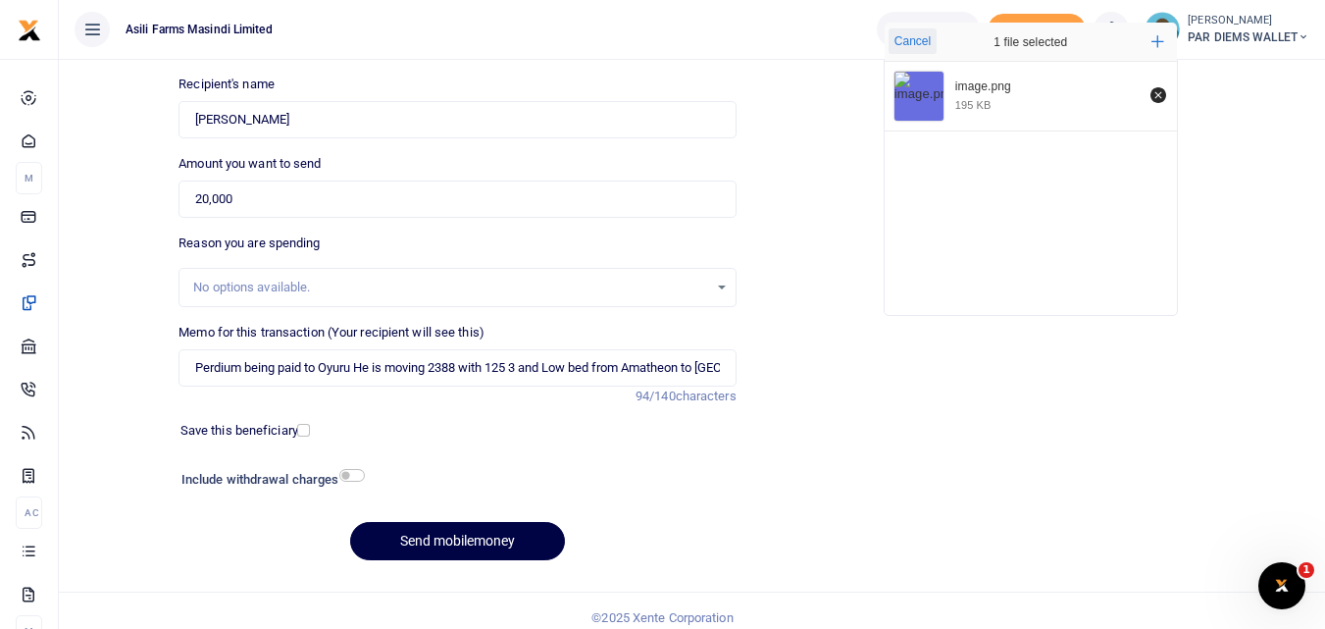
scroll to position [208, 0]
click at [463, 538] on button "Send mobilemoney" at bounding box center [457, 540] width 215 height 38
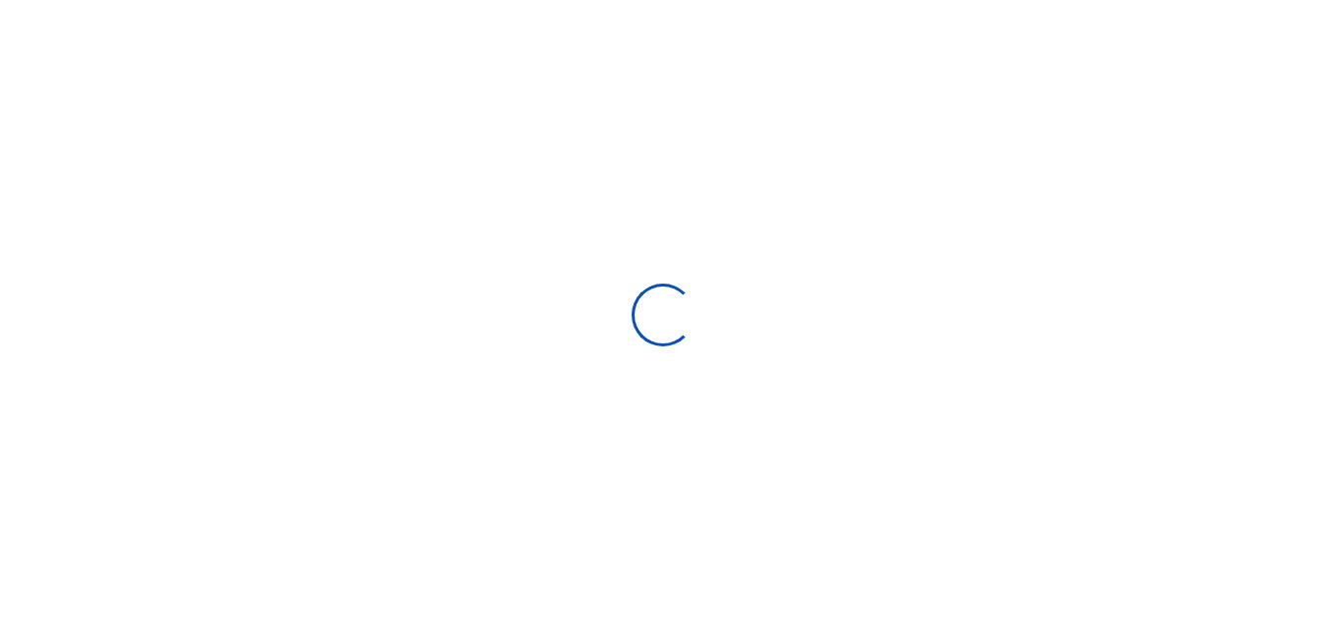
select select "Loading bundles"
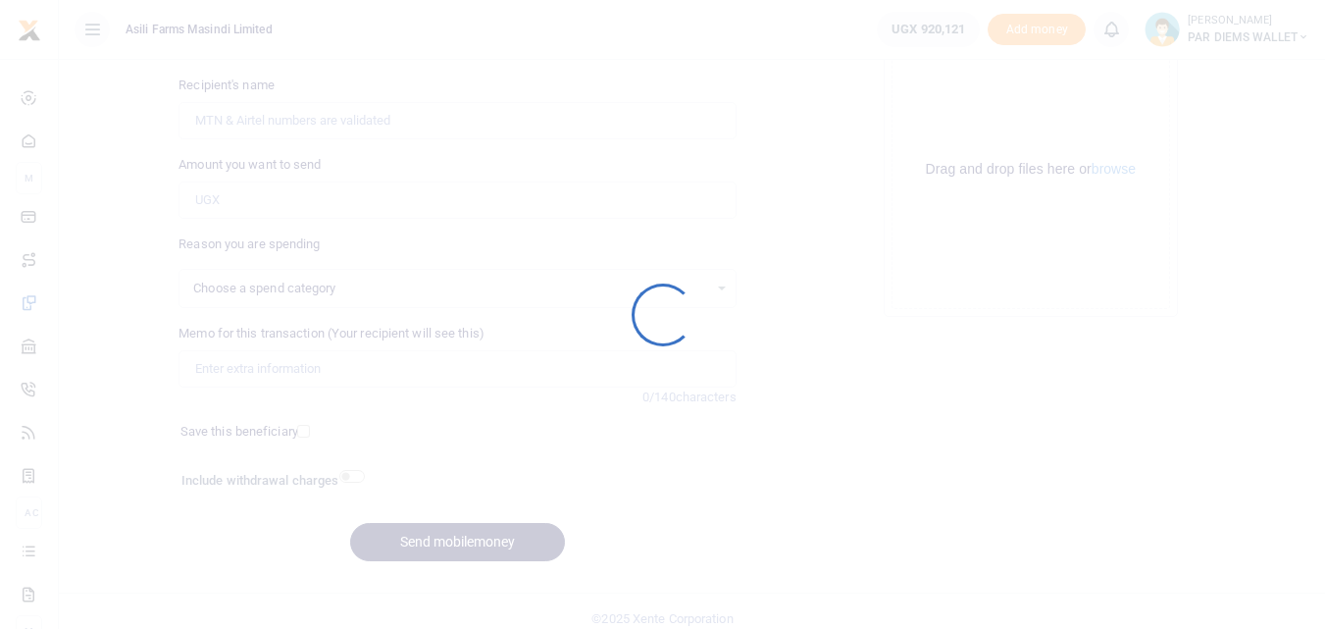
select select
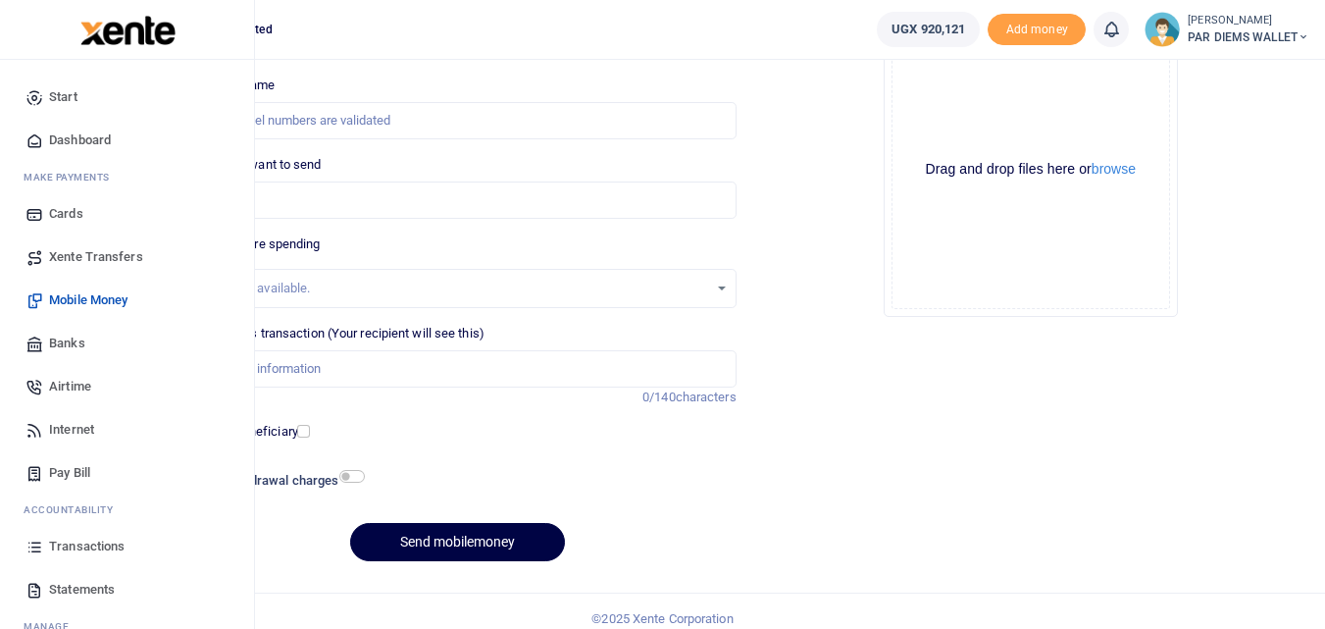
click at [29, 547] on icon at bounding box center [34, 546] width 18 height 18
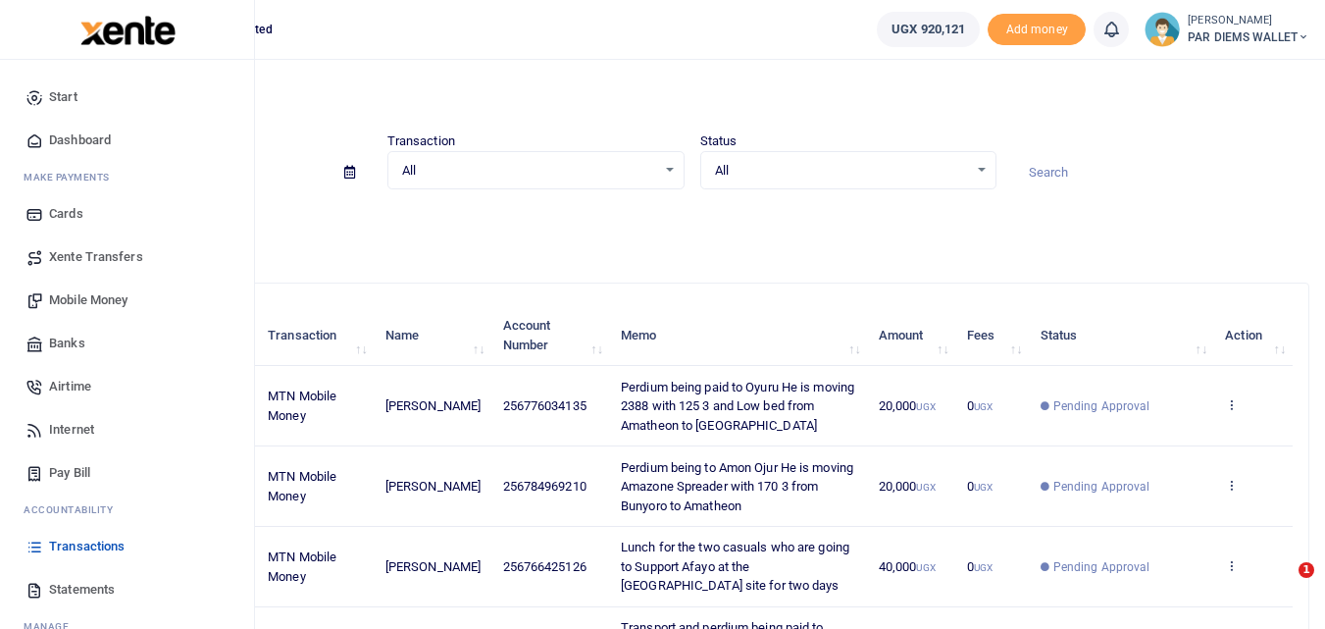
click at [87, 298] on span "Mobile Money" at bounding box center [88, 300] width 78 height 20
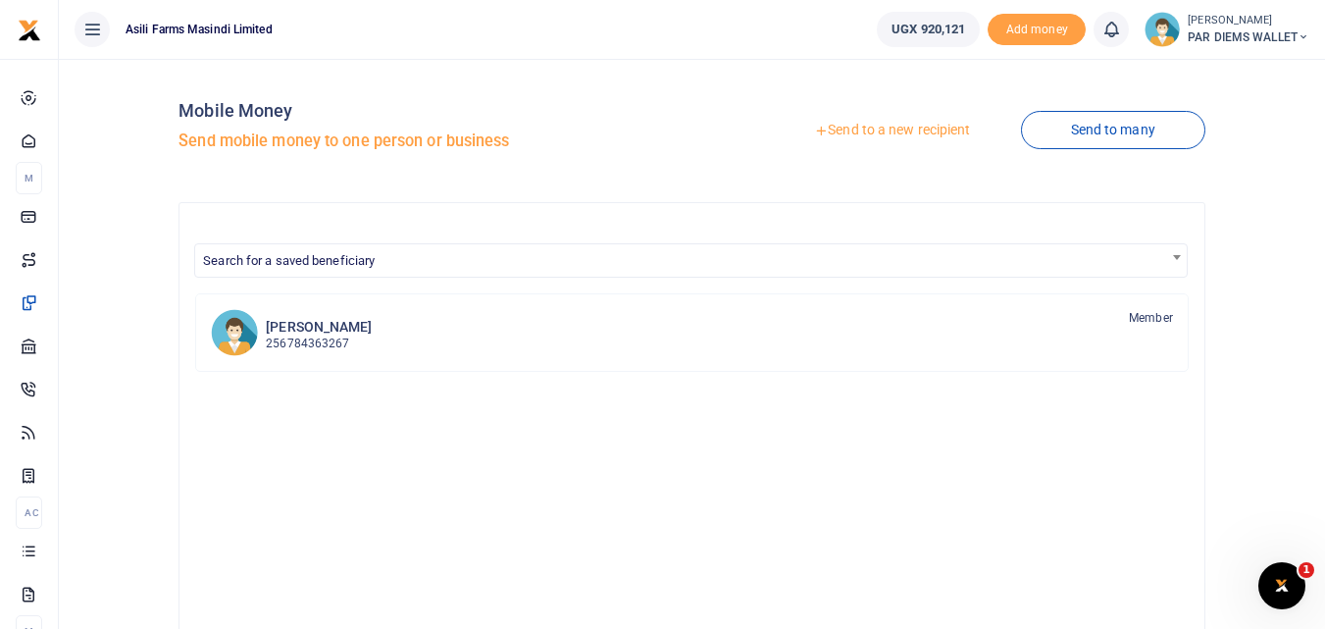
click at [876, 133] on link "Send to a new recipient" at bounding box center [892, 130] width 256 height 35
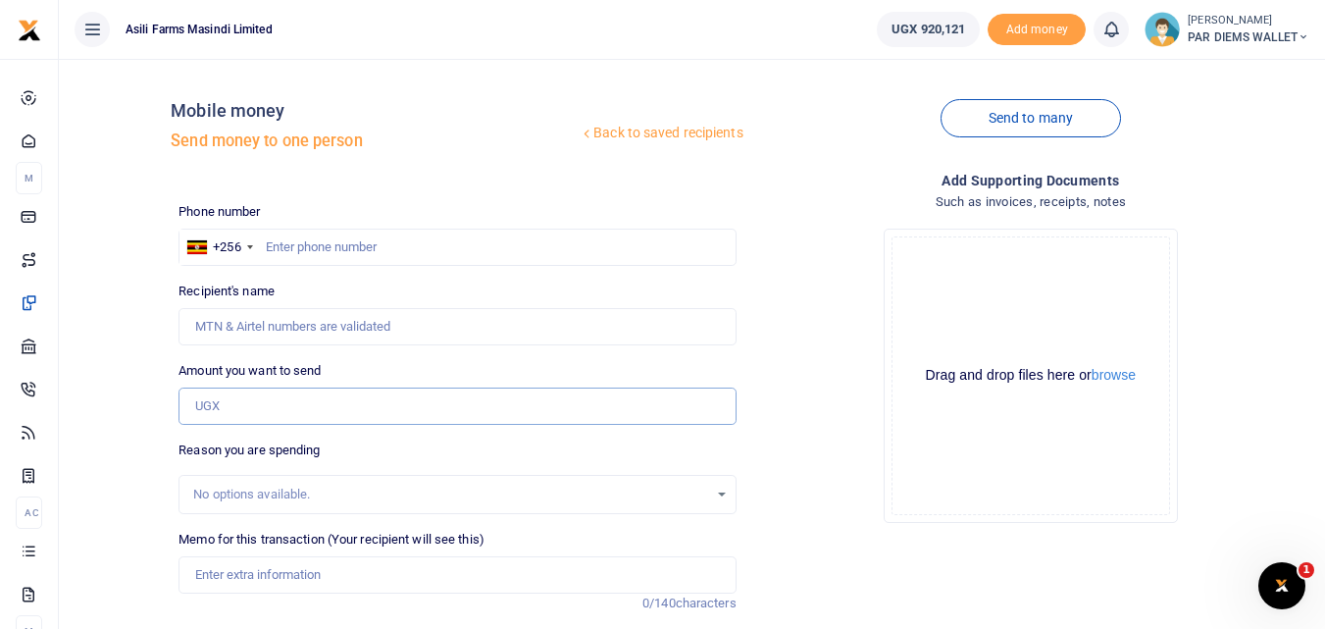
click at [247, 411] on input "Amount you want to send" at bounding box center [456, 405] width 557 height 37
paste input "0788763237"
type input "0788763237"
click at [298, 245] on input "text" at bounding box center [456, 246] width 557 height 37
type input "788763237"
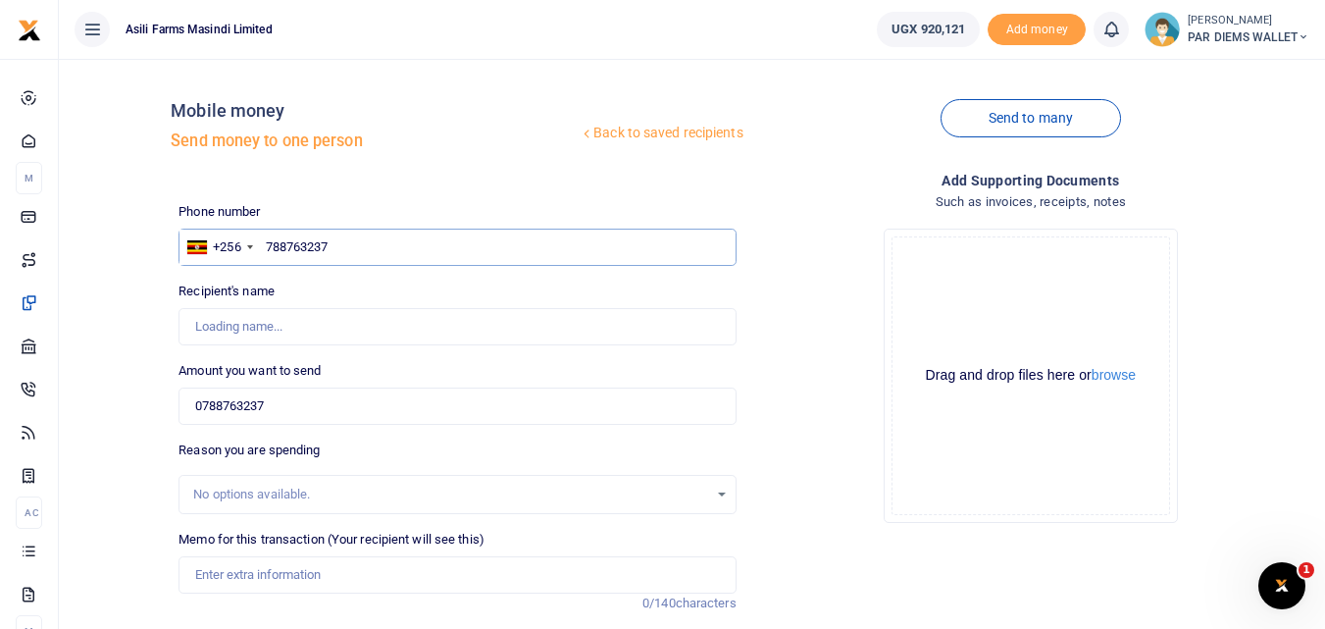
type input "Hariet Namutosi"
type input "788763237"
click at [293, 403] on input "0788763237" at bounding box center [456, 405] width 557 height 37
type input "0"
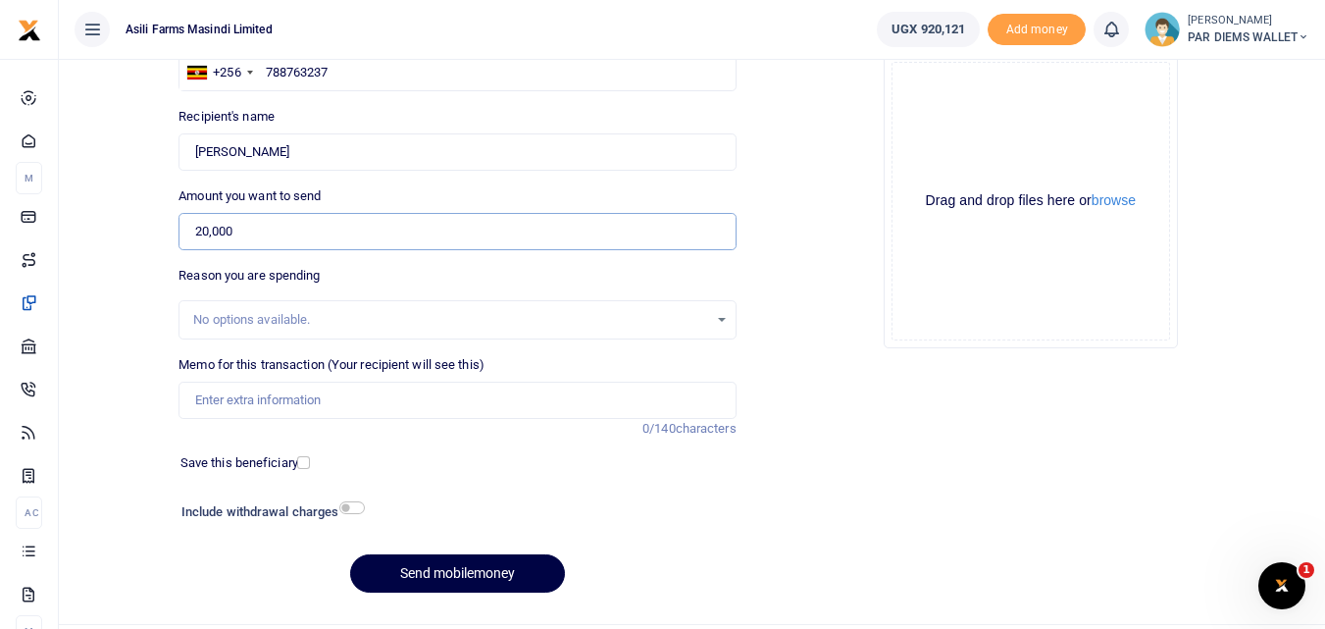
scroll to position [176, 0]
type input "20,000"
click at [217, 404] on input "Memo for this transaction (Your recipient will see this)" at bounding box center [456, 399] width 557 height 37
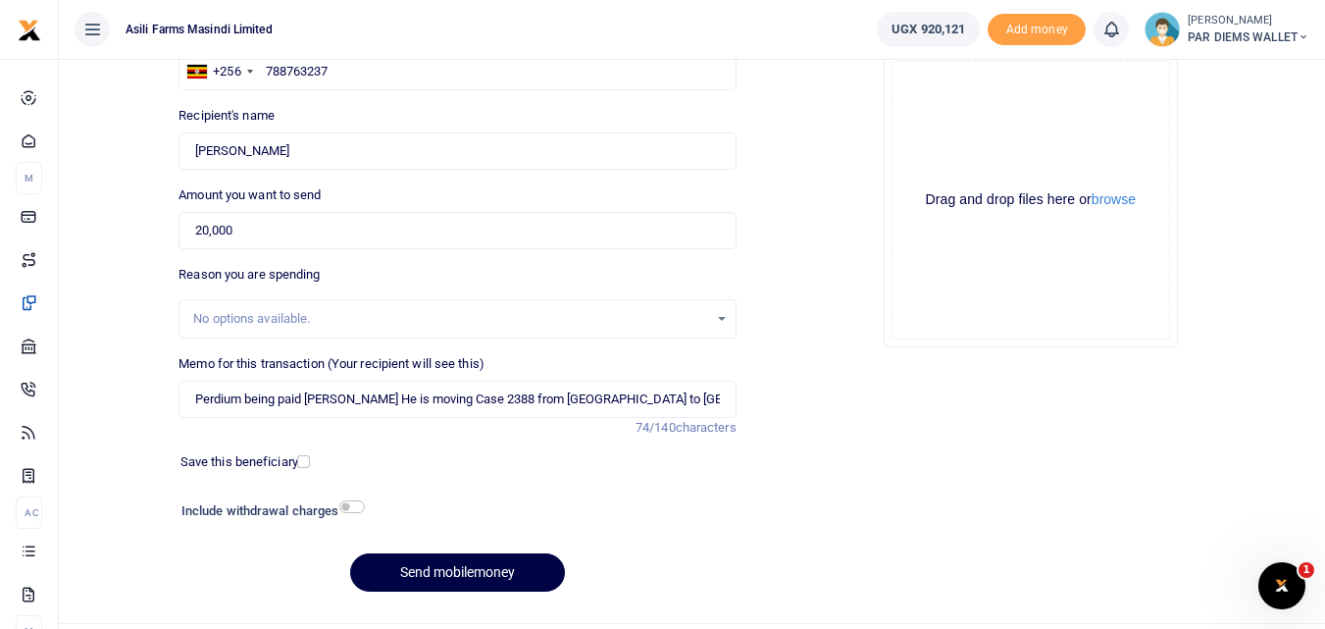
click at [949, 123] on div "Drag and drop files here or browse Powered by Uppy" at bounding box center [1030, 200] width 279 height 279
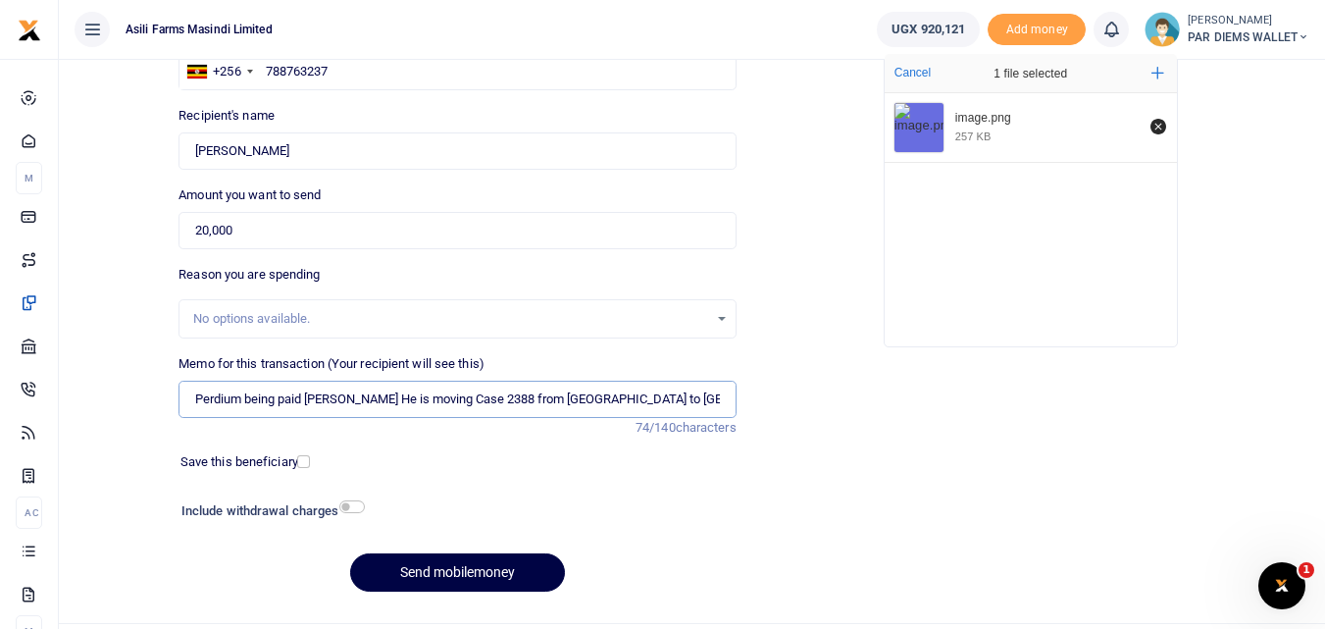
click at [307, 403] on input "Perdium being paid Vanita He is moving Case 2388 from Amatheon to Kigumba" at bounding box center [456, 399] width 557 height 37
type input "Perdium being paid to [PERSON_NAME] He is moving Case 2388 from [GEOGRAPHIC_DAT…"
click at [491, 569] on button "Send mobilemoney" at bounding box center [457, 572] width 215 height 38
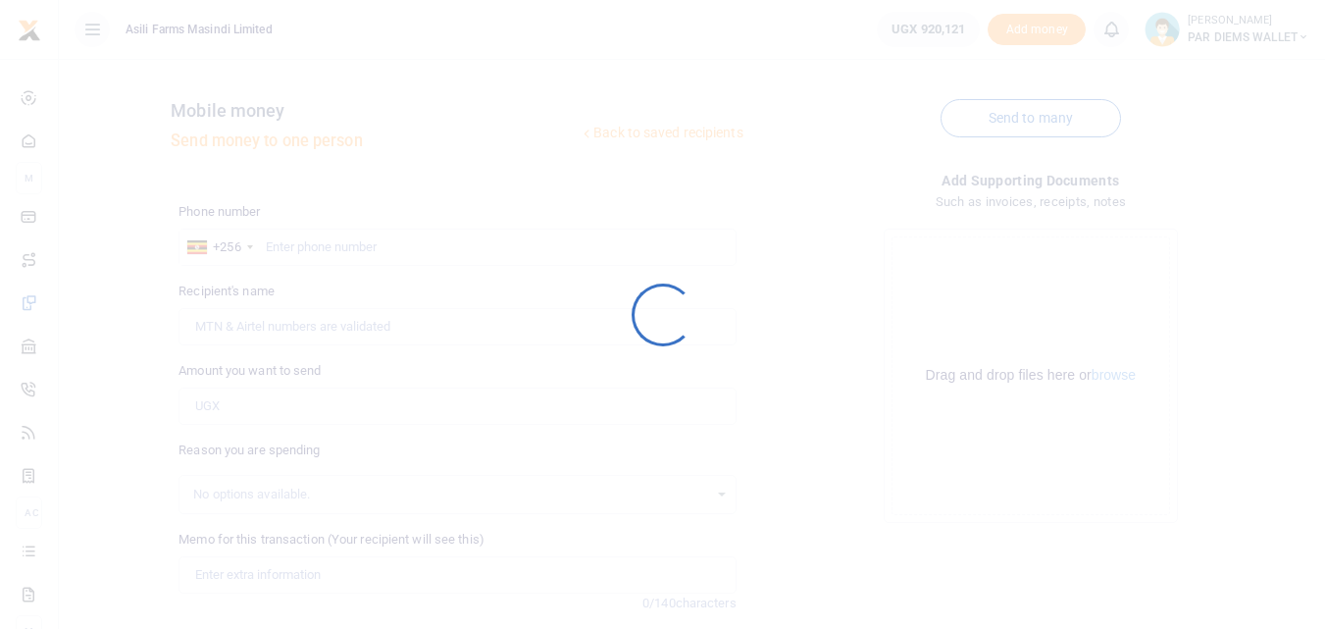
scroll to position [176, 0]
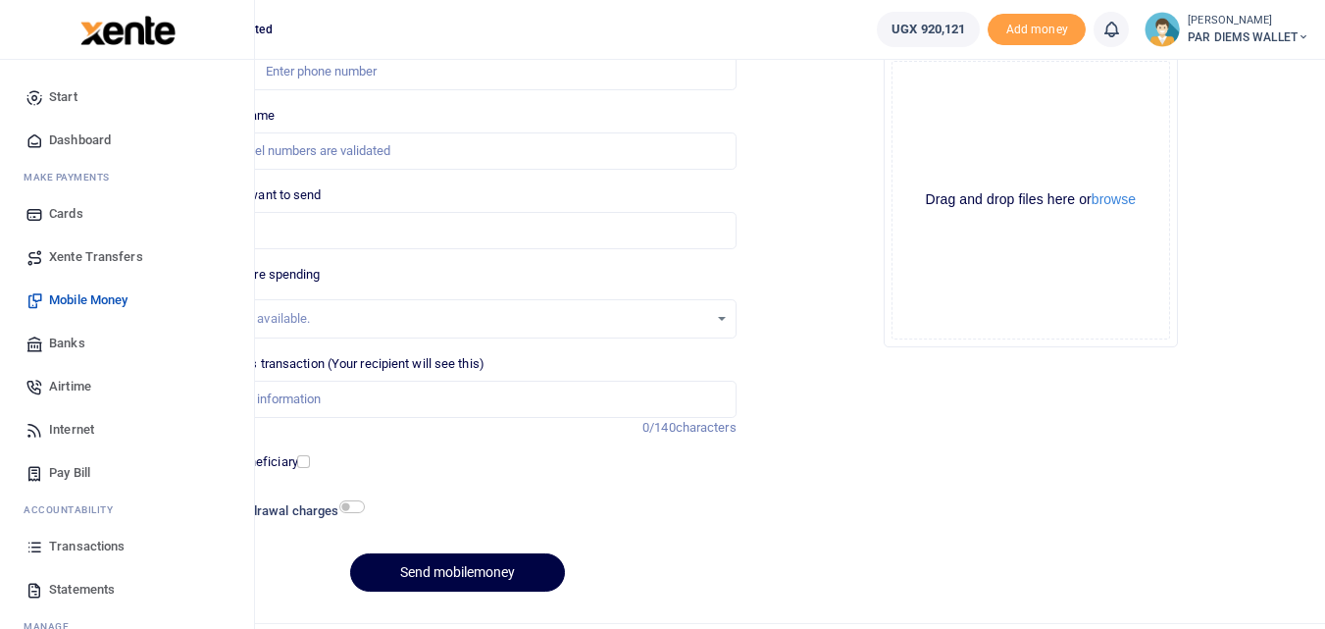
click at [34, 544] on icon at bounding box center [34, 546] width 18 height 18
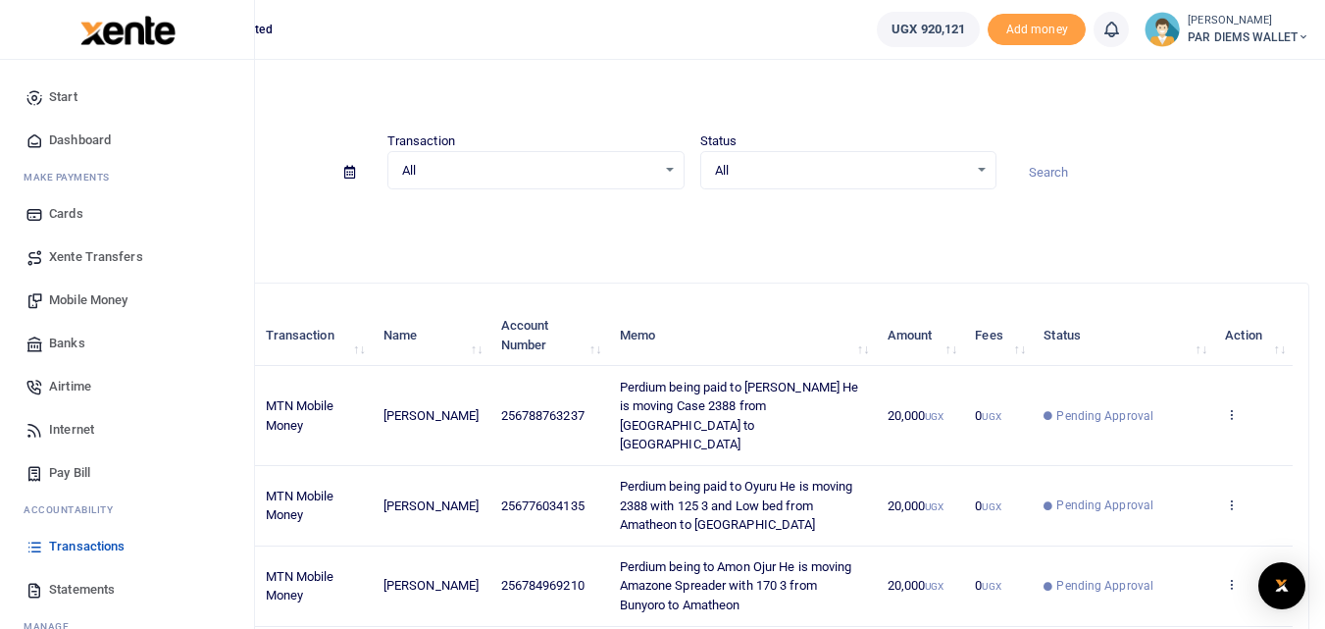
click at [79, 300] on span "Mobile Money" at bounding box center [88, 300] width 78 height 20
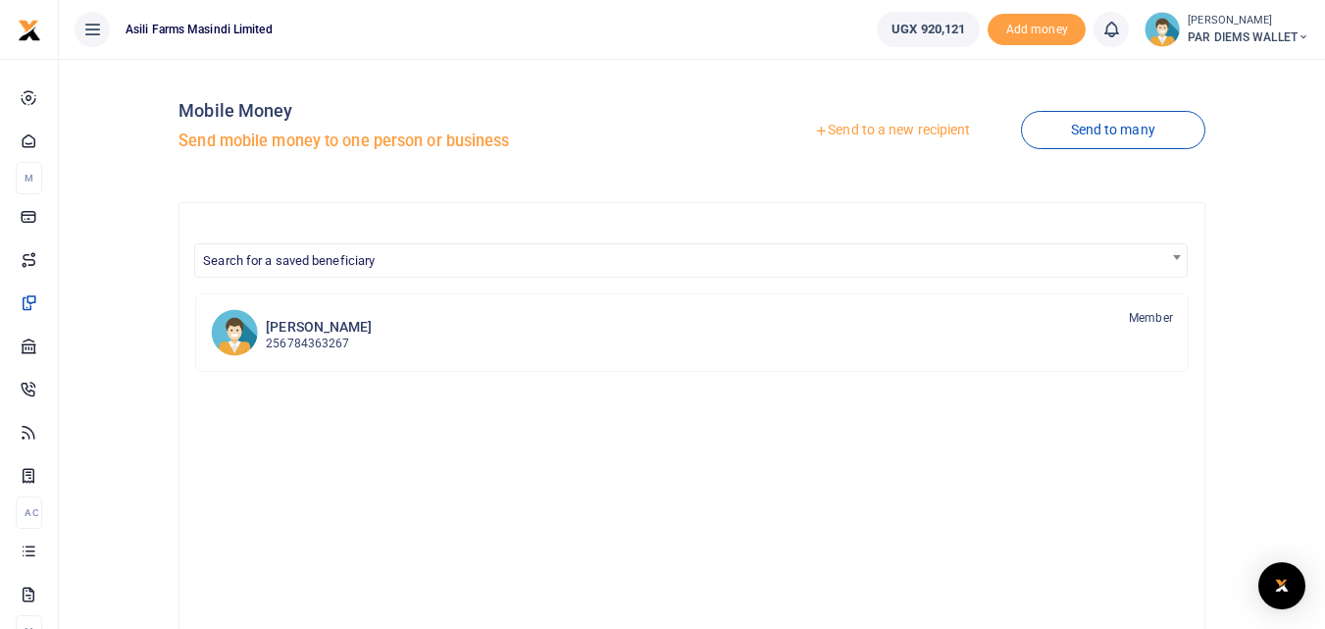
click at [868, 129] on link "Send to a new recipient" at bounding box center [892, 130] width 256 height 35
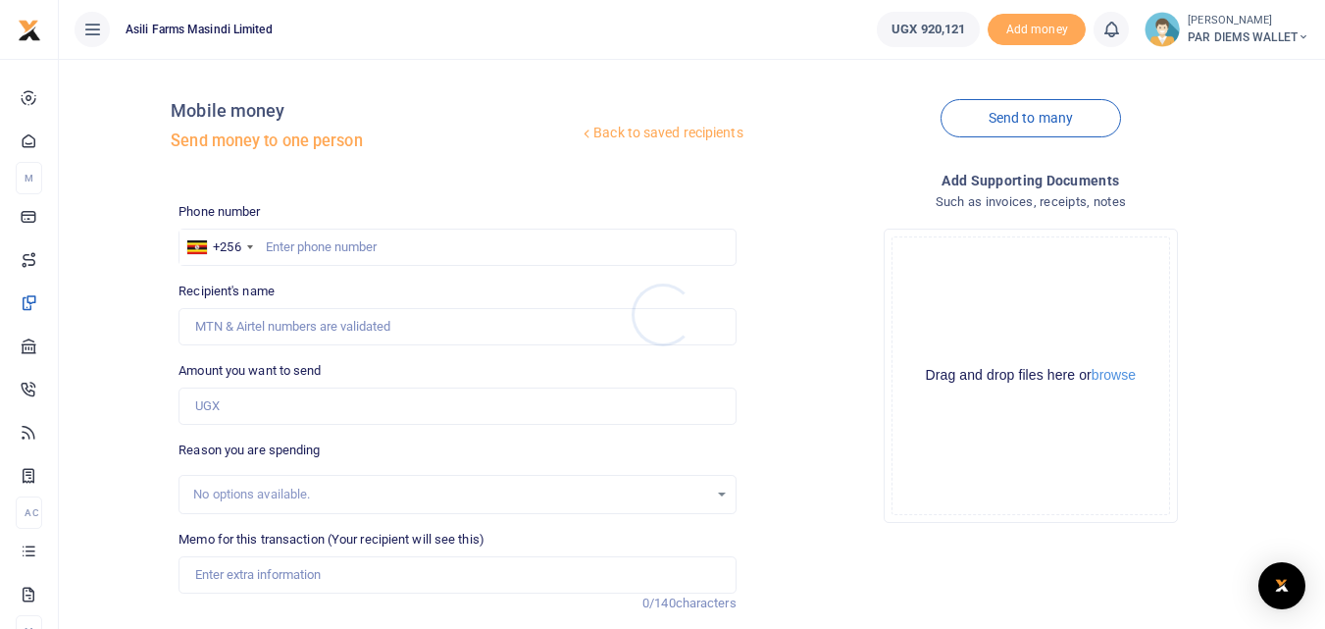
click at [216, 403] on div at bounding box center [662, 314] width 1325 height 629
click at [216, 403] on input "Amount you want to send" at bounding box center [456, 405] width 557 height 37
paste input "0787483048"
type input "0787483048"
click at [282, 245] on input "text" at bounding box center [456, 246] width 557 height 37
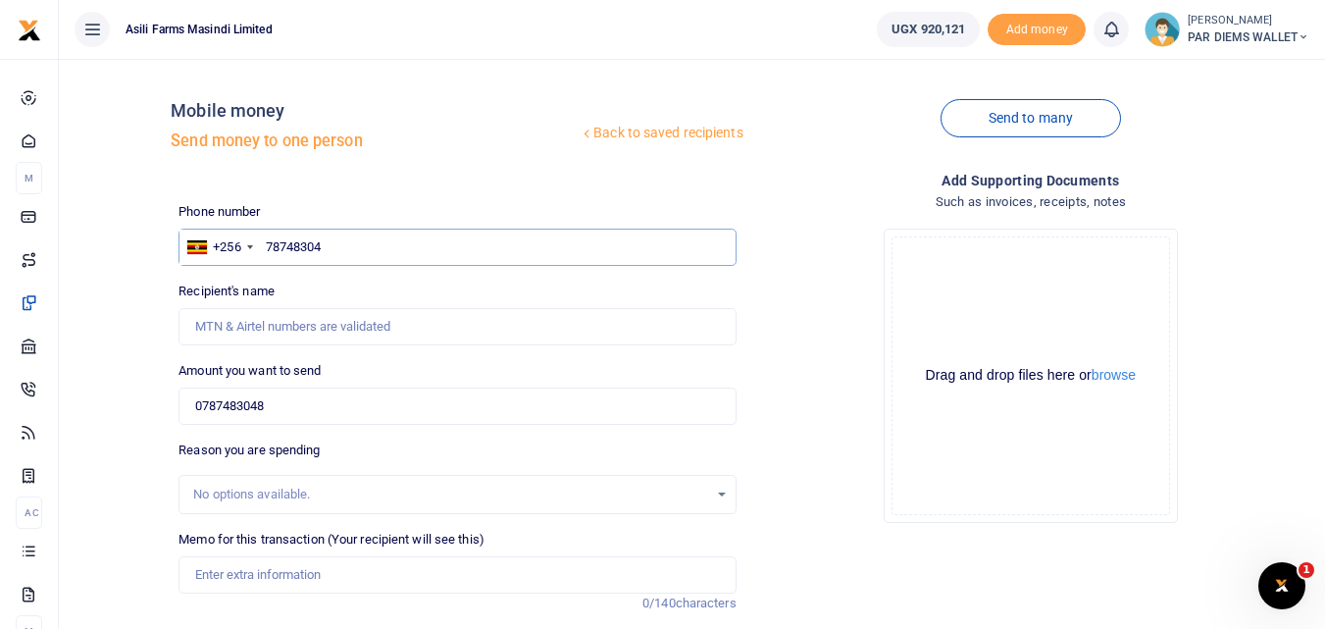
type input "787483048"
type input "[PERSON_NAME]"
type input "787483048"
click at [296, 411] on input "0787483048" at bounding box center [456, 405] width 557 height 37
type input "0"
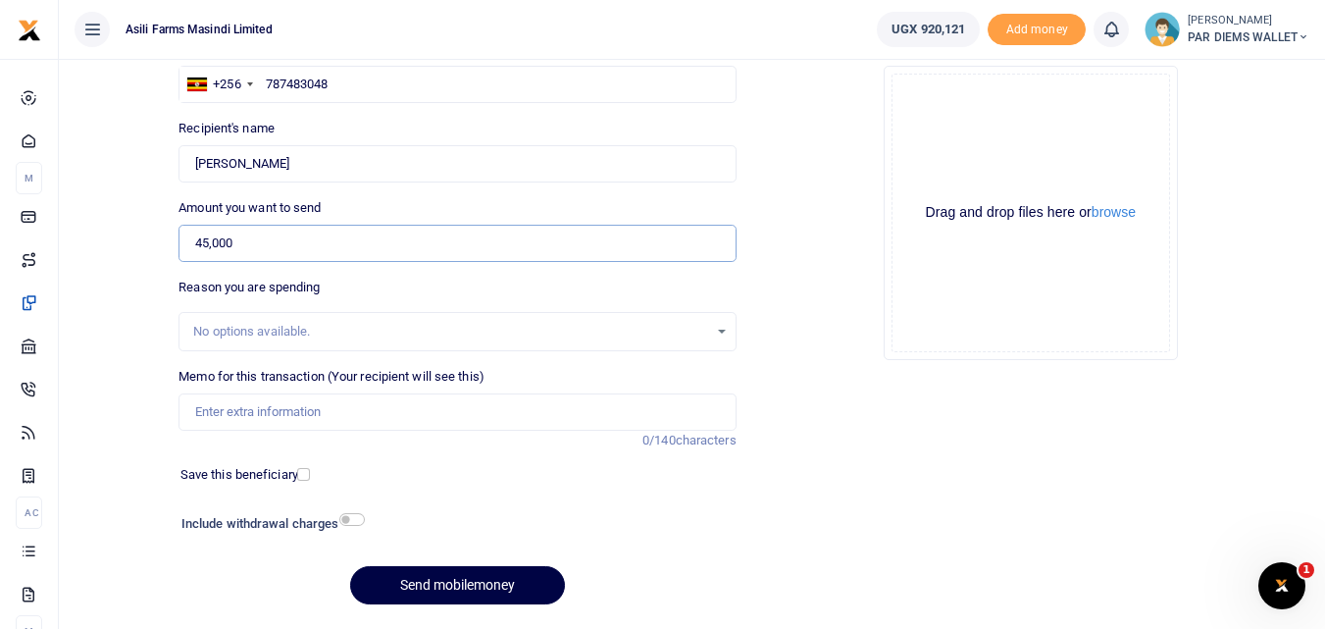
scroll to position [221, 0]
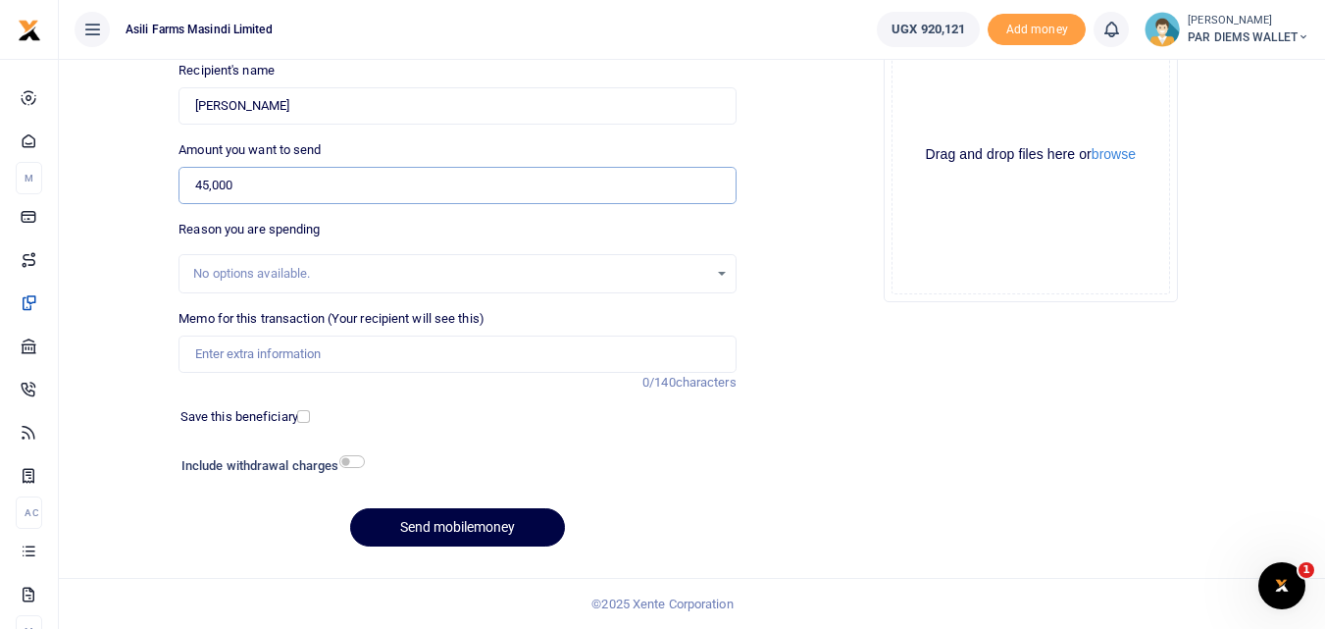
type input "45,000"
click at [227, 344] on input "Memo for this transaction (Your recipient will see this)" at bounding box center [456, 353] width 557 height 37
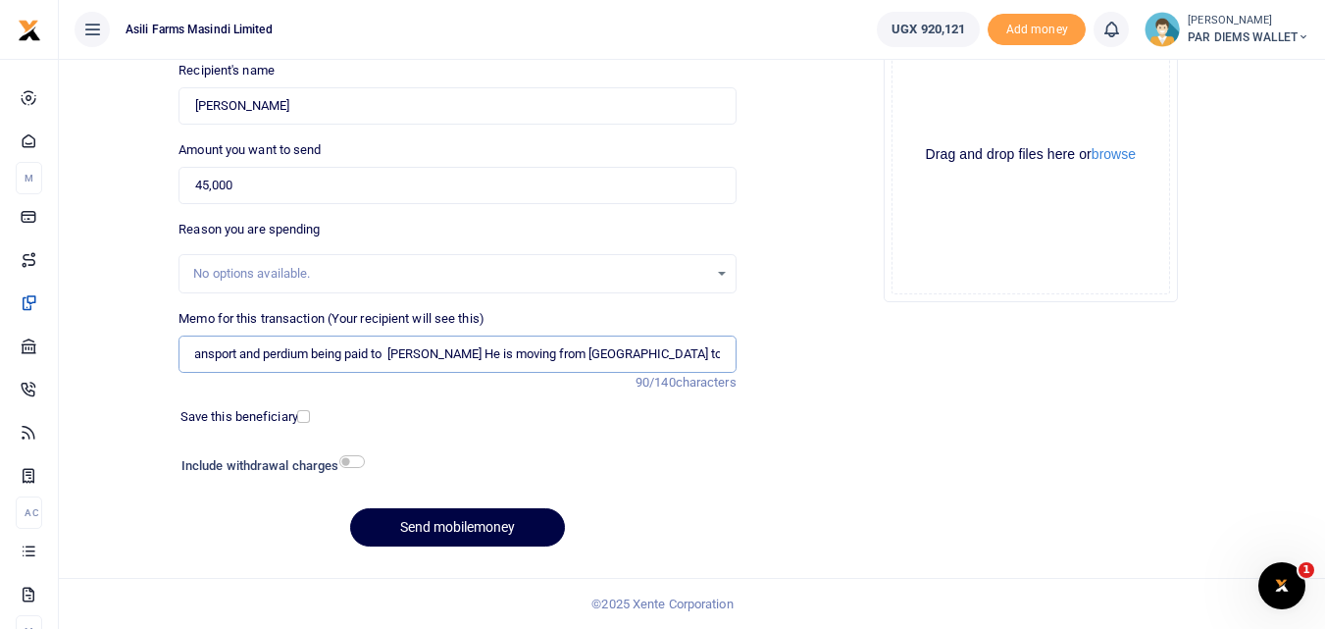
scroll to position [0, 16]
type input "Transport and perdium being paid to [PERSON_NAME] He is moving from [GEOGRAPHIC…"
click at [966, 103] on div "Drag and drop files here or browse Powered by Uppy" at bounding box center [1030, 155] width 279 height 279
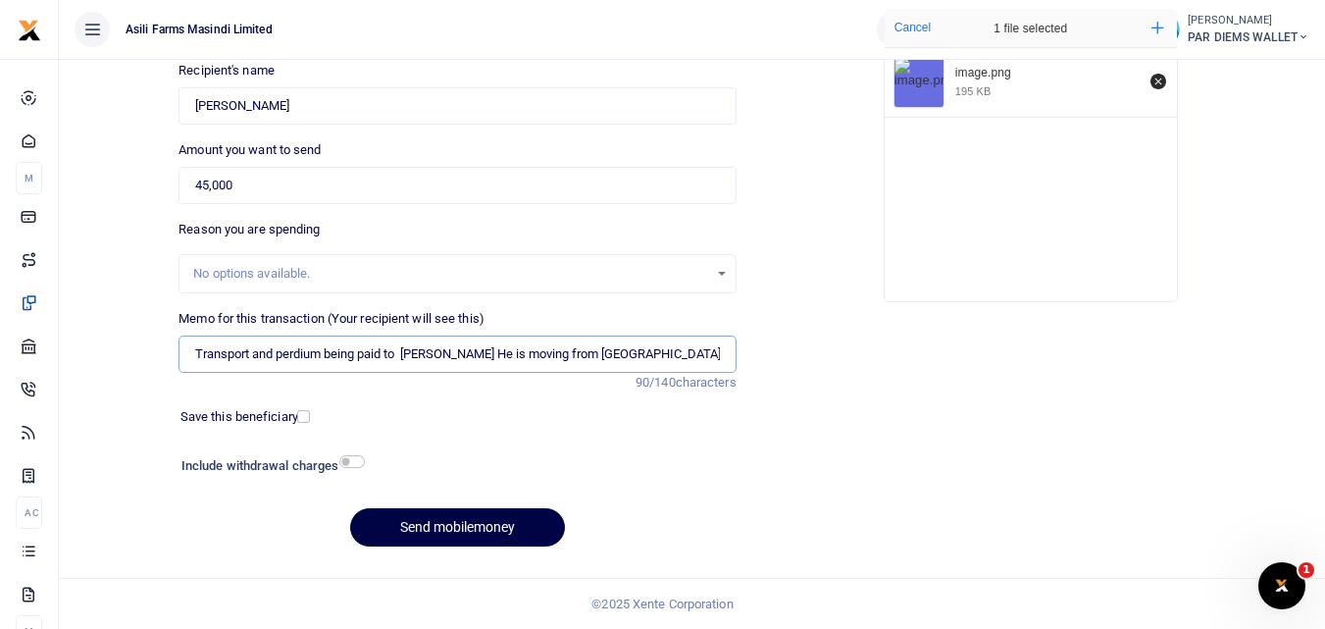
click at [712, 351] on input "Transport and perdium being paid to Kugonza Denis He is moving from Amatheon to…" at bounding box center [456, 353] width 557 height 37
click at [462, 516] on button "Send mobilemoney" at bounding box center [457, 527] width 215 height 38
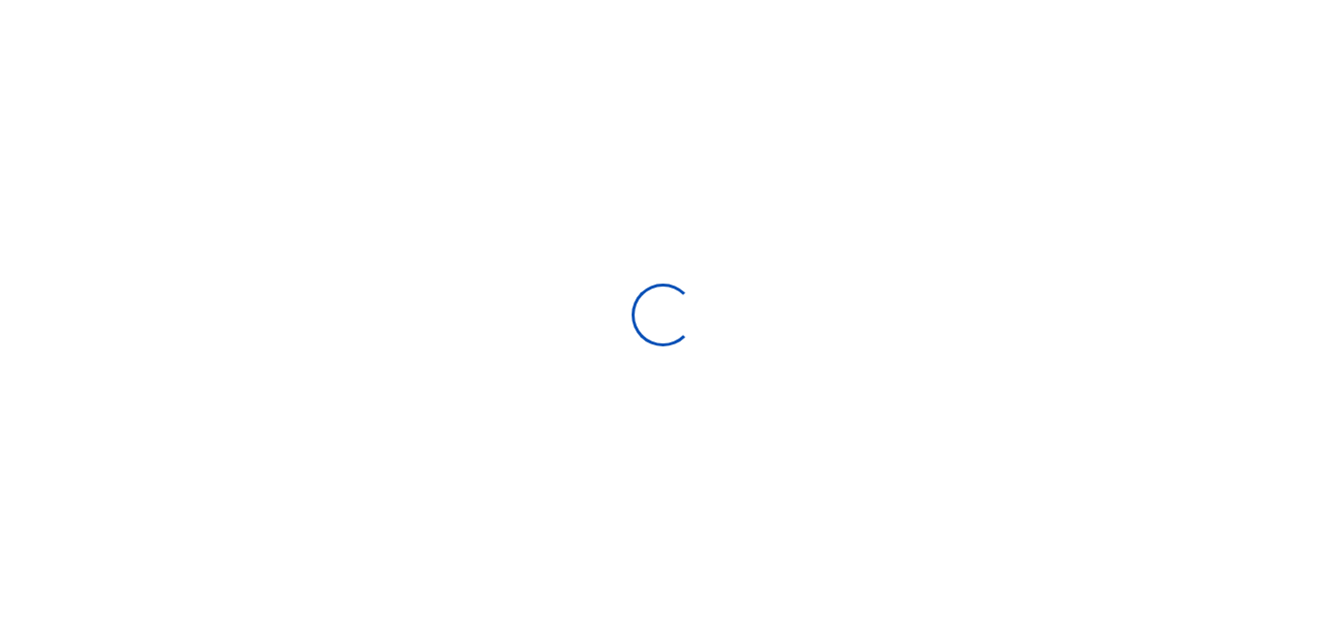
scroll to position [221, 0]
select select
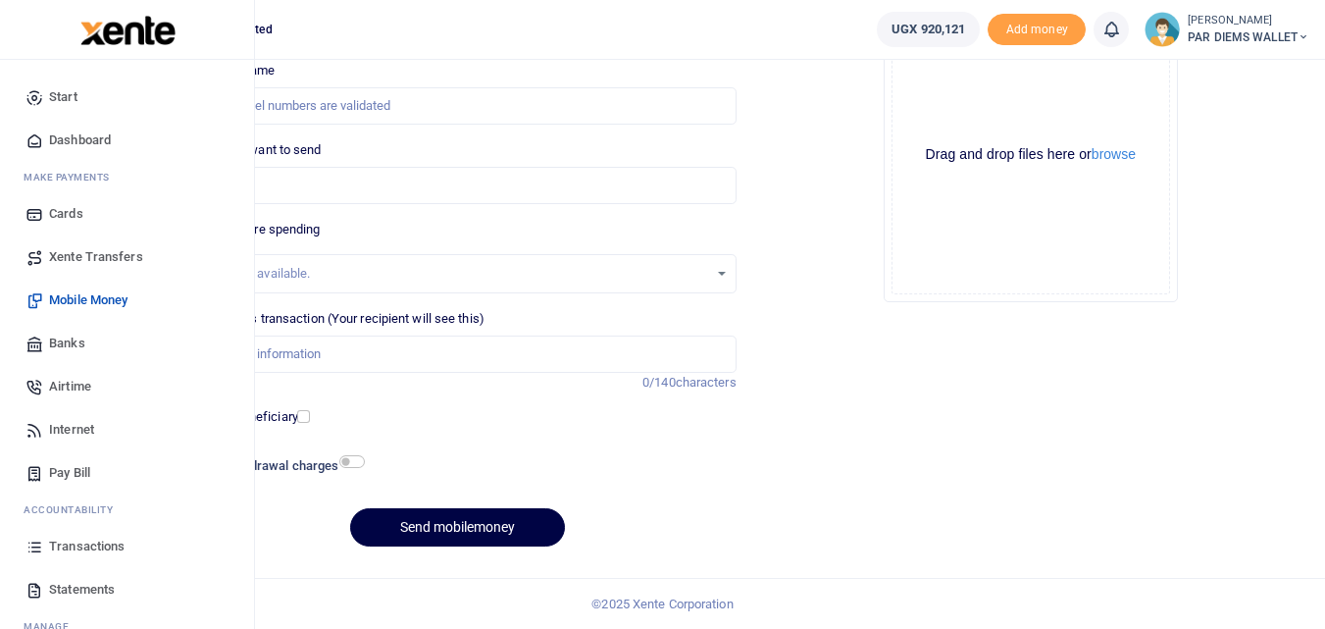
click at [44, 547] on link "Transactions" at bounding box center [127, 546] width 223 height 43
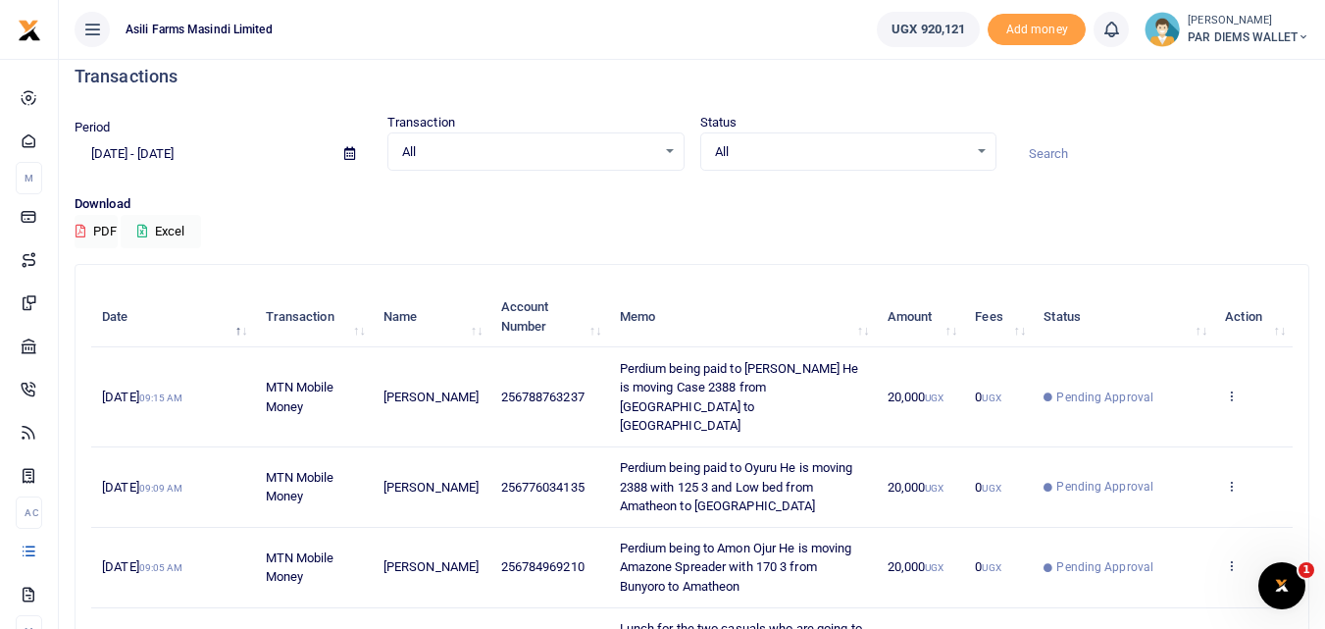
scroll to position [15, 0]
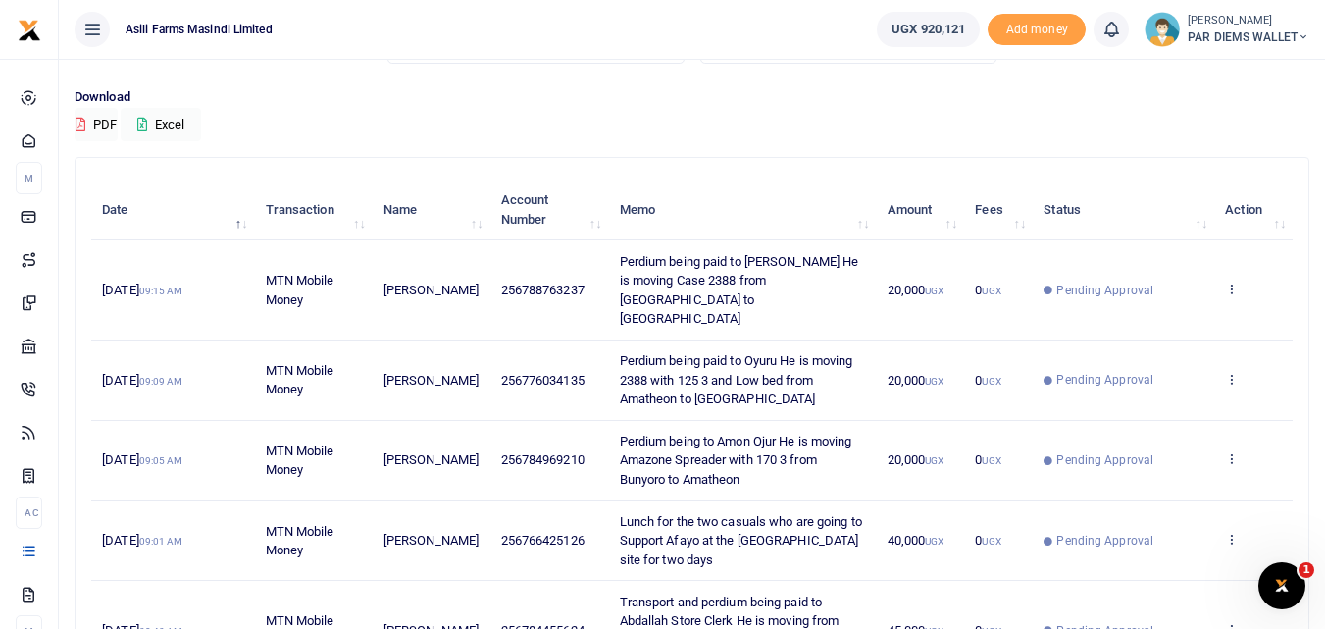
scroll to position [124, 0]
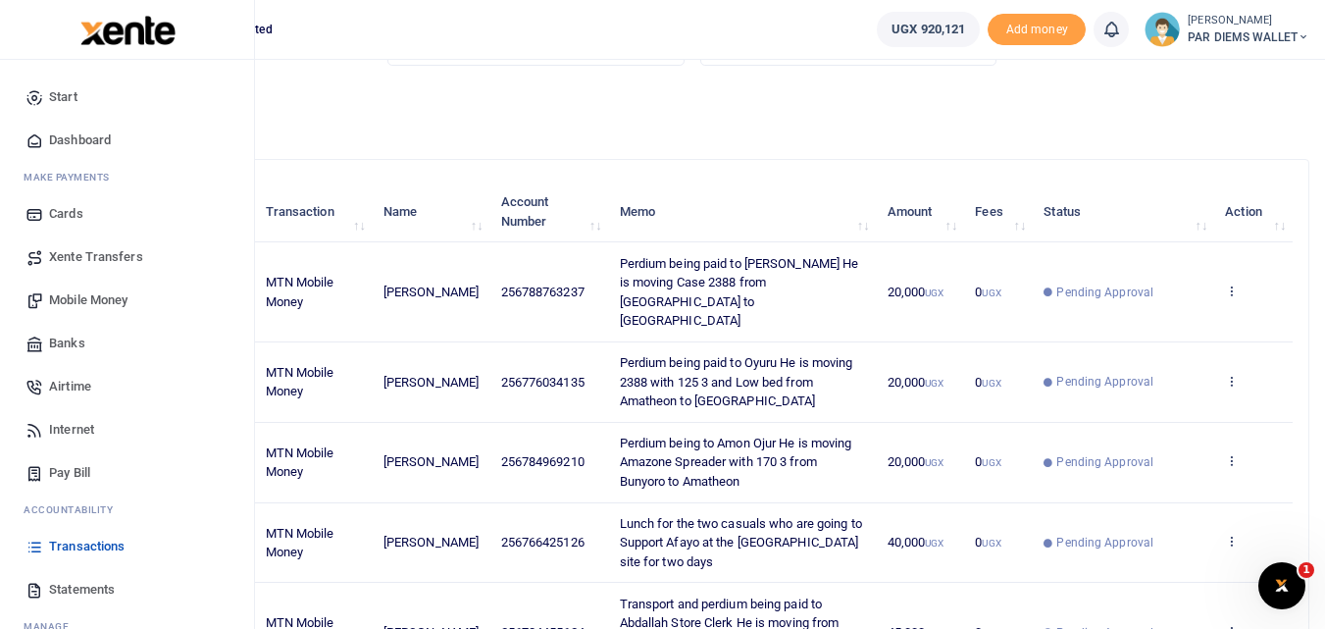
click at [98, 307] on span "Mobile Money" at bounding box center [88, 300] width 78 height 20
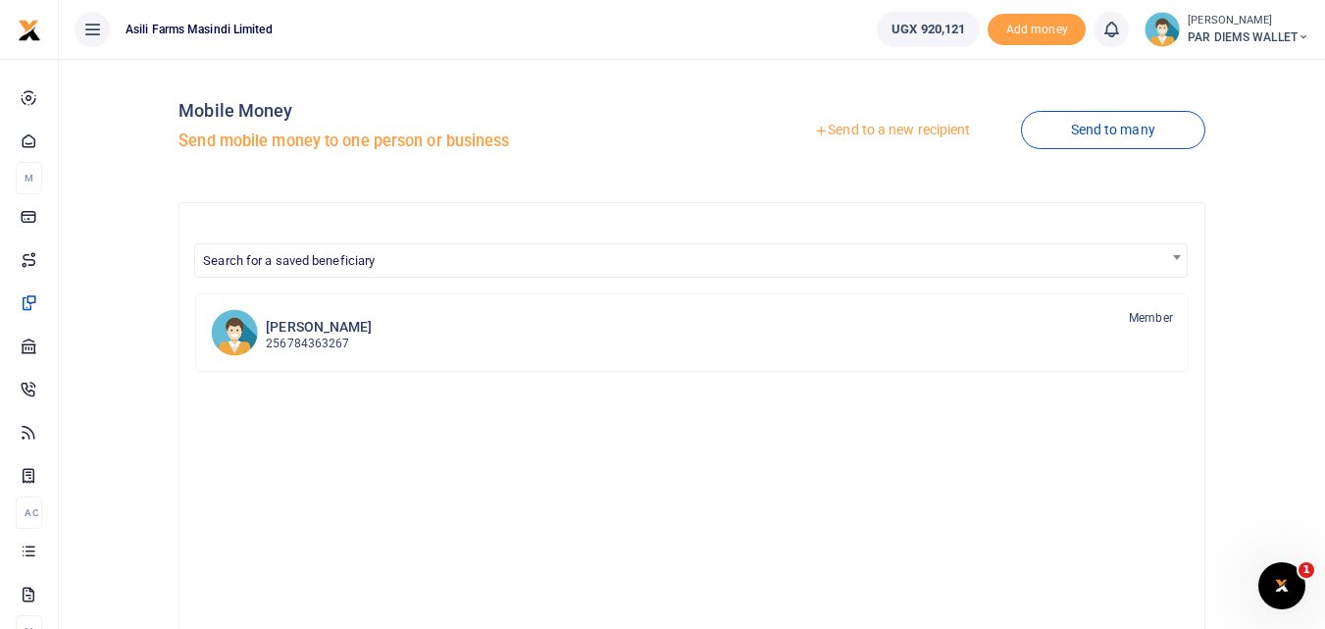
click at [873, 124] on link "Send to a new recipient" at bounding box center [892, 130] width 256 height 35
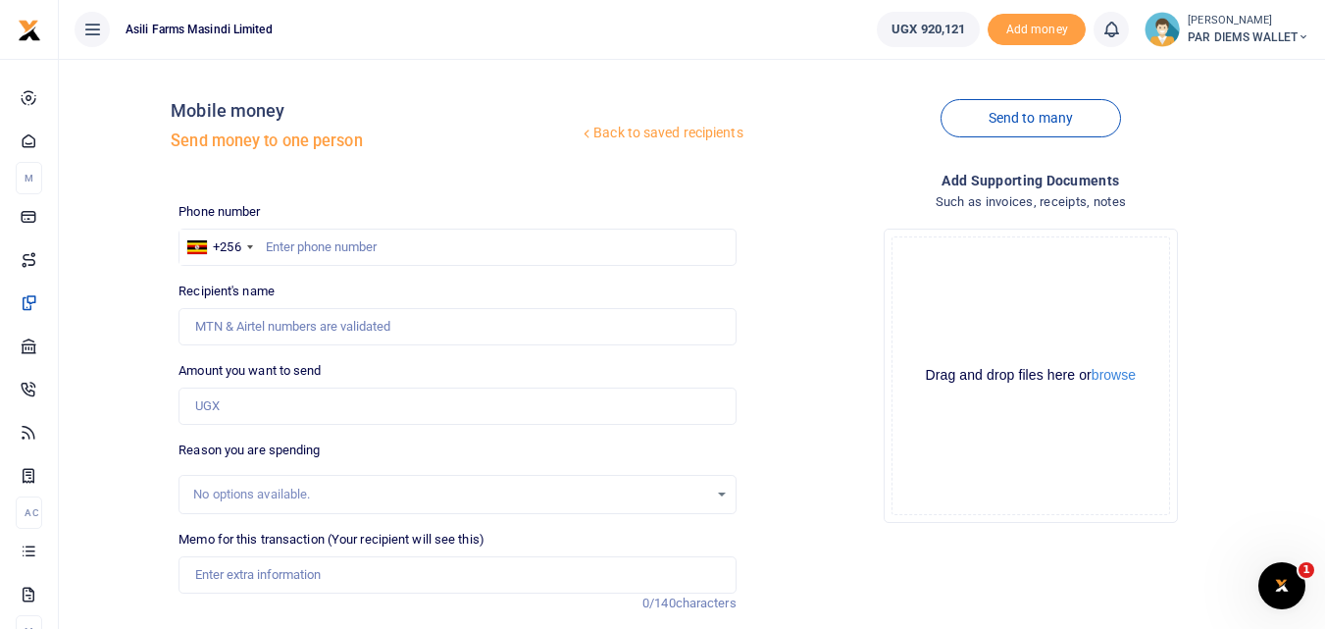
click at [292, 240] on div at bounding box center [662, 314] width 1325 height 629
click at [286, 240] on input "text" at bounding box center [456, 246] width 557 height 37
type input "774362673"
type input "[PERSON_NAME]"
type input "774362673"
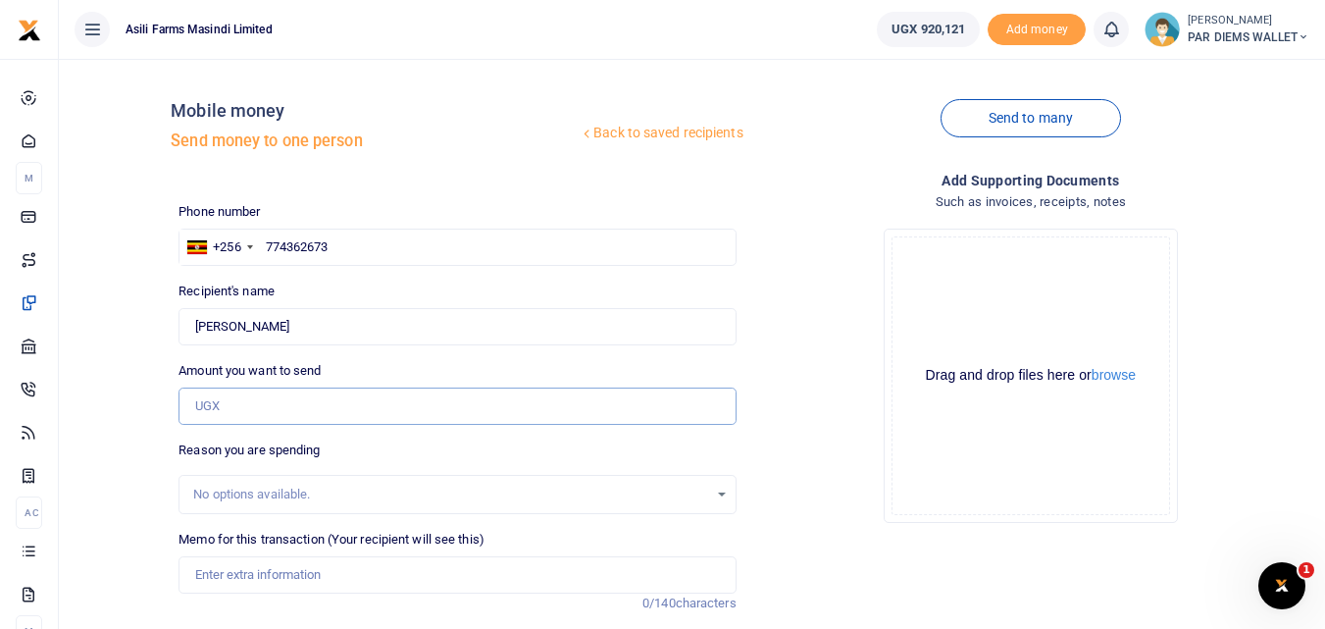
click at [265, 396] on input "Amount you want to send" at bounding box center [456, 405] width 557 height 37
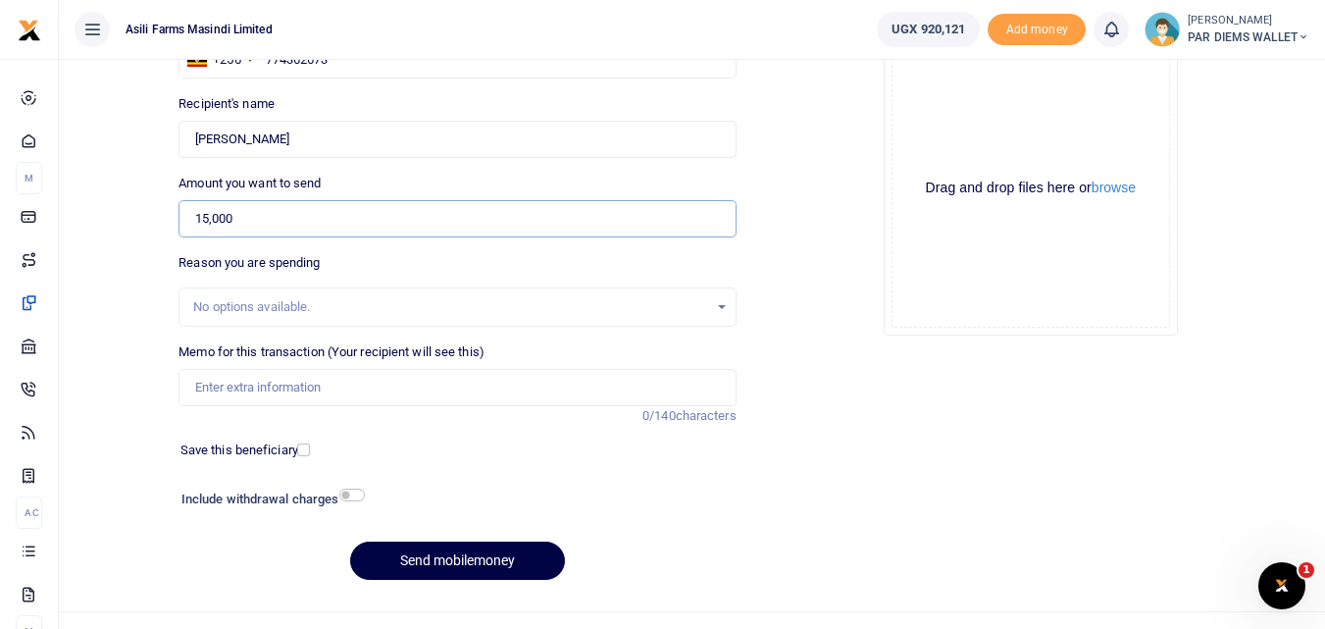
scroll to position [189, 0]
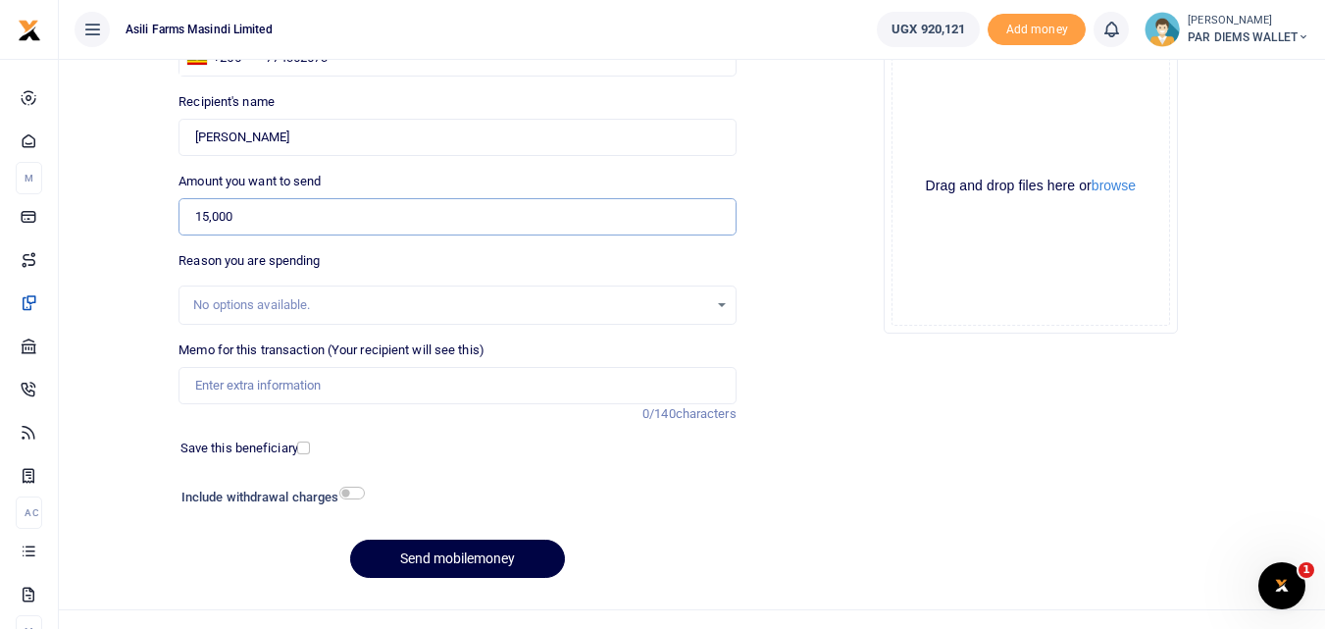
type input "15,000"
click at [237, 398] on input "Memo for this transaction (Your recipient will see this)" at bounding box center [456, 385] width 557 height 37
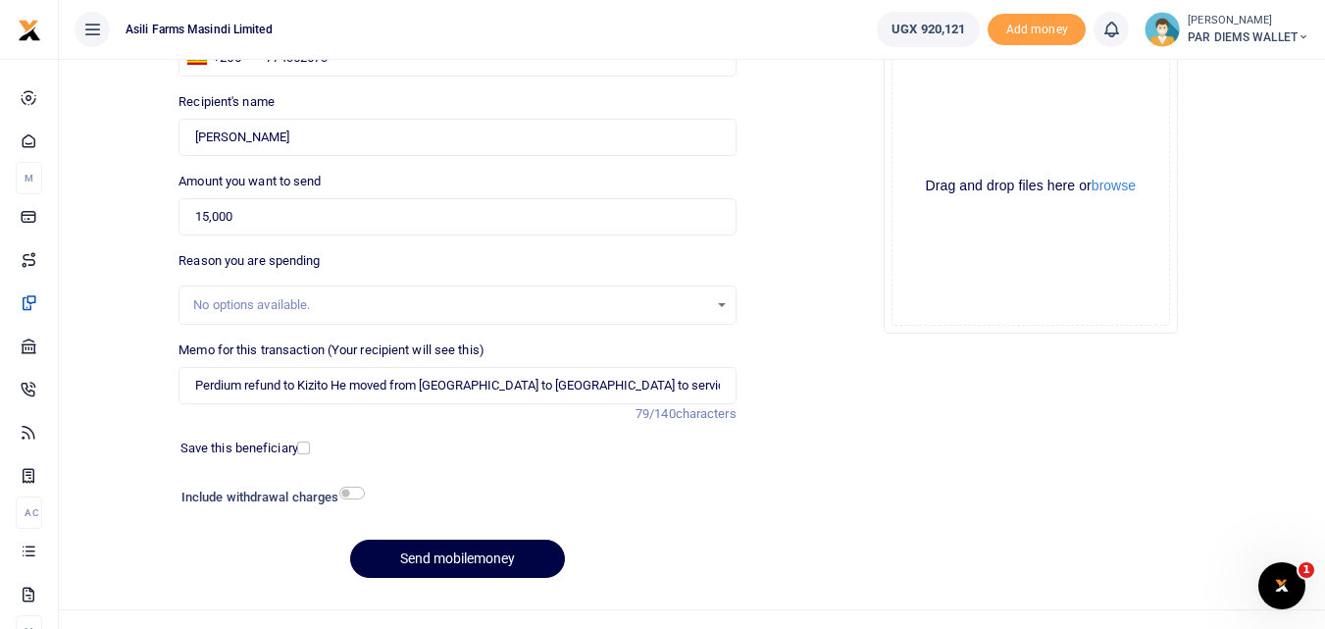
click at [965, 112] on div "Drag and drop files here or browse Powered by Uppy" at bounding box center [1030, 186] width 279 height 279
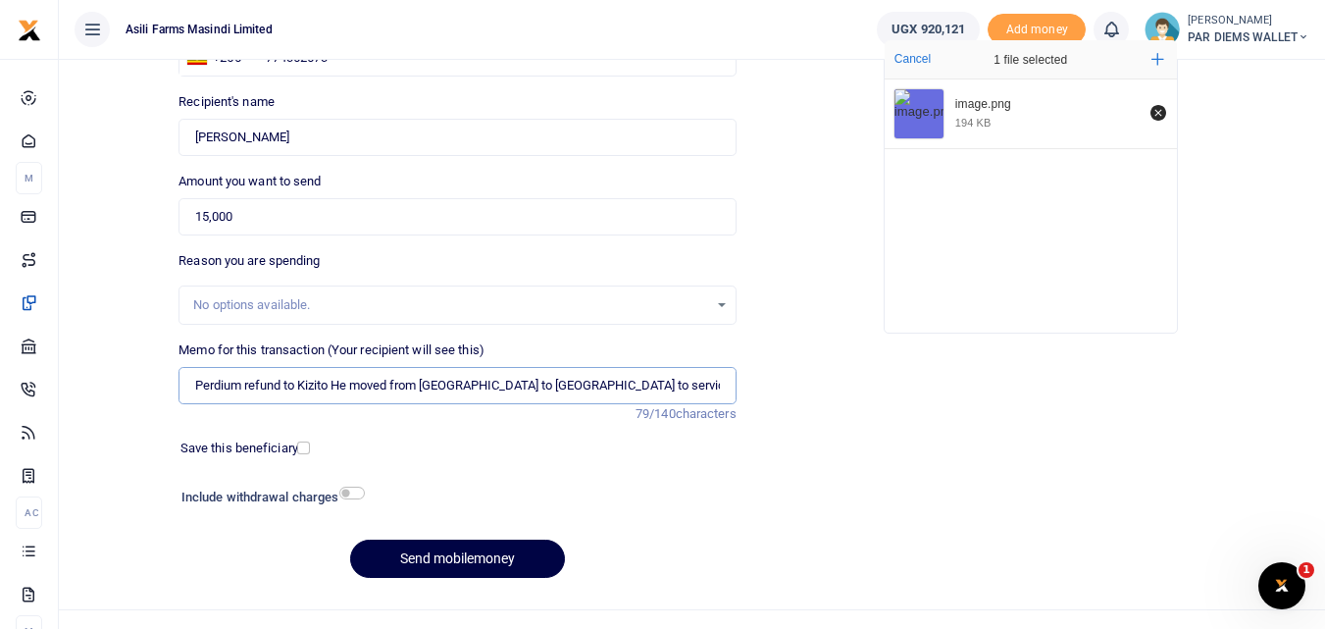
click at [689, 391] on input "Perdium refund to Kizito He moved from Amatheon to Kigumba to service UBD 412N" at bounding box center [456, 385] width 557 height 37
click at [613, 390] on input "Perdium refund to Kizito He moved from Amatheon to Kigumba to service UBD 412N" at bounding box center [456, 385] width 557 height 37
type input "Perdium refund to Kizito He brought UBD 412N to Kigumba for Service and repairs"
click at [418, 553] on button "Send mobilemoney" at bounding box center [457, 558] width 215 height 38
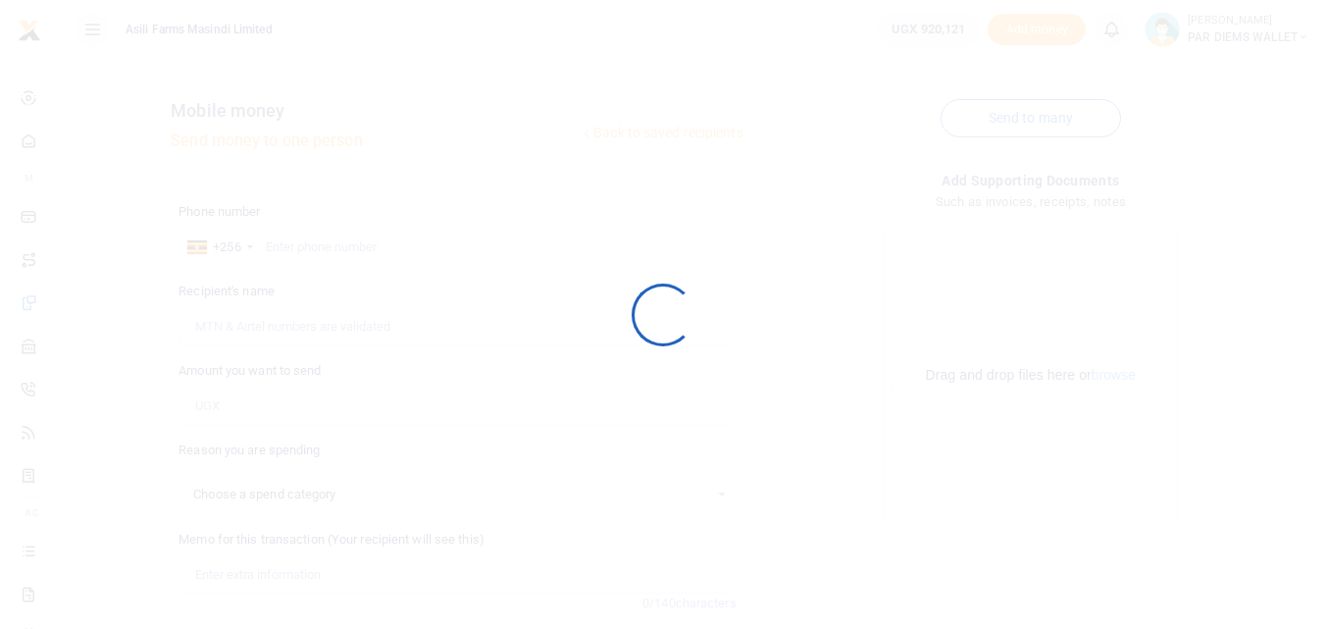
scroll to position [189, 0]
select select
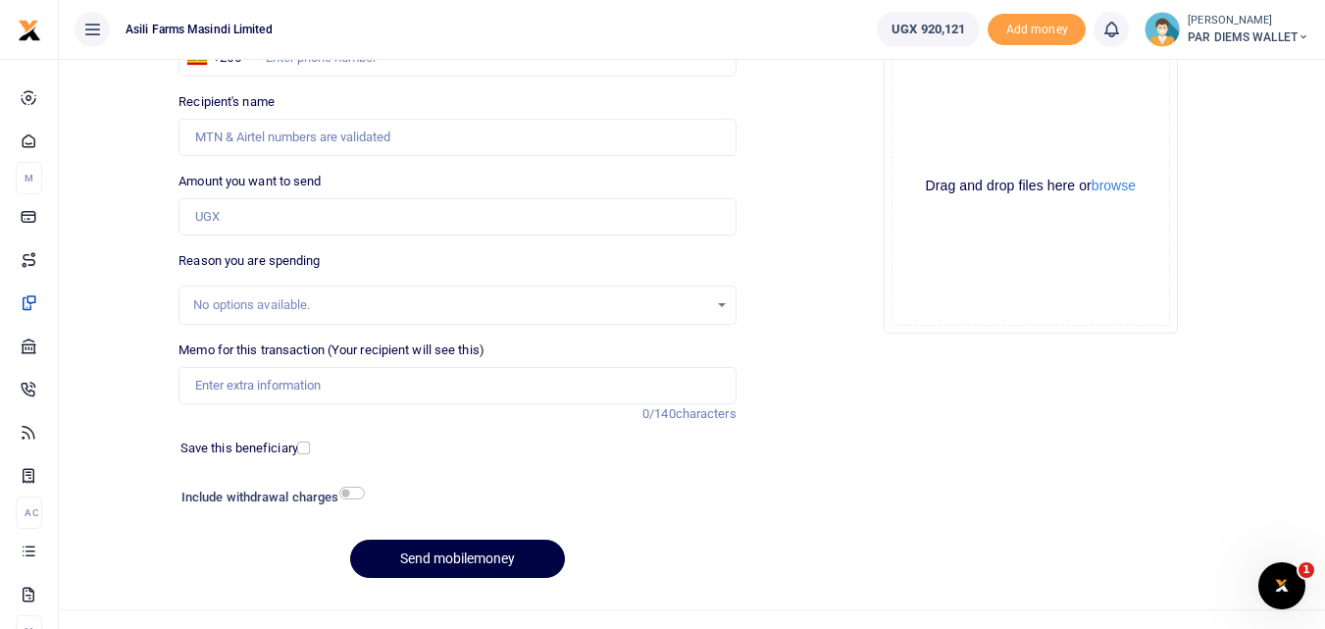
scroll to position [0, 0]
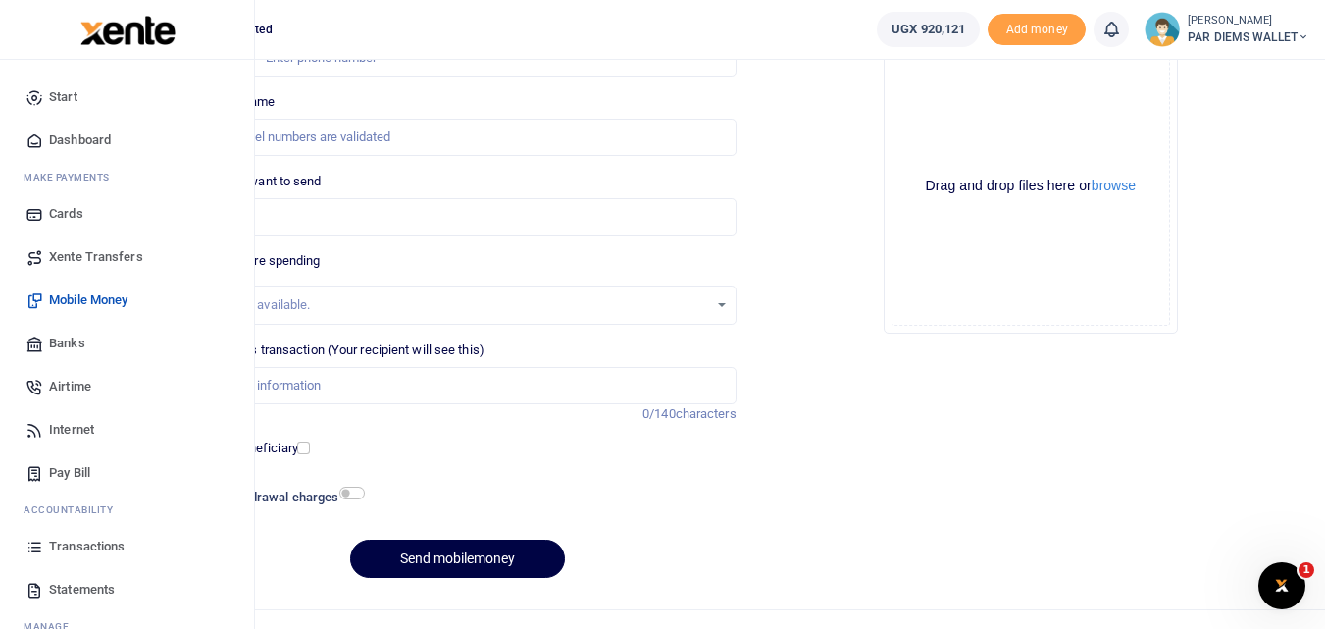
click at [26, 555] on icon at bounding box center [34, 546] width 18 height 18
